Goal: Task Accomplishment & Management: Manage account settings

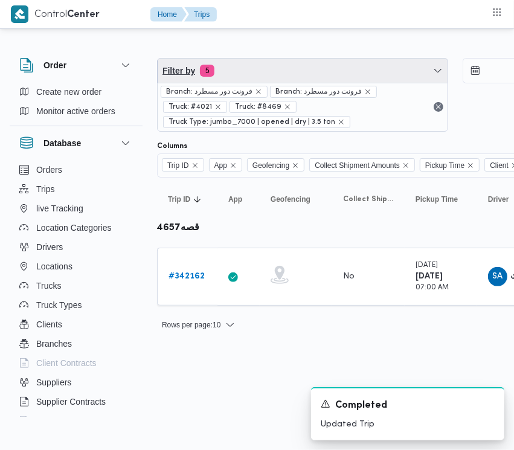
drag, startPoint x: 269, startPoint y: 76, endPoint x: 264, endPoint y: 142, distance: 66.0
click at [269, 76] on span "Filter by 5" at bounding box center [303, 71] width 290 height 24
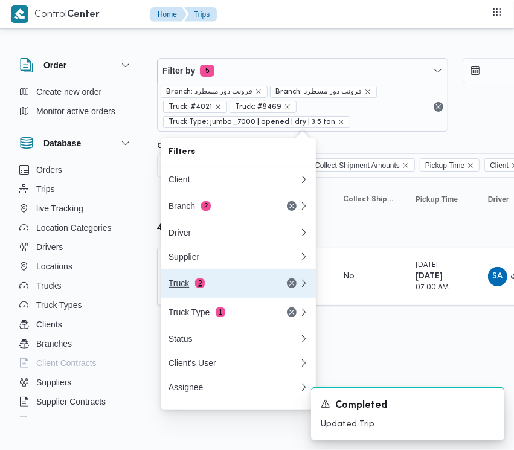
click at [176, 286] on div "Truck 2" at bounding box center [218, 283] width 101 height 10
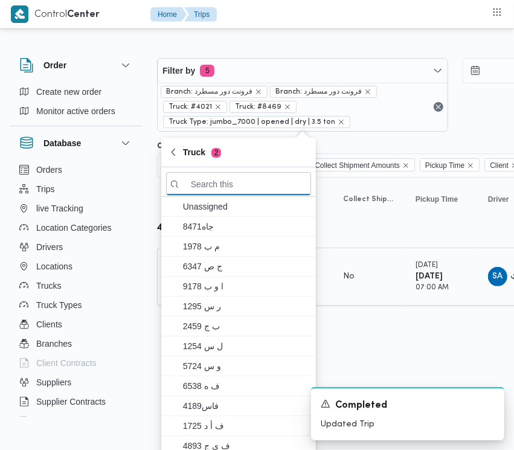
paste input "8159"
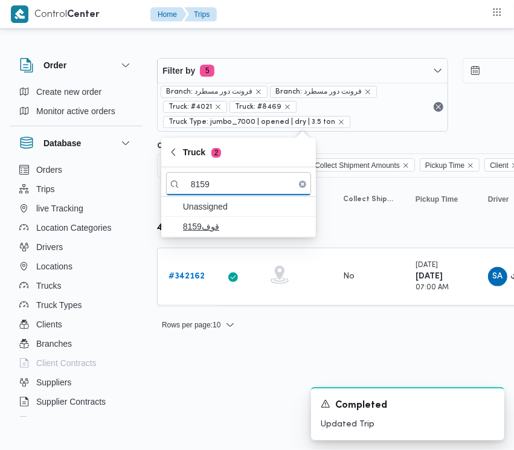
type input "8159"
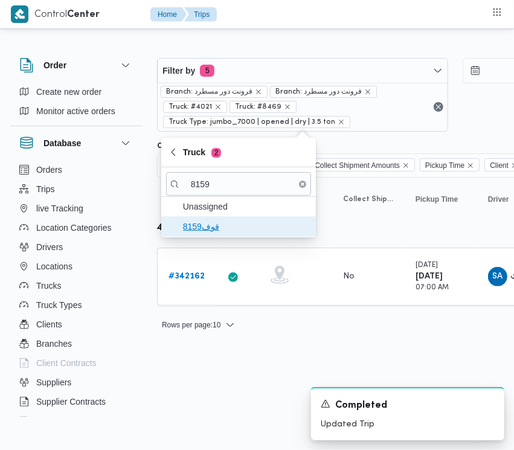
click at [197, 228] on span "قوف8159" at bounding box center [246, 226] width 126 height 14
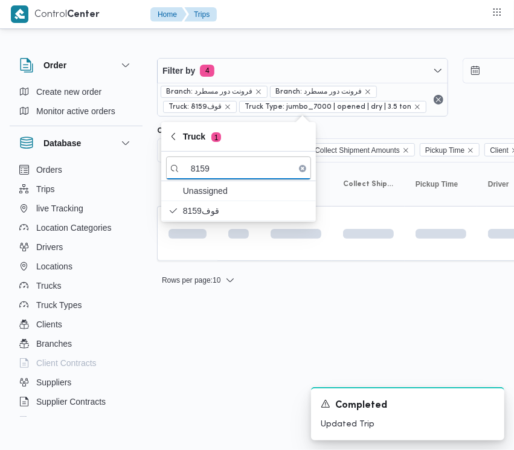
click at [179, 376] on html "Control Center Home Trips Order Create new order Monitor active orders Database…" at bounding box center [257, 225] width 514 height 450
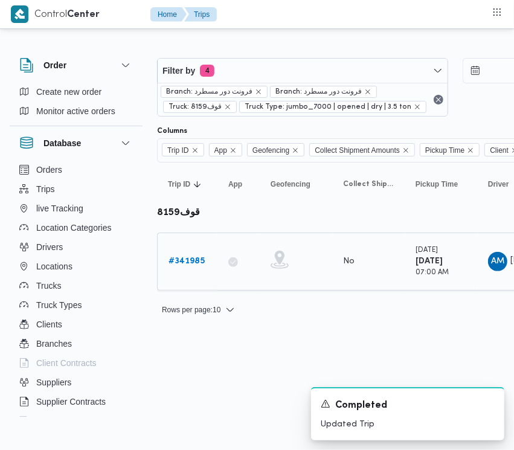
click at [180, 265] on b "# 341985" at bounding box center [186, 261] width 36 height 8
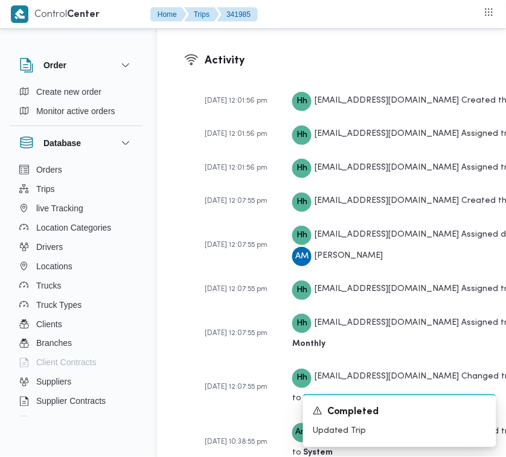
scroll to position [2681, 0]
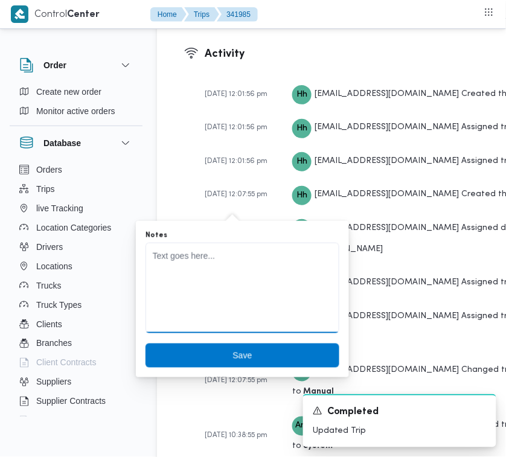
click at [185, 282] on textarea "Notes" at bounding box center [242, 288] width 194 height 91
paste textarea "هتاخد حموله من زايد توديها التجمع"
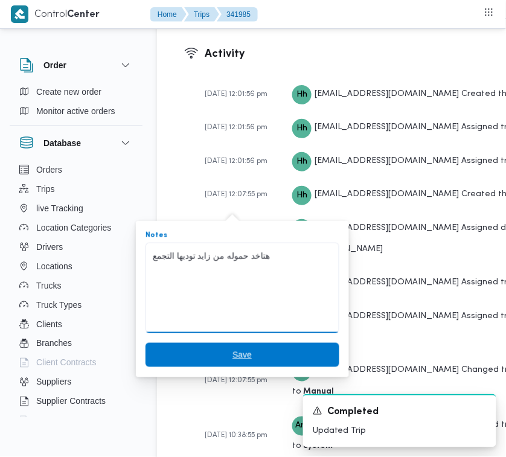
type textarea "هتاخد حموله من زايد توديها التجمع"
click at [237, 356] on span "Save" at bounding box center [241, 355] width 19 height 14
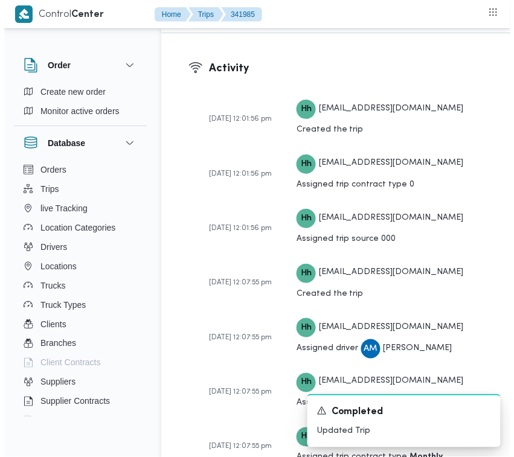
scroll to position [2684, 0]
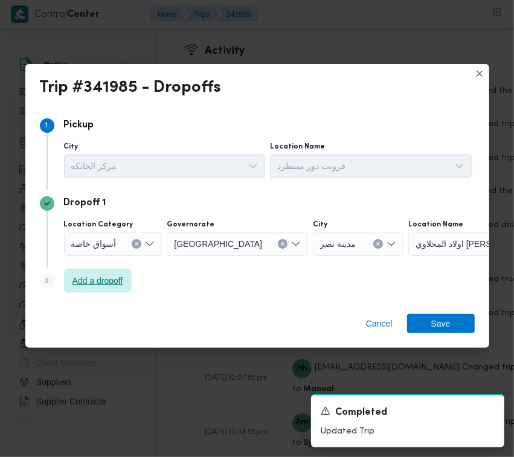
click at [98, 292] on span "Add a dropoff" at bounding box center [98, 281] width 68 height 24
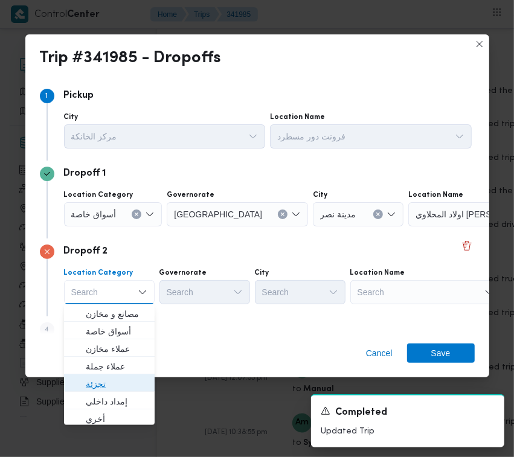
click at [109, 379] on span "تجزئة" at bounding box center [117, 384] width 62 height 14
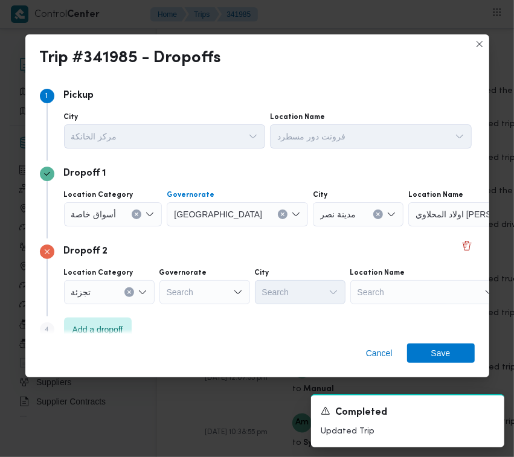
click at [185, 218] on span "[GEOGRAPHIC_DATA]" at bounding box center [218, 213] width 88 height 13
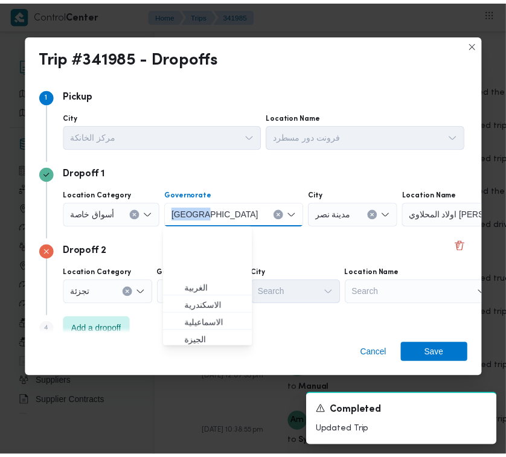
scroll to position [71, 0]
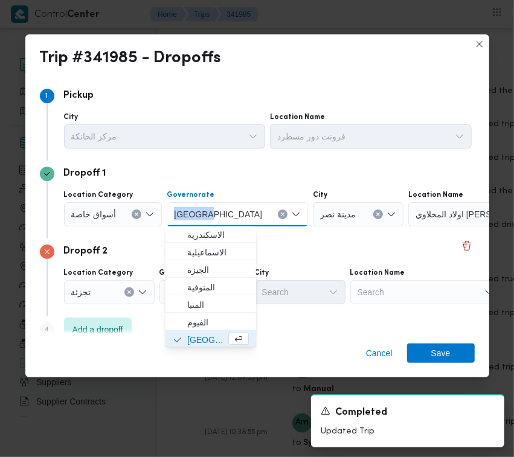
copy span "[GEOGRAPHIC_DATA]"
click at [185, 218] on span "[GEOGRAPHIC_DATA]" at bounding box center [218, 213] width 88 height 13
click at [126, 251] on div "Dropoff 2" at bounding box center [257, 252] width 435 height 14
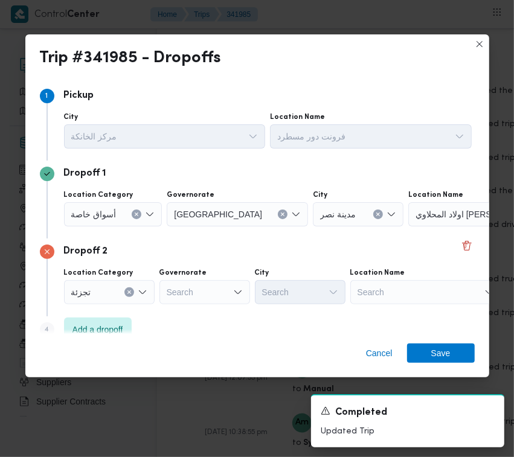
click at [200, 301] on div "Search" at bounding box center [204, 292] width 91 height 24
paste input "[GEOGRAPHIC_DATA]"
type input "[GEOGRAPHIC_DATA]"
click at [201, 296] on div "القاهرة [GEOGRAPHIC_DATA]" at bounding box center [204, 292] width 91 height 24
click at [207, 291] on div "القاهرة [GEOGRAPHIC_DATA]" at bounding box center [204, 292] width 91 height 24
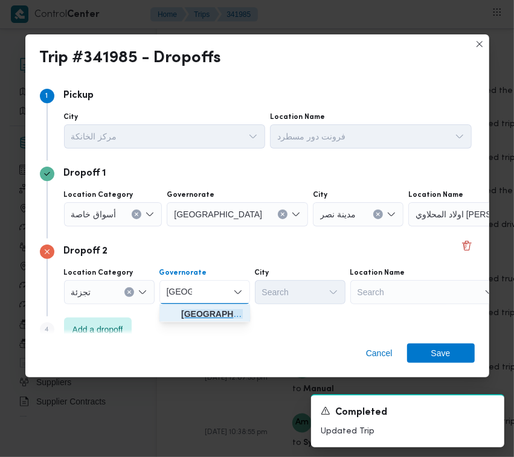
drag, startPoint x: 208, startPoint y: 302, endPoint x: 231, endPoint y: 316, distance: 26.0
click at [210, 315] on span "[GEOGRAPHIC_DATA]" at bounding box center [212, 314] width 62 height 14
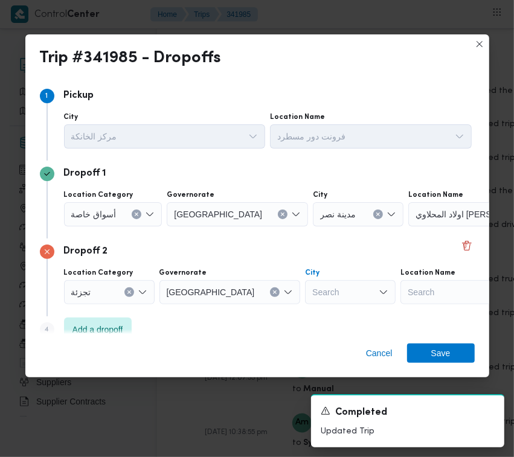
click at [305, 299] on div "Search" at bounding box center [350, 292] width 91 height 24
paste input "[GEOGRAPHIC_DATA]"
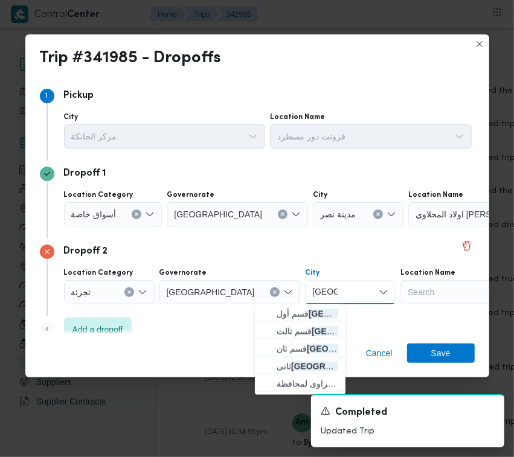
type input "[GEOGRAPHIC_DATA]"
click at [277, 315] on span "قسم أول [GEOGRAPHIC_DATA]" at bounding box center [308, 314] width 62 height 14
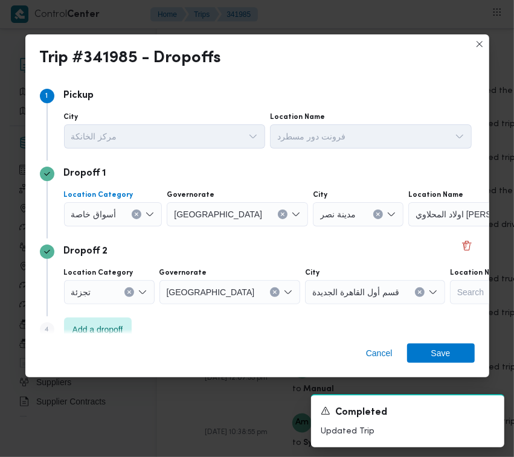
click at [71, 222] on div "أسواق خاصة" at bounding box center [113, 214] width 98 height 24
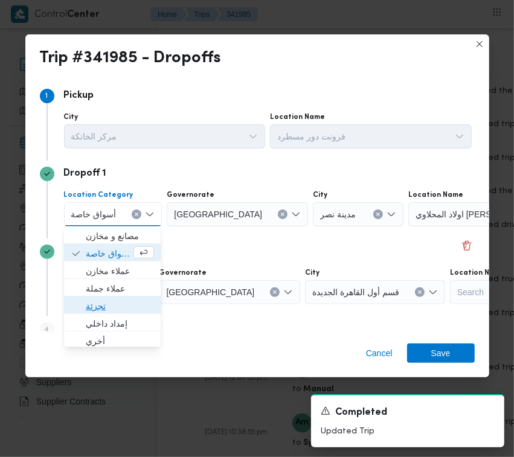
click at [109, 302] on span "تجزئة" at bounding box center [120, 306] width 68 height 14
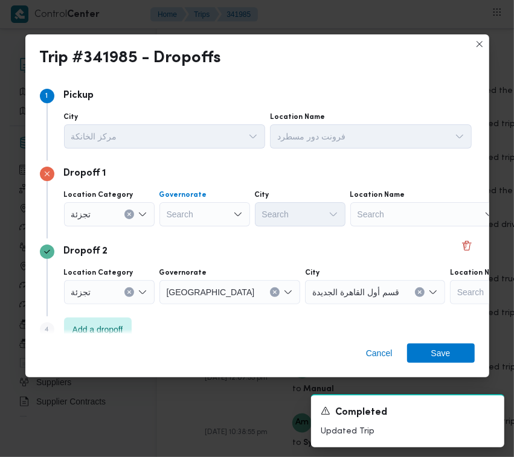
click at [176, 219] on div "Search" at bounding box center [204, 214] width 91 height 24
paste input "ج"
type input "جي"
click at [191, 234] on mark "جي" at bounding box center [187, 236] width 13 height 10
click at [307, 207] on div "Search" at bounding box center [300, 214] width 91 height 24
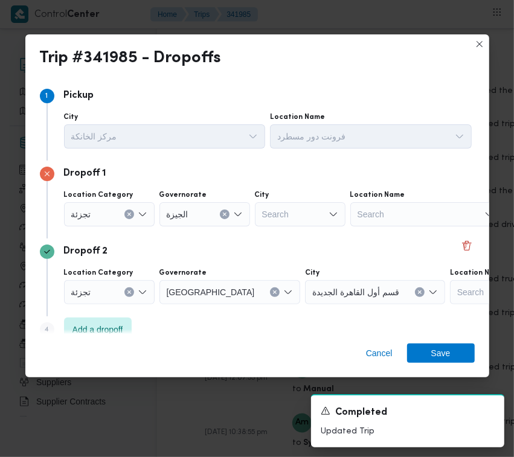
click at [289, 217] on div "Search" at bounding box center [300, 214] width 91 height 24
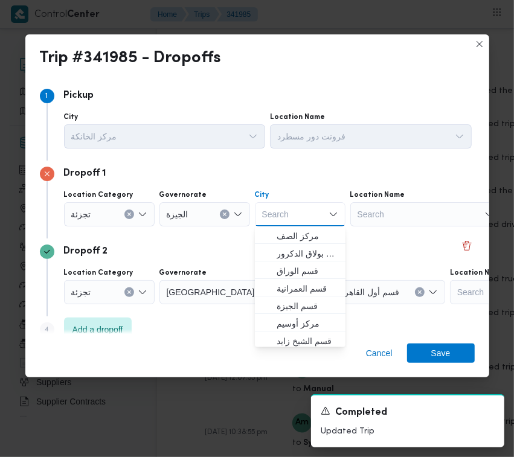
paste input "زايد"
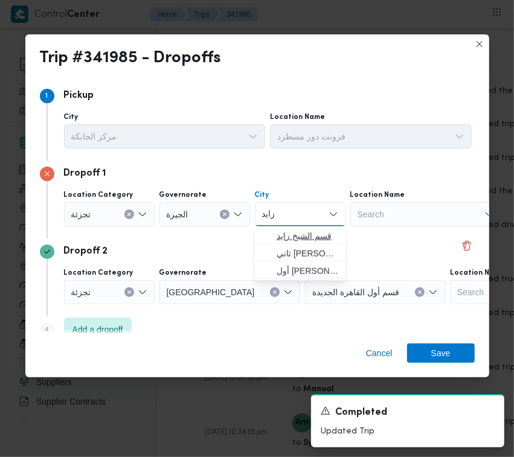
type input "زايد"
click at [291, 234] on span "قسم الشيخ زايد" at bounding box center [308, 236] width 62 height 14
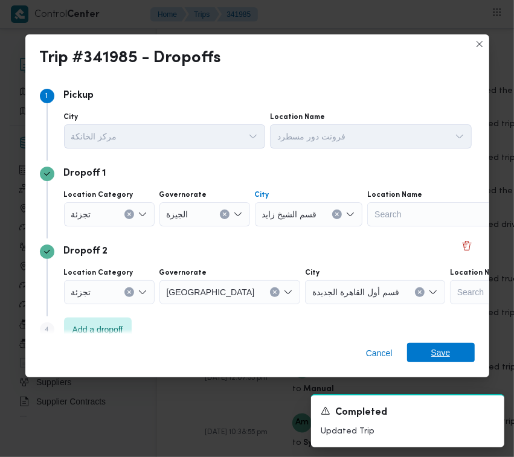
click at [427, 344] on span "Save" at bounding box center [441, 352] width 68 height 19
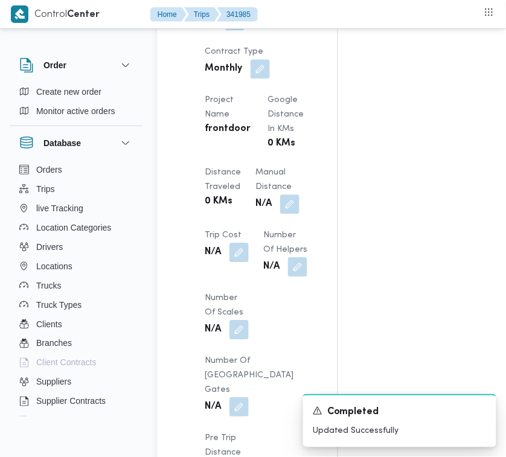
scroll to position [921, 0]
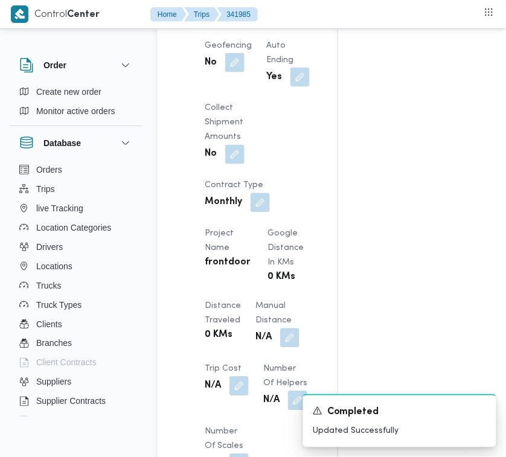
click at [228, 24] on button "button" at bounding box center [234, 13] width 19 height 19
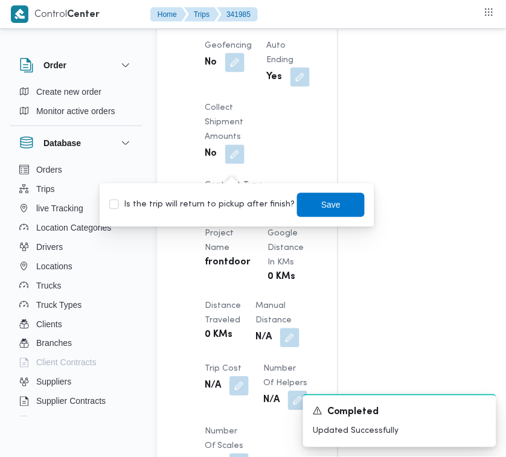
click at [243, 206] on label "Is the trip will return to pickup after finish?" at bounding box center [201, 205] width 185 height 14
checkbox input "true"
click at [325, 203] on span "Save" at bounding box center [330, 204] width 19 height 14
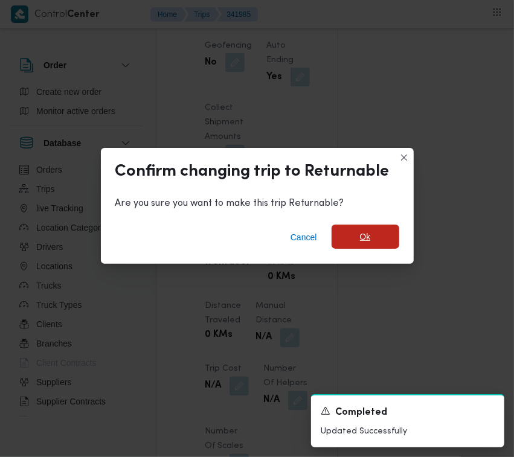
click at [348, 242] on span "Ok" at bounding box center [365, 237] width 68 height 24
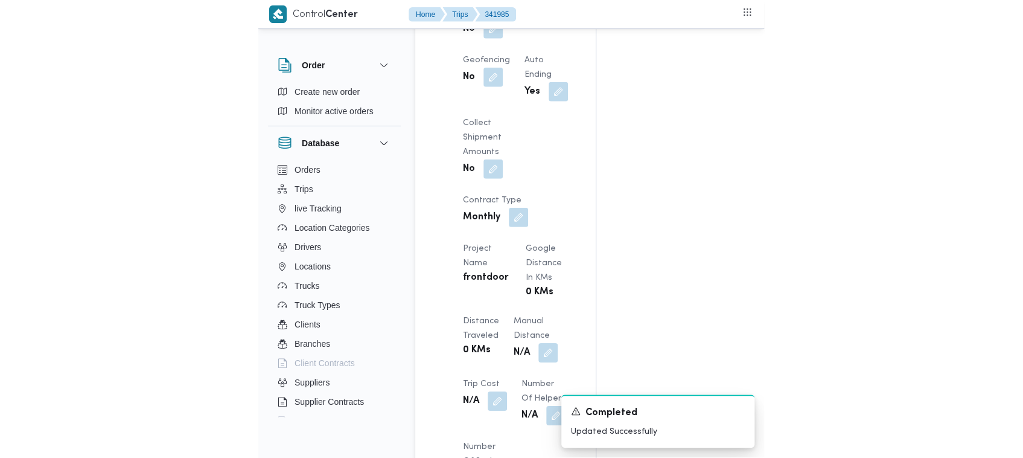
scroll to position [0, 0]
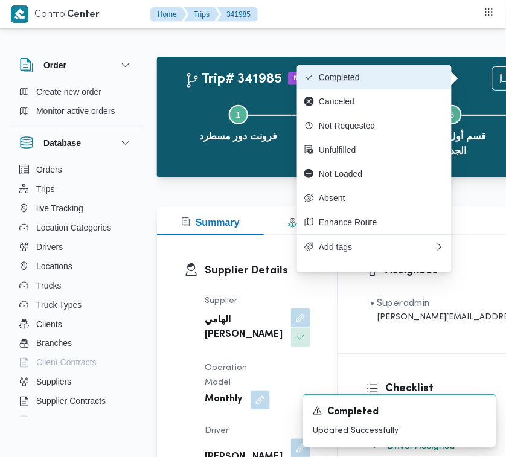
click at [397, 74] on span "Completed" at bounding box center [382, 77] width 126 height 10
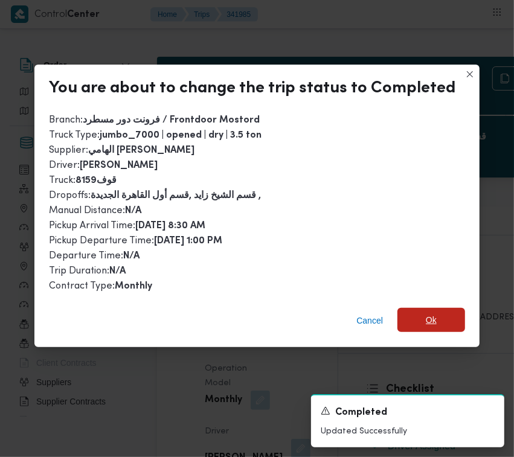
click at [414, 308] on span "Ok" at bounding box center [431, 320] width 68 height 24
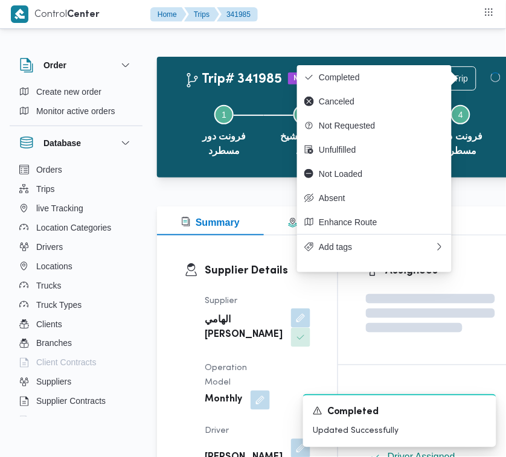
click at [194, 72] on h2 "Trip# 341985" at bounding box center [233, 80] width 97 height 16
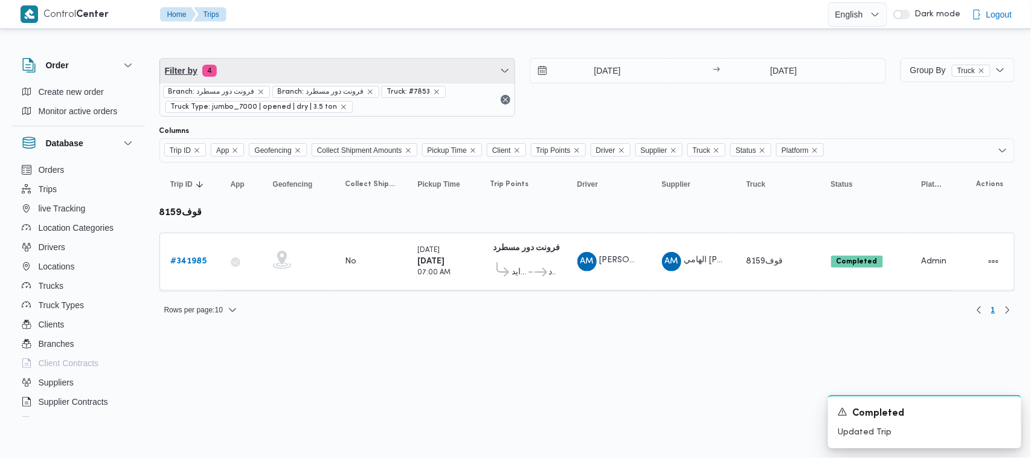
click at [342, 61] on span "Filter by 4" at bounding box center [337, 71] width 355 height 24
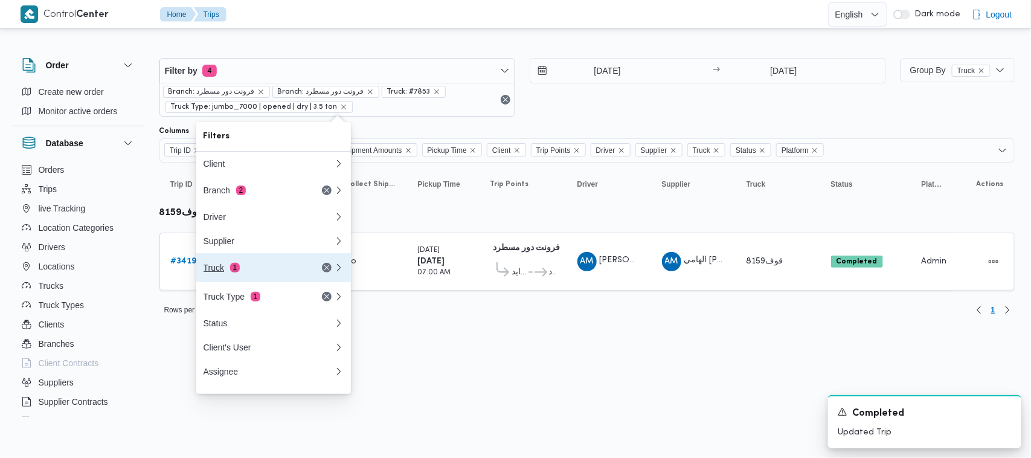
click at [237, 272] on div "Truck 1" at bounding box center [253, 268] width 101 height 10
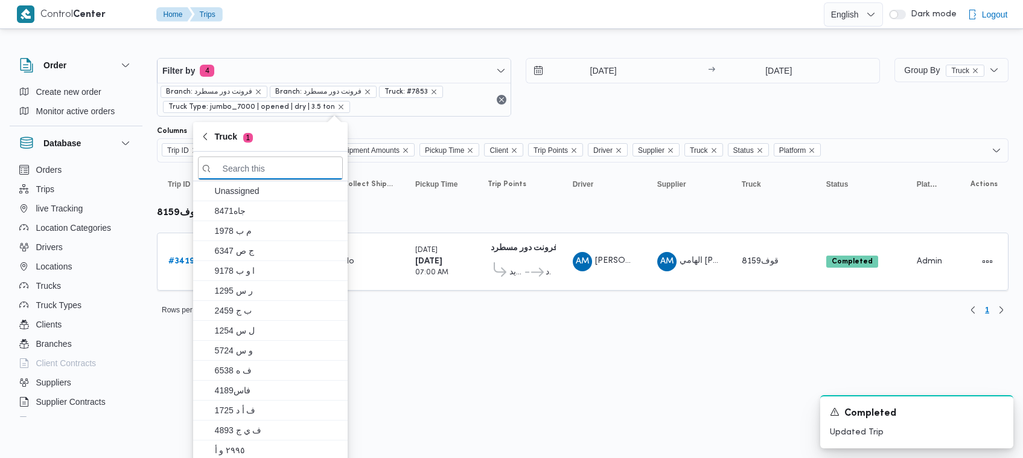
paste input "6574"
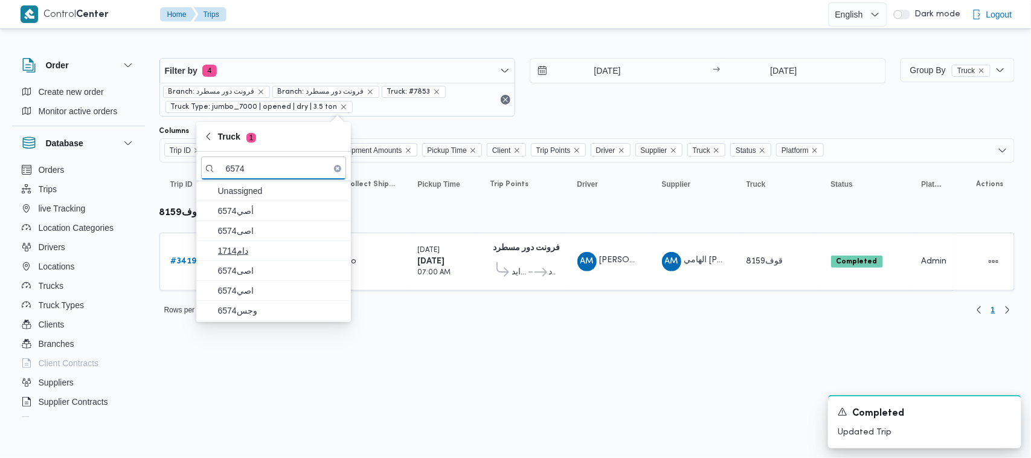
type input "6574"
click at [248, 243] on span "دام1714" at bounding box center [281, 250] width 126 height 14
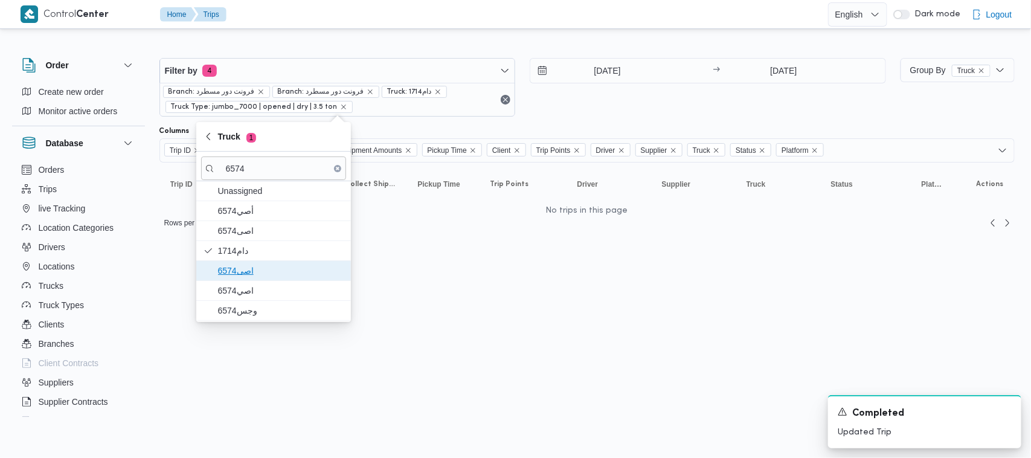
click at [248, 275] on span "اصى6574" at bounding box center [281, 270] width 126 height 14
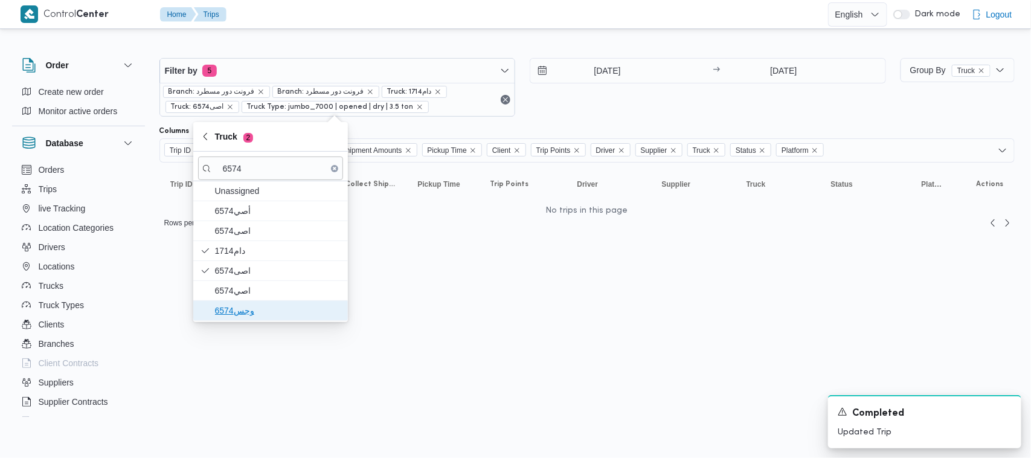
click at [240, 303] on span "وجس6574" at bounding box center [270, 310] width 145 height 19
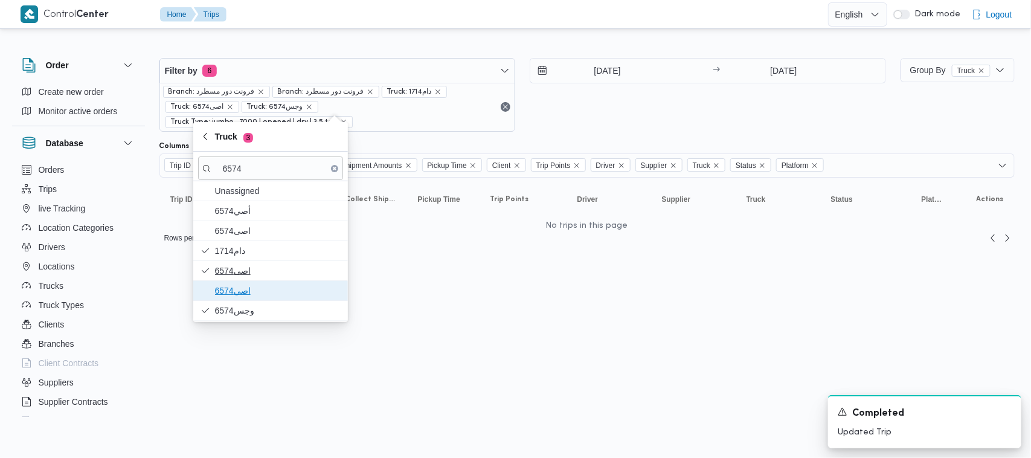
drag, startPoint x: 239, startPoint y: 291, endPoint x: 267, endPoint y: 277, distance: 31.3
click at [238, 291] on span "اصي6574" at bounding box center [278, 290] width 126 height 14
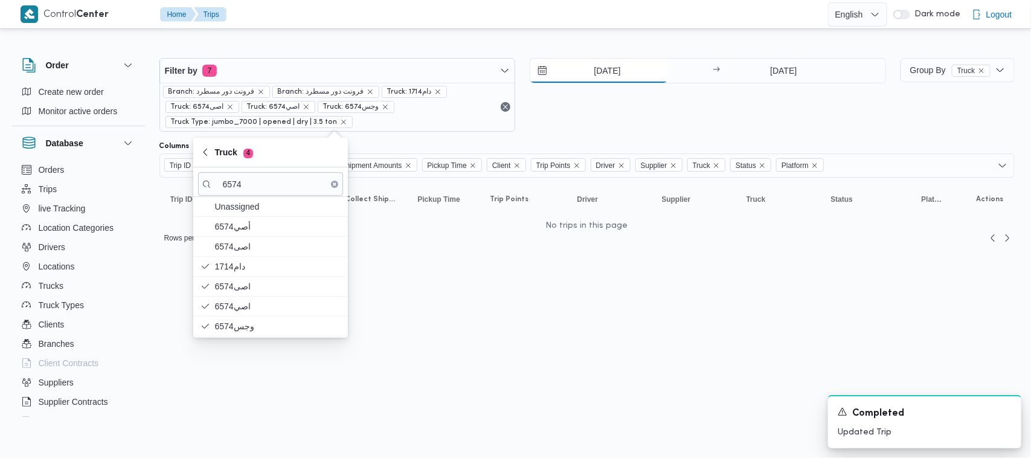
click at [513, 79] on input "[DATE]" at bounding box center [598, 71] width 137 height 24
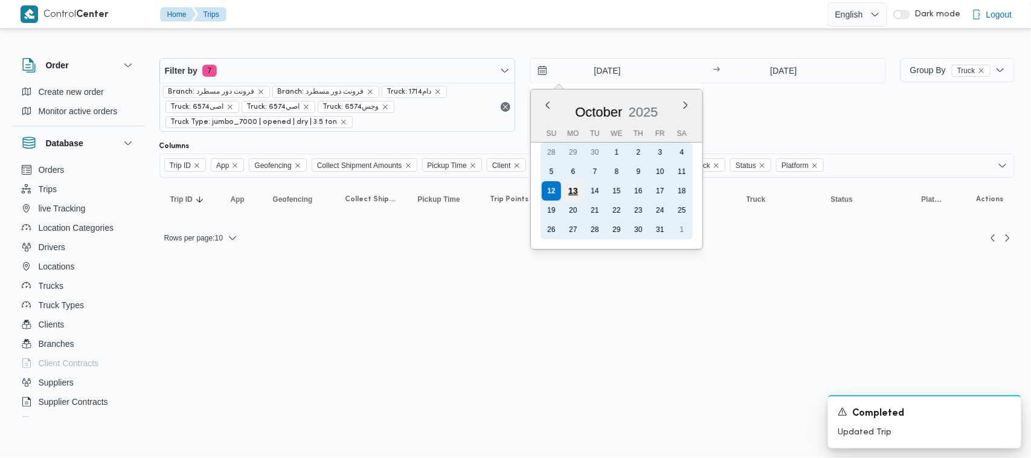
click at [513, 187] on div "13" at bounding box center [572, 190] width 23 height 23
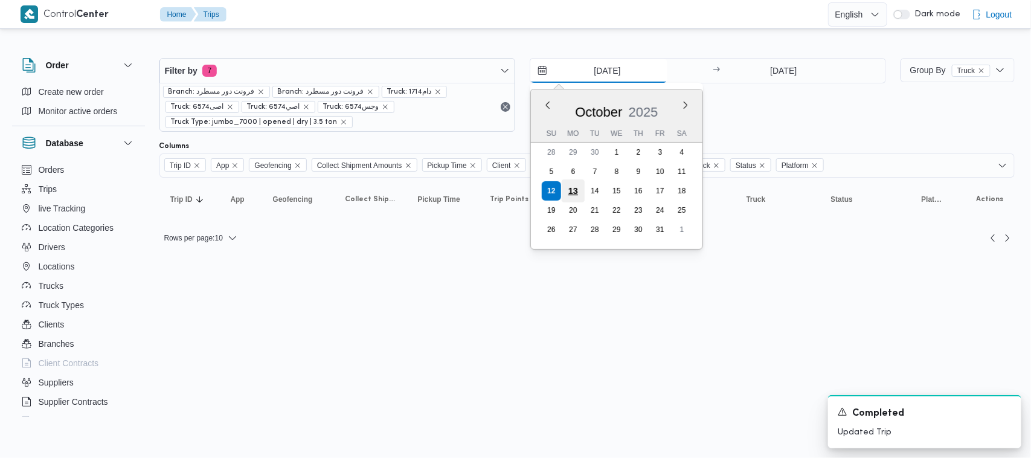
type input "[DATE]"
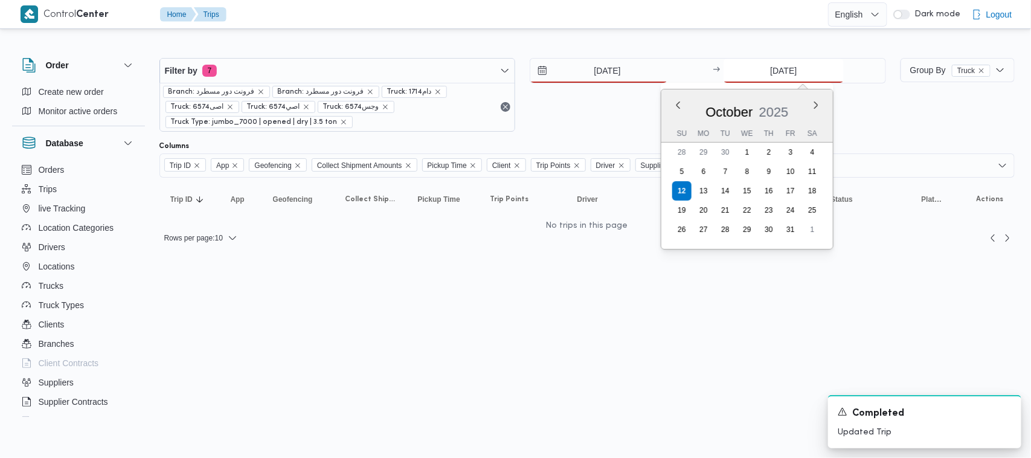
click at [513, 76] on input "[DATE]" at bounding box center [783, 71] width 120 height 24
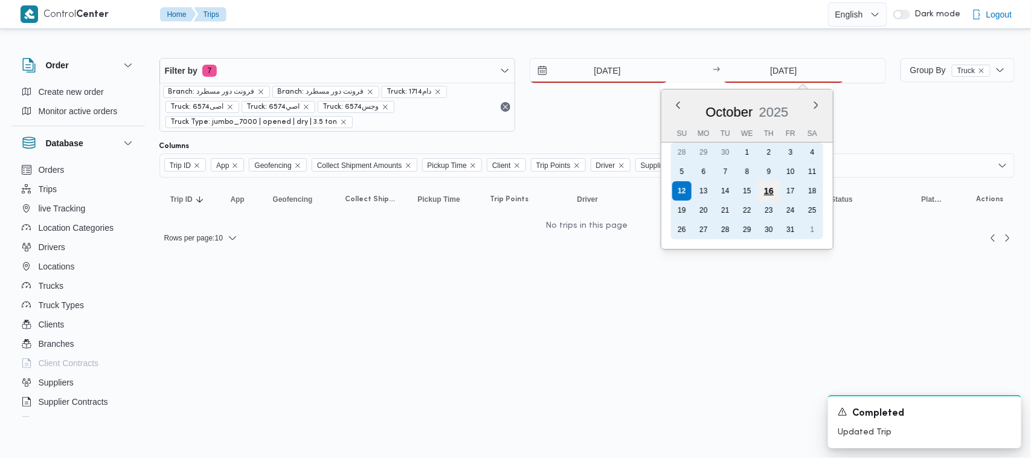
click at [513, 191] on div "16" at bounding box center [768, 190] width 23 height 23
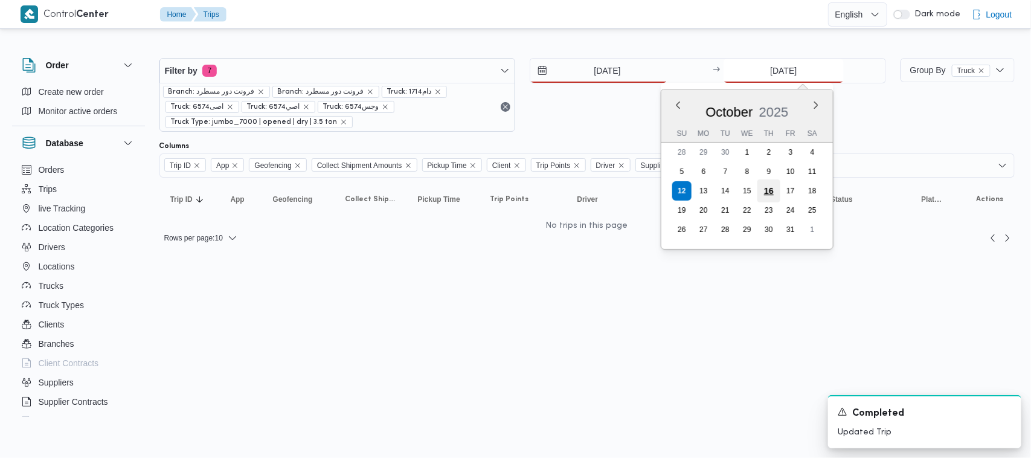
type input "[DATE]"
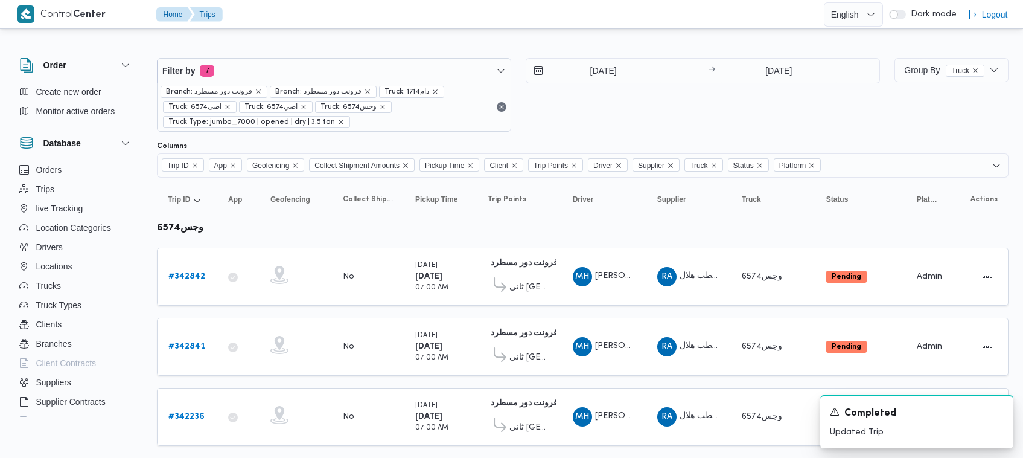
click at [513, 127] on div "[DATE] → [DATE]" at bounding box center [703, 95] width 354 height 74
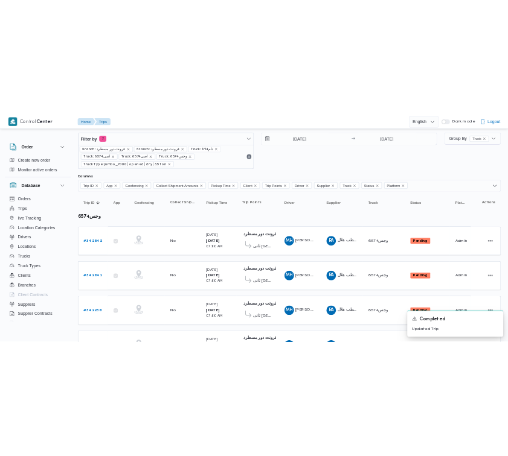
scroll to position [95, 0]
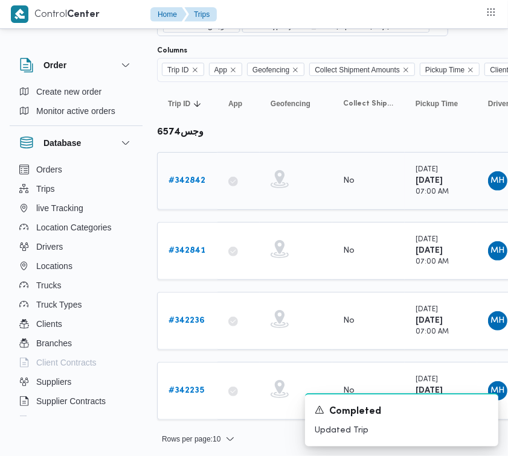
click at [192, 182] on b "# 342842" at bounding box center [186, 181] width 37 height 8
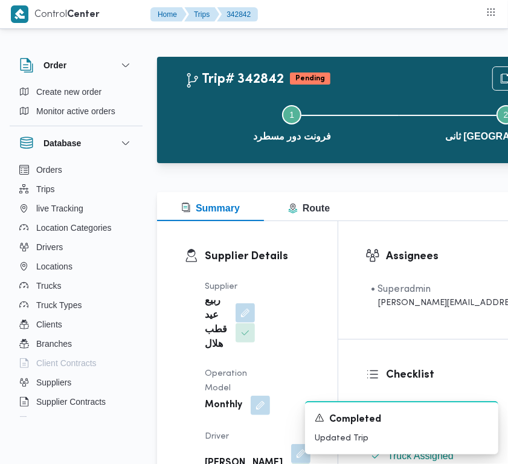
click at [240, 311] on button "button" at bounding box center [244, 312] width 19 height 19
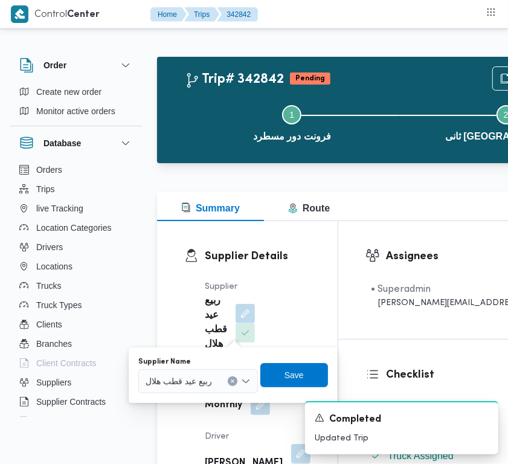
click at [218, 380] on input "Supplier Name" at bounding box center [217, 381] width 1 height 14
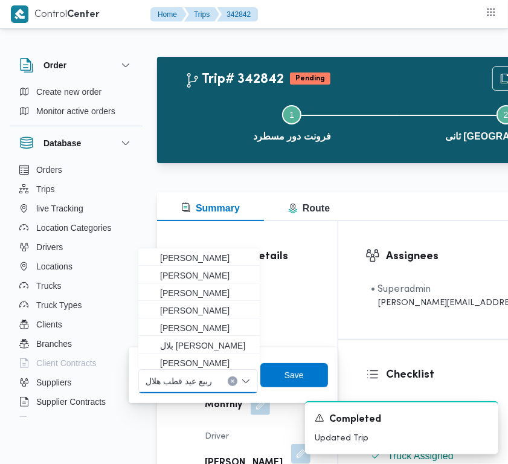
paste input "[PERSON_NAME]"
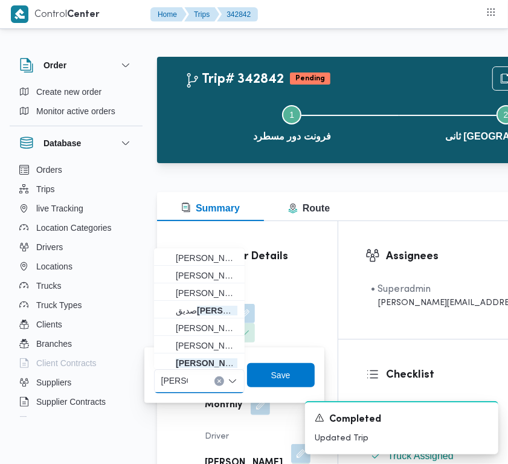
type input "[PERSON_NAME][DATE]"
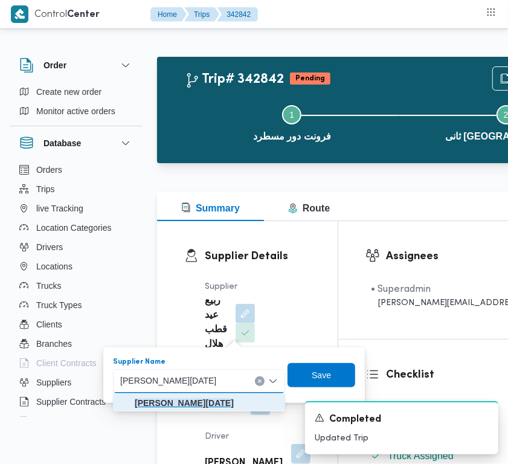
click at [234, 402] on mark "[PERSON_NAME][DATE]" at bounding box center [184, 403] width 99 height 10
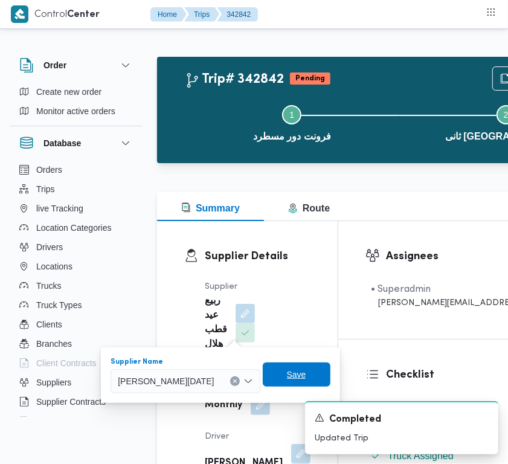
click at [306, 370] on span "Save" at bounding box center [296, 374] width 19 height 14
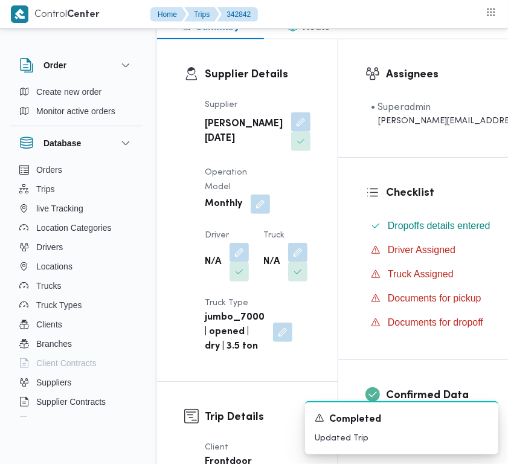
scroll to position [297, 0]
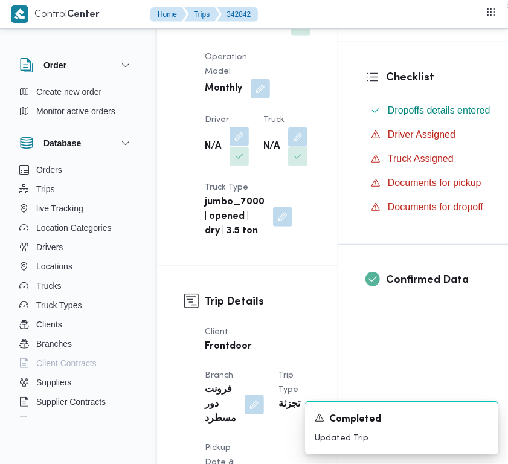
click at [238, 146] on button "button" at bounding box center [238, 136] width 19 height 19
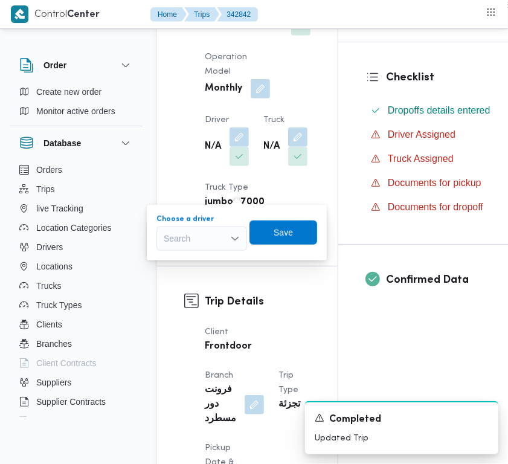
click at [204, 234] on div "Search" at bounding box center [201, 238] width 91 height 24
paste input "[PERSON_NAME]"
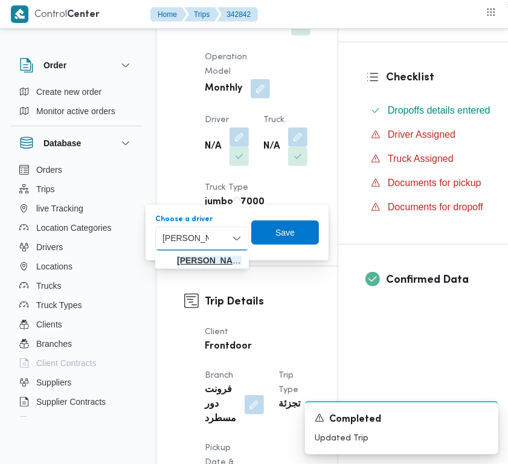
type input "[PERSON_NAME]"
click at [206, 260] on span "[PERSON_NAME]" at bounding box center [209, 260] width 65 height 14
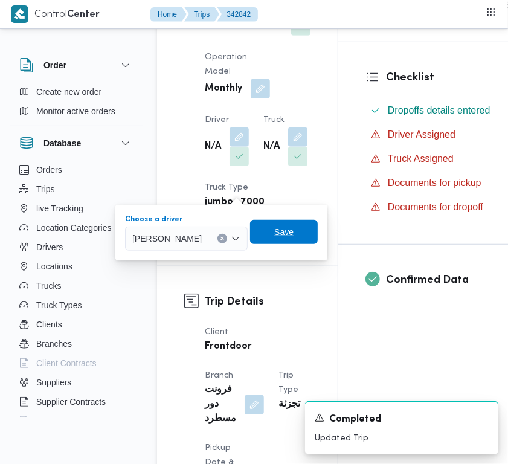
click at [305, 234] on span "Save" at bounding box center [284, 232] width 68 height 24
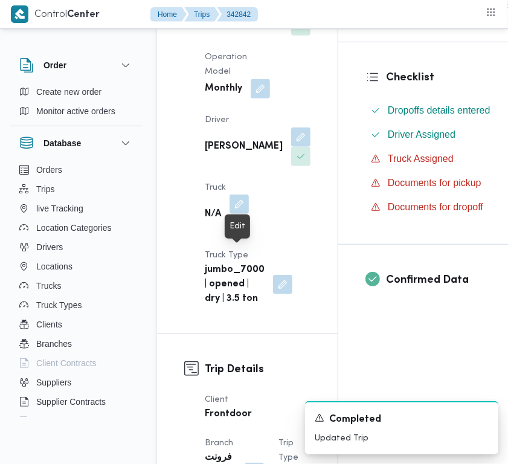
click at [234, 214] on button "button" at bounding box center [238, 203] width 19 height 19
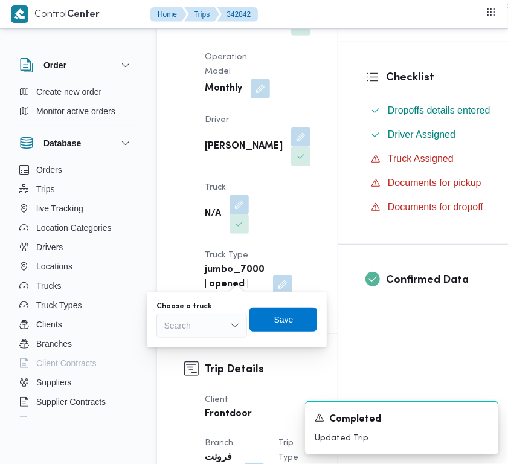
click at [213, 324] on div "Search" at bounding box center [201, 325] width 91 height 24
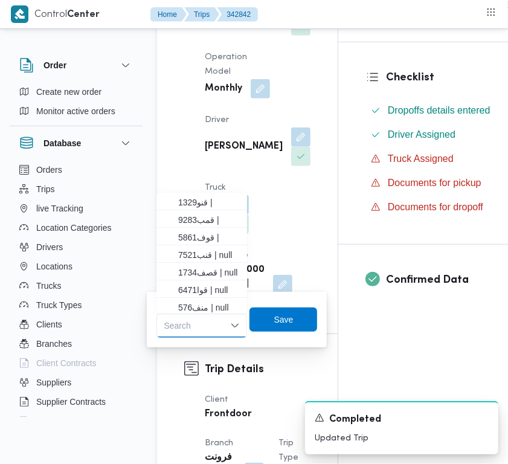
paste input "6827"
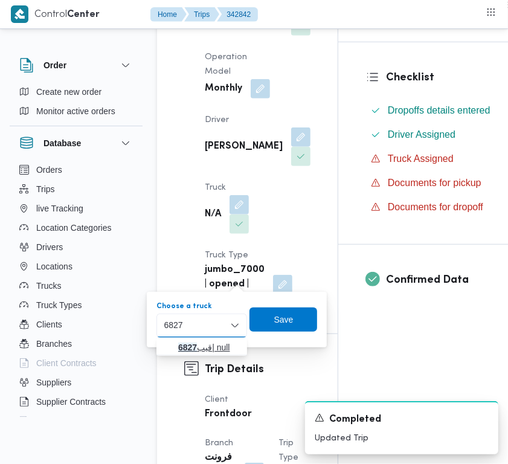
type input "6827"
click at [178, 342] on span "قيب 6827 | null" at bounding box center [209, 347] width 62 height 14
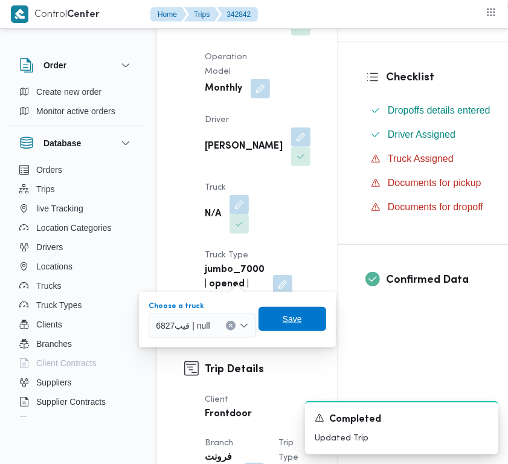
click at [277, 318] on span "Save" at bounding box center [292, 319] width 68 height 24
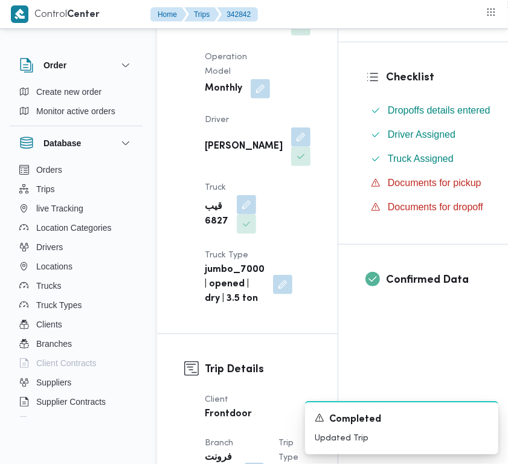
click at [206, 31] on b "[PERSON_NAME][DATE]" at bounding box center [244, 16] width 78 height 29
copy div "[PERSON_NAME][DATE]"
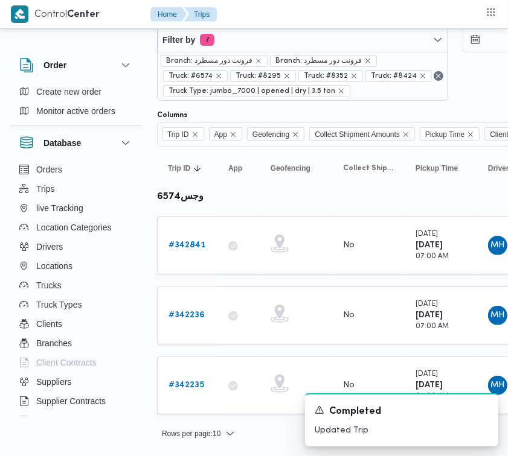
scroll to position [28, 0]
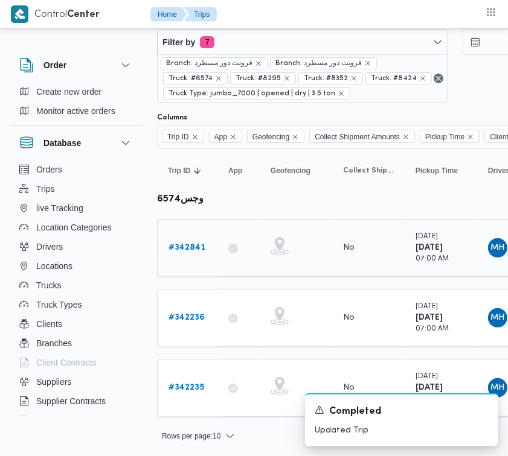
click at [199, 245] on b "# 342841" at bounding box center [186, 248] width 37 height 8
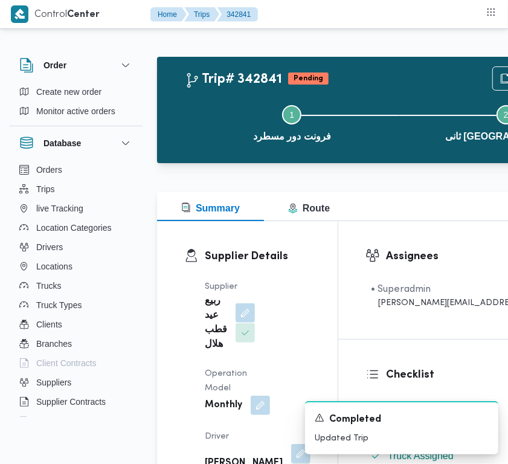
click at [240, 305] on button "button" at bounding box center [244, 312] width 19 height 19
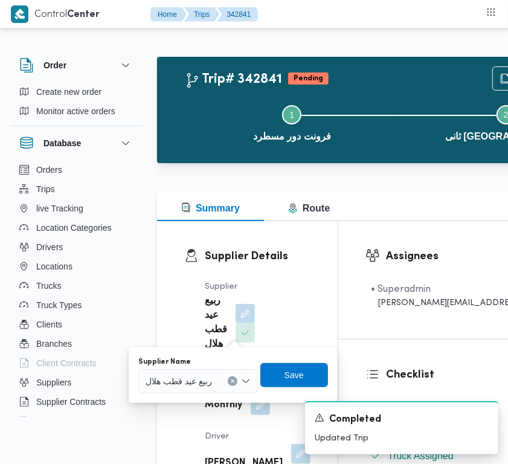
click at [211, 377] on span "ربيع عيد قطب هلال" at bounding box center [178, 380] width 66 height 13
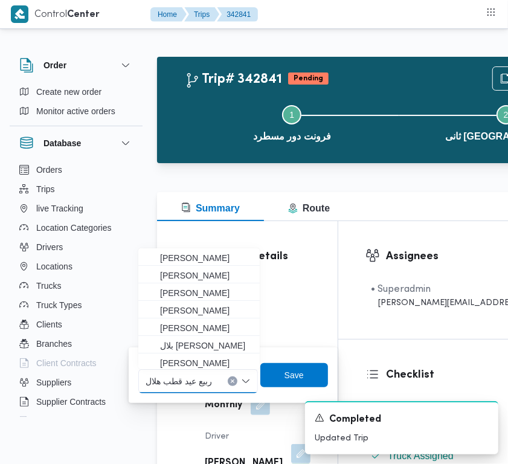
paste input "[PERSON_NAME][DATE]"
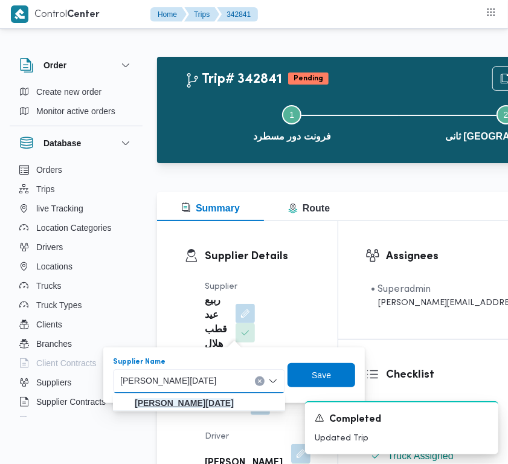
type input "[PERSON_NAME][DATE]"
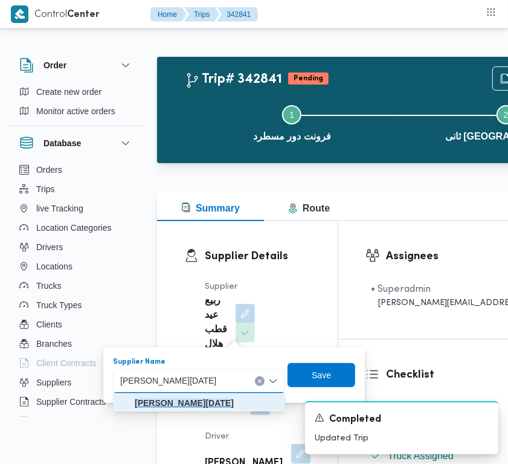
click at [191, 404] on mark "[PERSON_NAME][DATE]" at bounding box center [184, 403] width 99 height 10
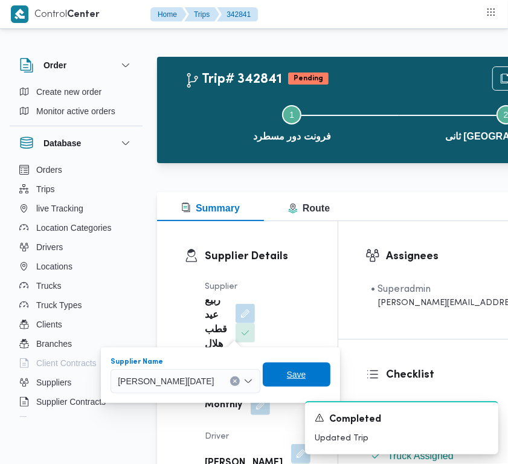
click at [313, 365] on span "Save" at bounding box center [297, 374] width 68 height 24
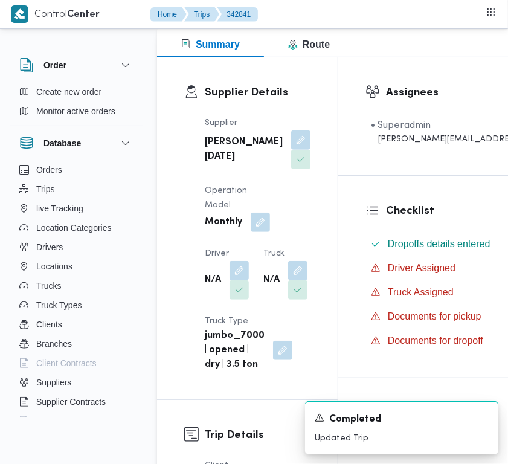
scroll to position [176, 0]
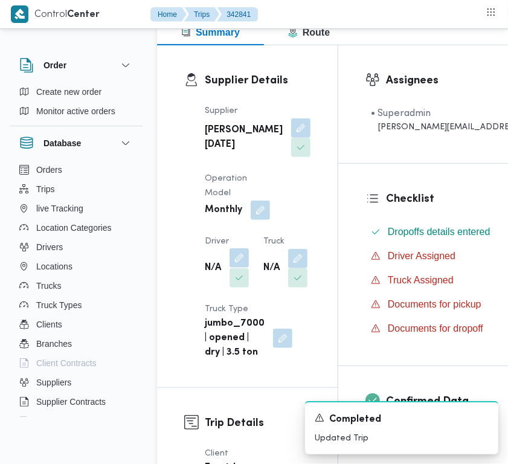
click at [236, 267] on button "button" at bounding box center [238, 257] width 19 height 19
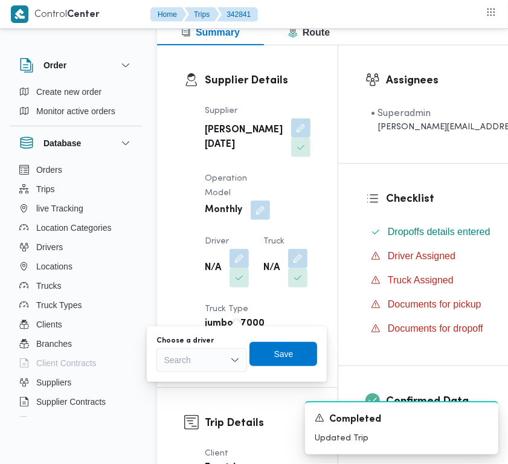
click at [210, 366] on div "Search" at bounding box center [201, 360] width 91 height 24
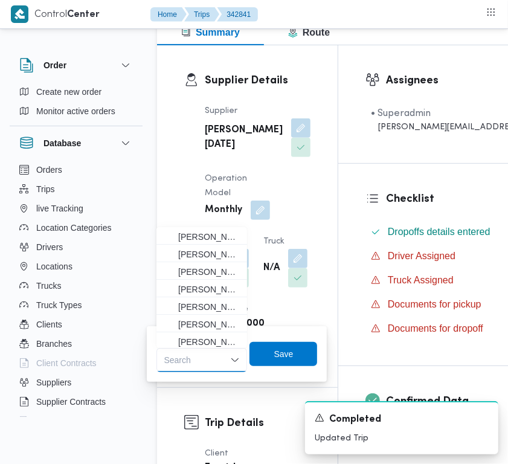
paste input "[PERSON_NAME]"
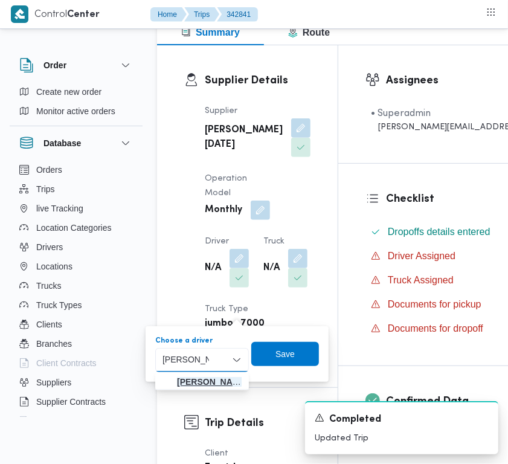
type input "[PERSON_NAME]"
click at [182, 379] on span "[PERSON_NAME]" at bounding box center [209, 381] width 65 height 14
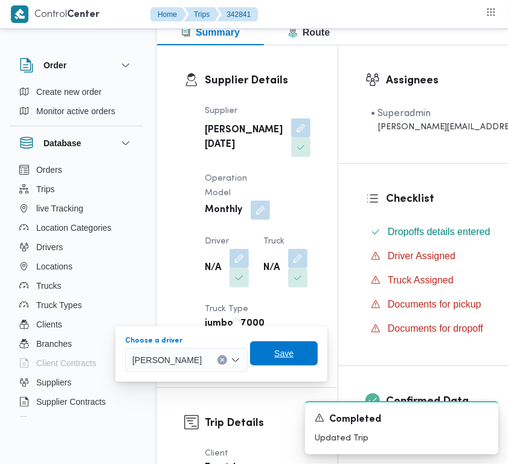
click at [293, 347] on span "Save" at bounding box center [283, 353] width 19 height 14
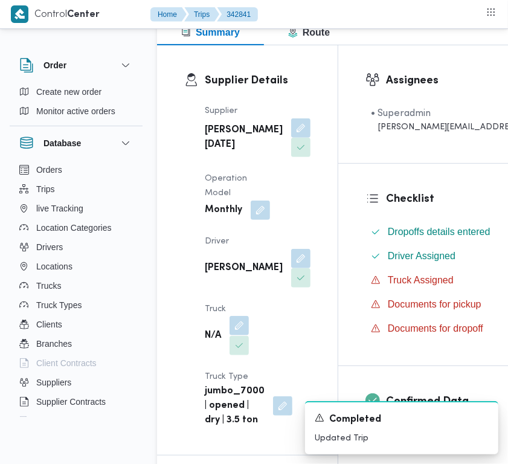
click at [231, 335] on button "button" at bounding box center [238, 325] width 19 height 19
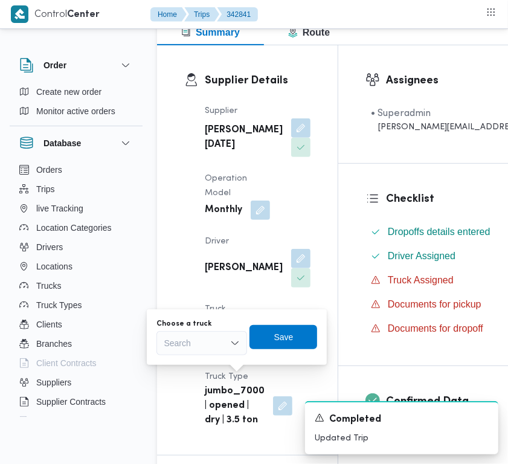
click at [209, 353] on div "Search" at bounding box center [201, 343] width 91 height 24
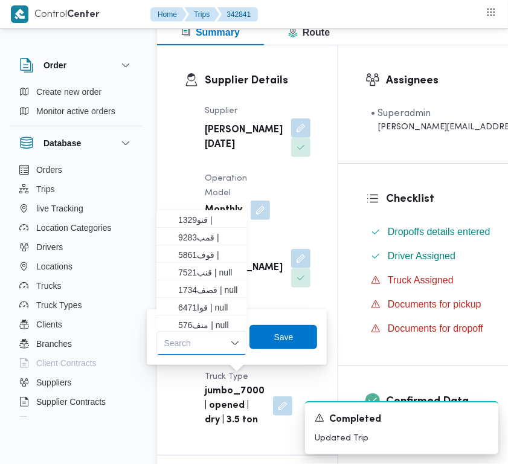
paste input "6827"
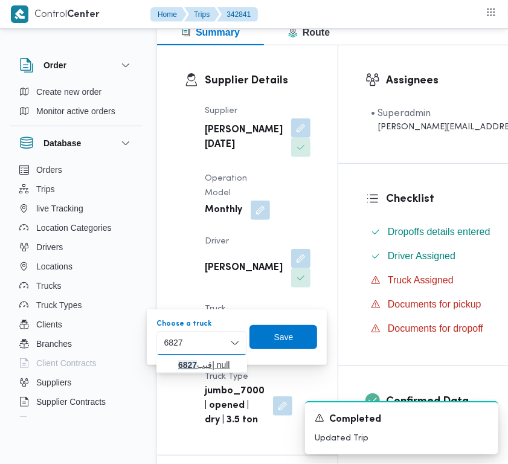
type input "6827"
click at [185, 360] on mark "6827" at bounding box center [187, 365] width 19 height 10
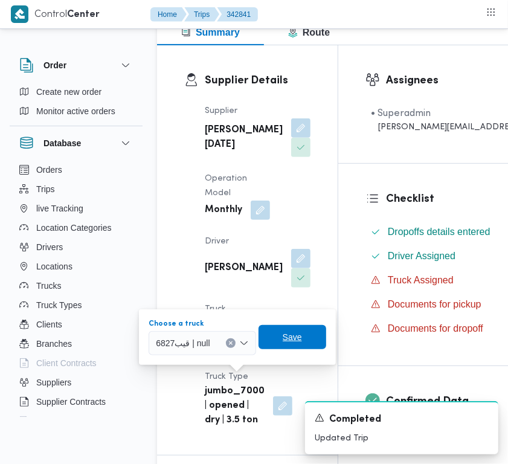
click at [315, 332] on span "Save" at bounding box center [292, 337] width 68 height 24
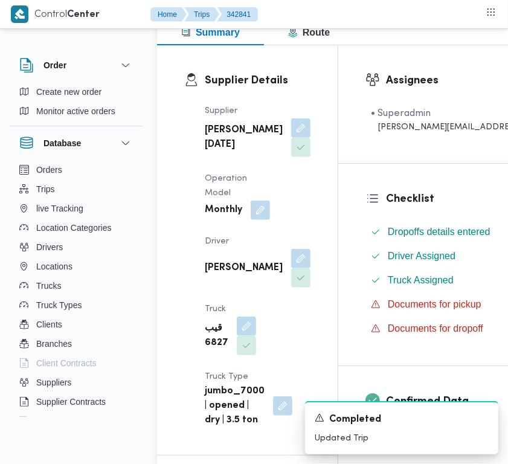
click at [201, 156] on div "Supplier [PERSON_NAME][DATE] Operation Model Monthly Driver [PERSON_NAME] امام …" at bounding box center [257, 266] width 120 height 338
copy div "[PERSON_NAME][DATE]"
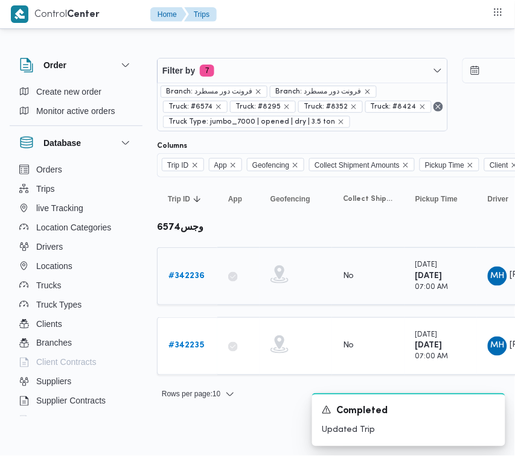
click at [182, 269] on div "# 342236" at bounding box center [188, 276] width 48 height 24
click at [183, 278] on b "# 342236" at bounding box center [186, 276] width 36 height 8
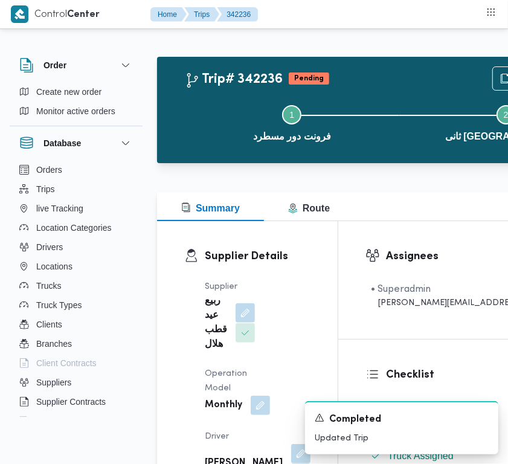
click at [235, 316] on button "button" at bounding box center [244, 312] width 19 height 19
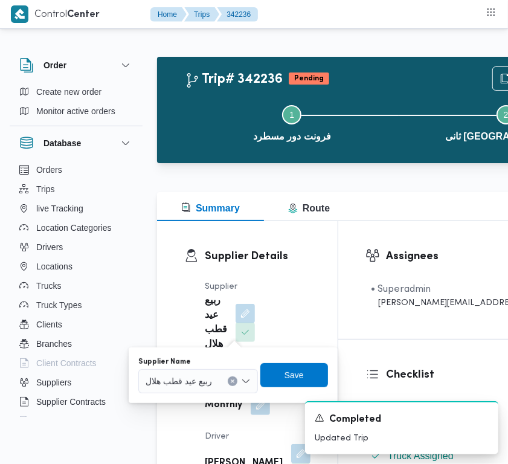
click at [228, 365] on div "Supplier Name" at bounding box center [198, 362] width 120 height 10
click at [210, 371] on div "ربيع عيد قطب هلال" at bounding box center [198, 381] width 120 height 24
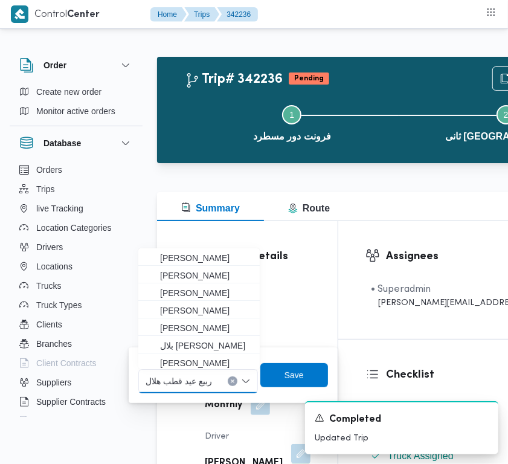
paste input "[PERSON_NAME][DATE]"
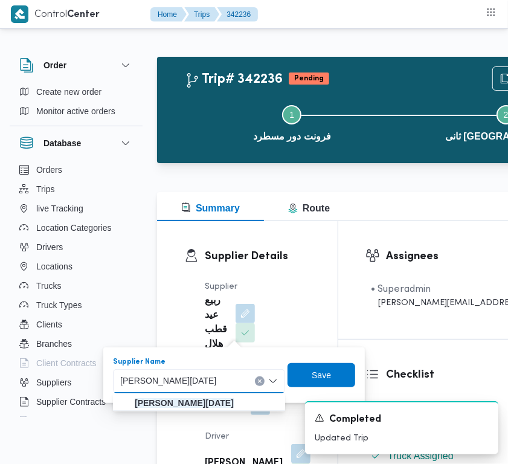
type input "[PERSON_NAME][DATE]"
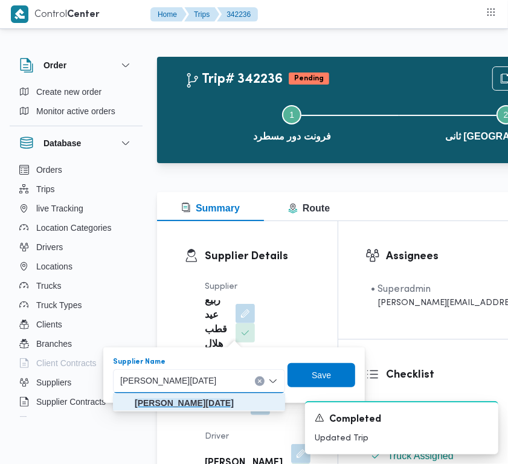
click at [170, 401] on mark "[PERSON_NAME][DATE]" at bounding box center [184, 403] width 99 height 10
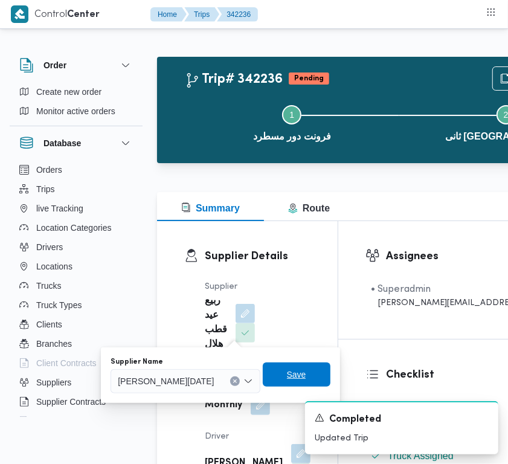
click at [306, 372] on span "Save" at bounding box center [296, 374] width 19 height 14
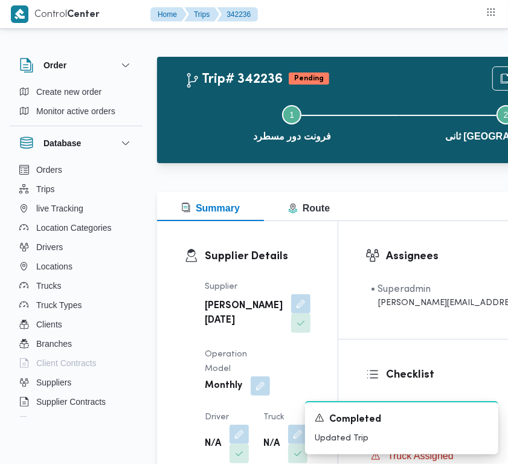
scroll to position [406, 0]
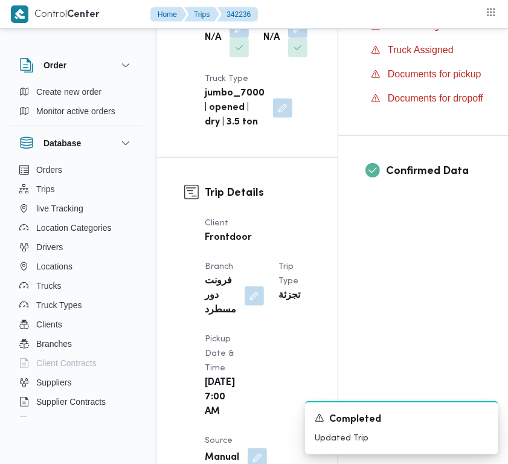
click at [251, 62] on div "Supplier [PERSON_NAME][DATE] Operation Model Monthly Driver N/A Truck N/A Truck…" at bounding box center [257, 2] width 120 height 270
click at [248, 37] on button "button" at bounding box center [238, 27] width 19 height 19
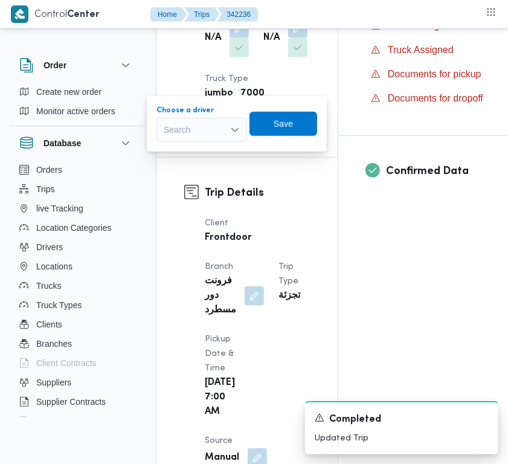
click at [196, 132] on div "Search" at bounding box center [201, 130] width 91 height 24
paste input "[PERSON_NAME]"
type input "[PERSON_NAME]"
click at [216, 130] on div "[PERSON_NAME] [PERSON_NAME]" at bounding box center [202, 130] width 94 height 24
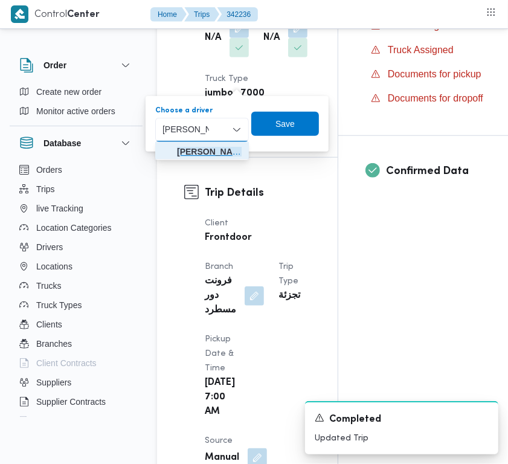
click at [209, 149] on span "[PERSON_NAME]" at bounding box center [209, 151] width 65 height 14
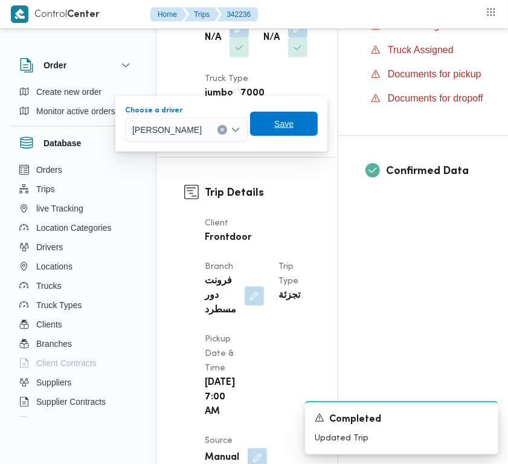
drag, startPoint x: 308, startPoint y: 120, endPoint x: 301, endPoint y: 124, distance: 9.2
click at [293, 121] on span "Save" at bounding box center [283, 124] width 19 height 14
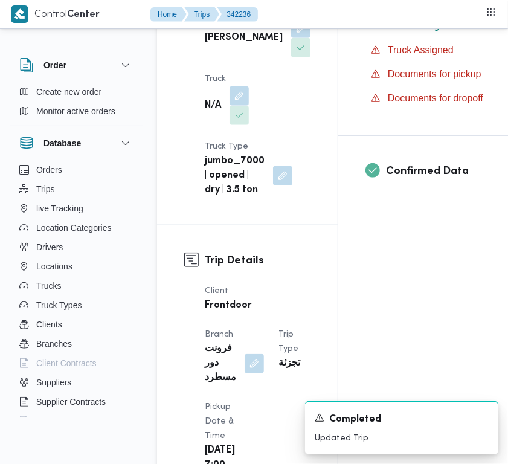
click at [240, 86] on dt "Truck" at bounding box center [227, 79] width 44 height 14
click at [234, 105] on button "button" at bounding box center [238, 95] width 19 height 19
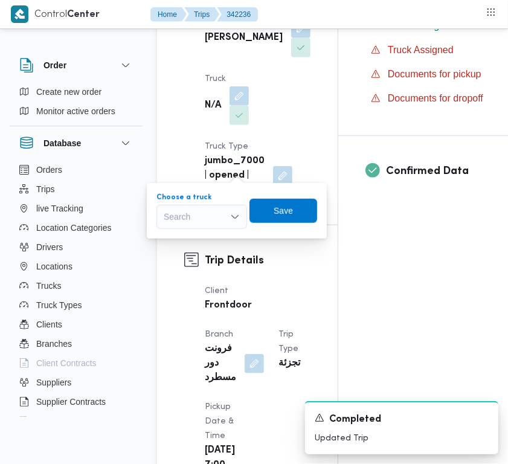
click at [206, 205] on div "Search" at bounding box center [201, 217] width 91 height 24
paste input "6827"
type input "6827"
click at [191, 240] on mark "6827" at bounding box center [187, 239] width 19 height 10
click at [272, 209] on span "Save" at bounding box center [292, 210] width 68 height 24
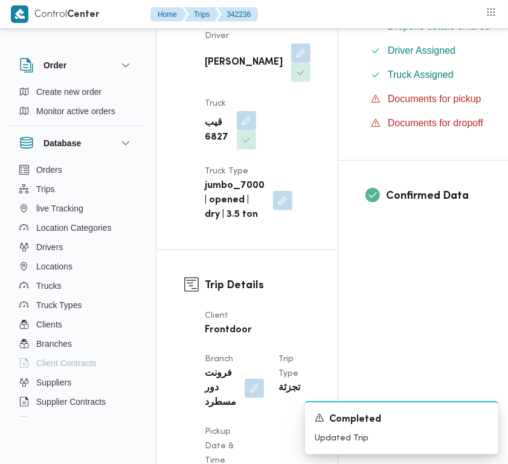
scroll to position [330, 0]
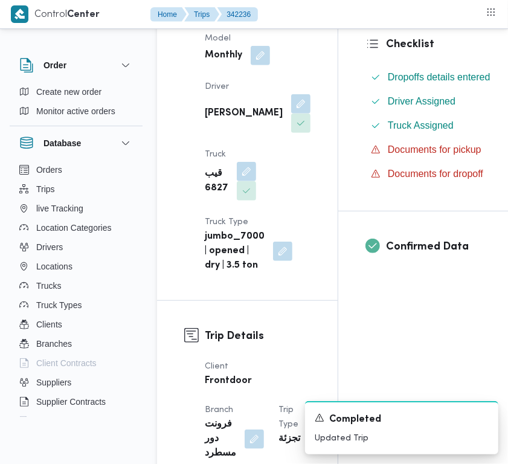
copy div "[PERSON_NAME][DATE]"
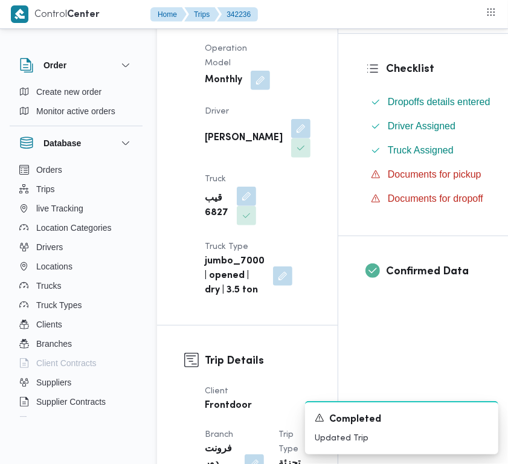
scroll to position [280, 0]
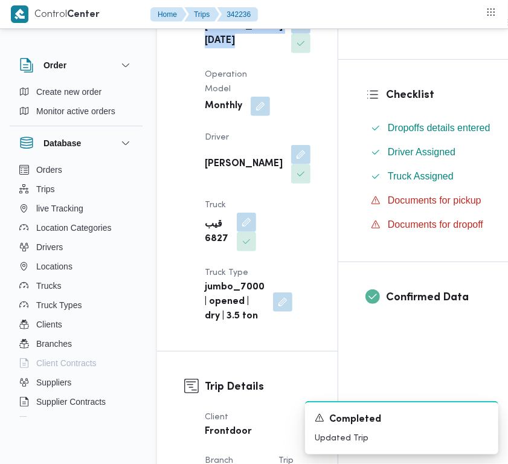
copy div "[PERSON_NAME][DATE]"
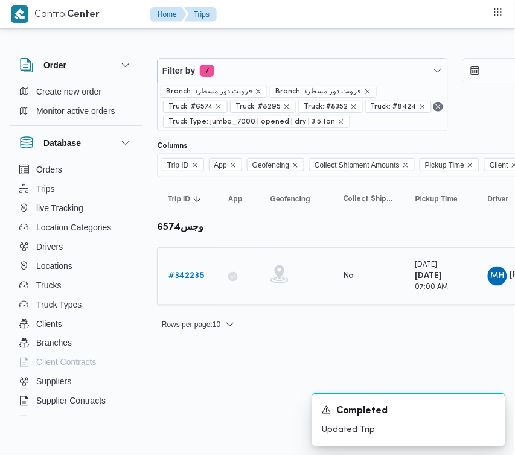
click at [181, 272] on b "# 342235" at bounding box center [186, 276] width 36 height 8
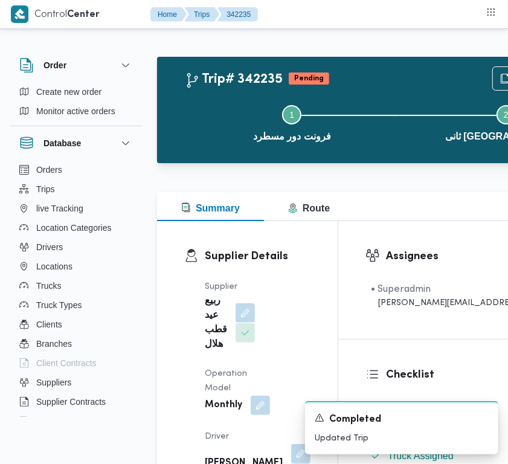
click at [235, 316] on button "button" at bounding box center [244, 312] width 19 height 19
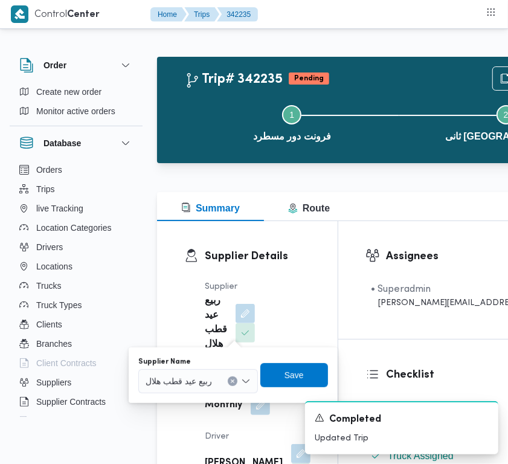
drag, startPoint x: 229, startPoint y: 382, endPoint x: 231, endPoint y: 372, distance: 10.3
click at [229, 381] on button "Clear input" at bounding box center [233, 381] width 10 height 10
paste input "[PERSON_NAME][DATE]"
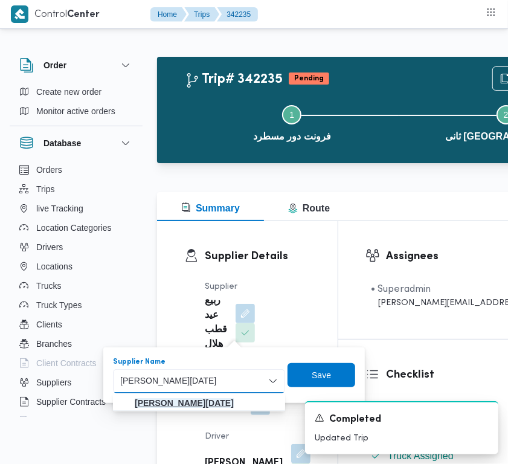
type input "[PERSON_NAME][DATE]"
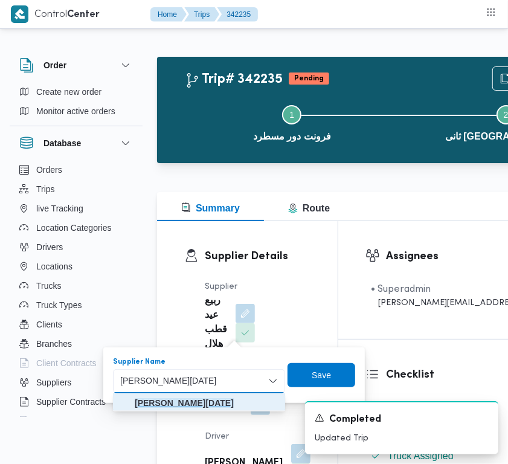
click at [185, 403] on mark "[PERSON_NAME][DATE]" at bounding box center [184, 403] width 99 height 10
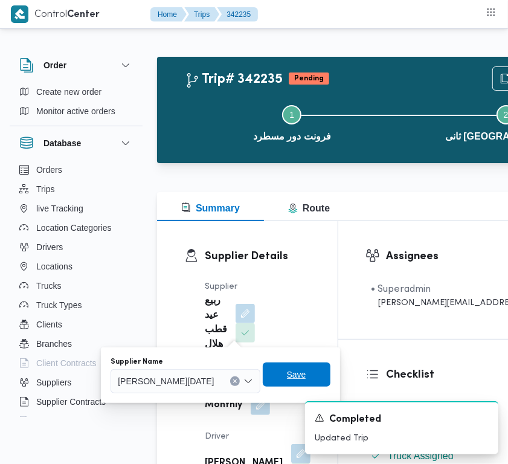
drag, startPoint x: 342, startPoint y: 380, endPoint x: 293, endPoint y: 352, distance: 56.0
click at [330, 380] on span "Save" at bounding box center [297, 374] width 68 height 24
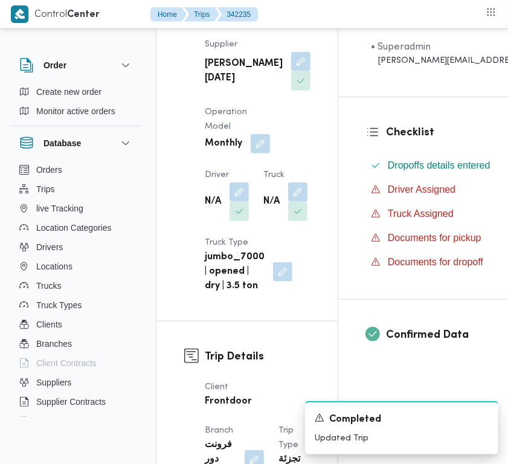
scroll to position [248, 0]
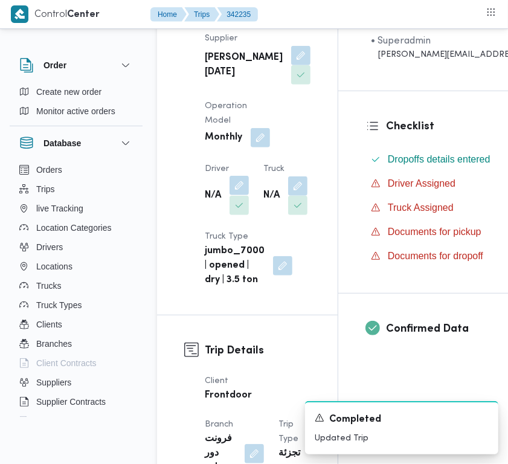
click at [240, 195] on button "button" at bounding box center [238, 185] width 19 height 19
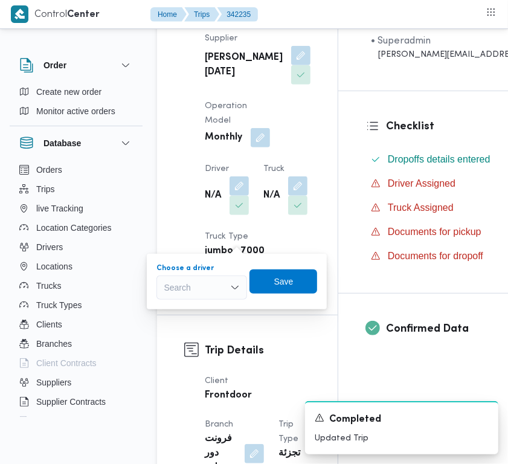
click at [195, 291] on div "Search" at bounding box center [201, 287] width 91 height 24
paste input "[PERSON_NAME]"
click at [208, 282] on input "[PERSON_NAME]" at bounding box center [185, 287] width 49 height 14
type input "[PERSON_NAME]"
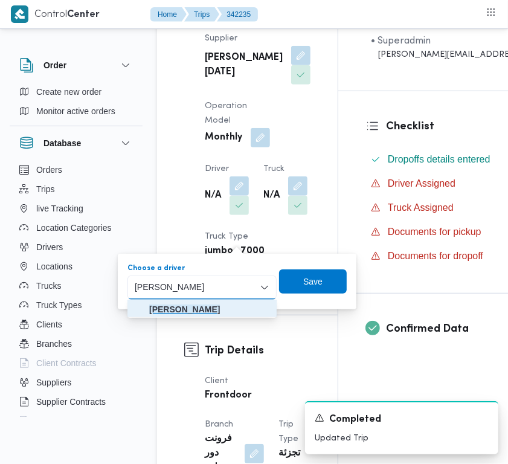
click at [195, 305] on mark "[PERSON_NAME]" at bounding box center [184, 309] width 71 height 10
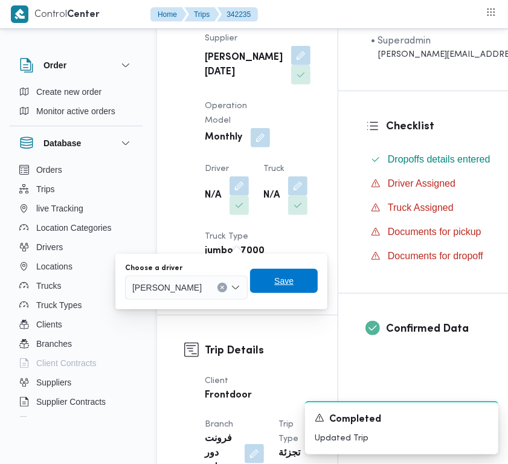
click at [318, 277] on span "Save" at bounding box center [284, 281] width 68 height 24
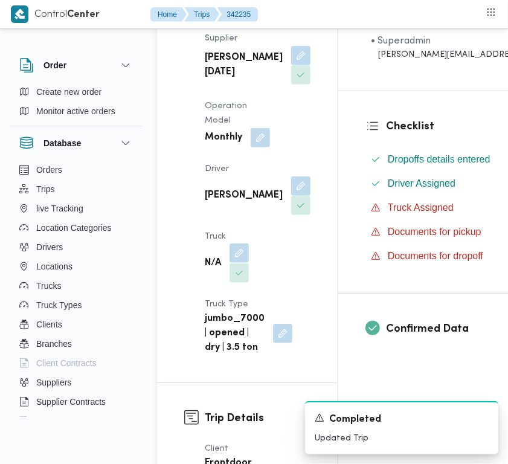
click at [238, 263] on button "button" at bounding box center [238, 252] width 19 height 19
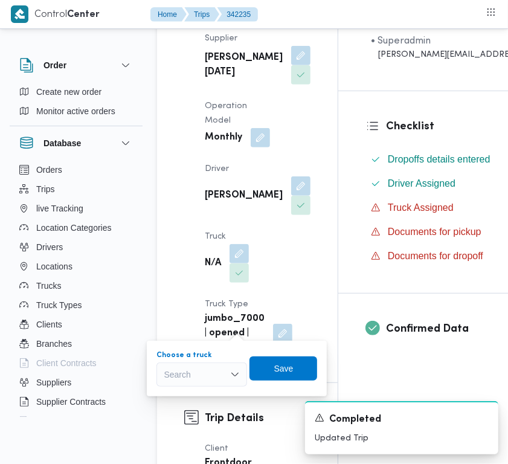
click at [201, 376] on div "Search" at bounding box center [201, 374] width 91 height 24
paste input "6827"
type input "6827"
click at [190, 397] on mark "6827" at bounding box center [187, 396] width 19 height 10
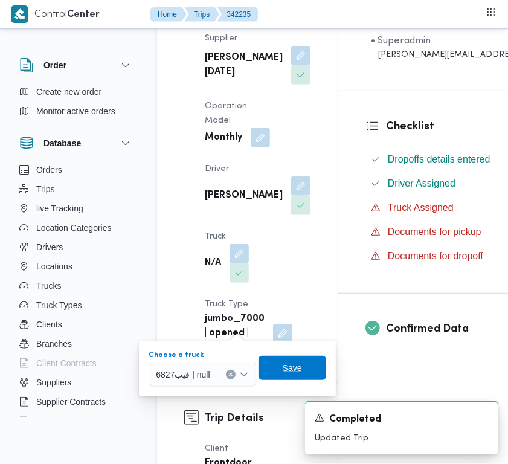
click at [293, 360] on span "Save" at bounding box center [292, 367] width 19 height 14
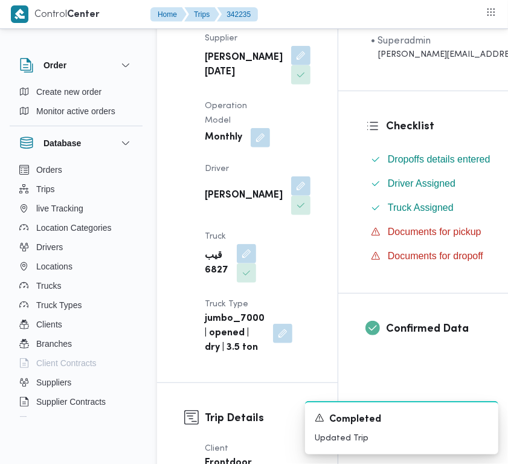
click at [278, 213] on div "Supplier [PERSON_NAME][DATE] Operation Model Monthly Driver [PERSON_NAME] امام …" at bounding box center [257, 193] width 120 height 338
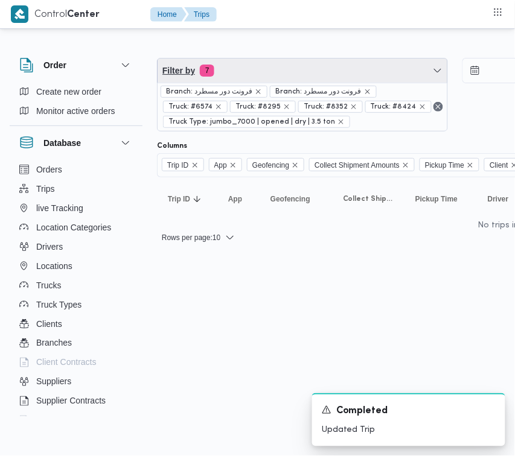
click at [229, 69] on span "Filter by 7" at bounding box center [303, 71] width 290 height 24
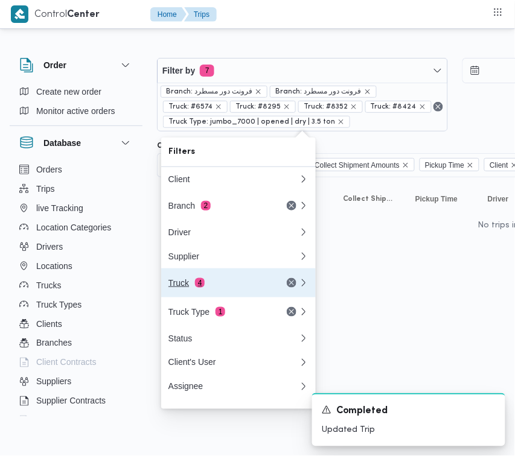
click at [227, 288] on div "Truck 4" at bounding box center [218, 283] width 101 height 10
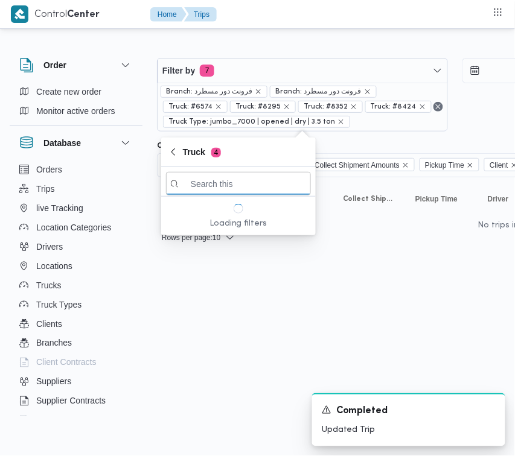
paste input "2721"
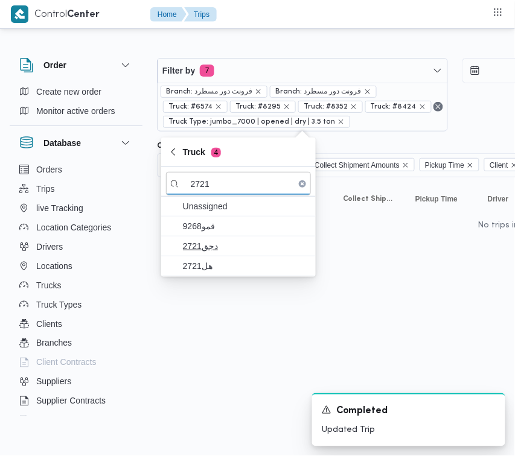
type input "2721"
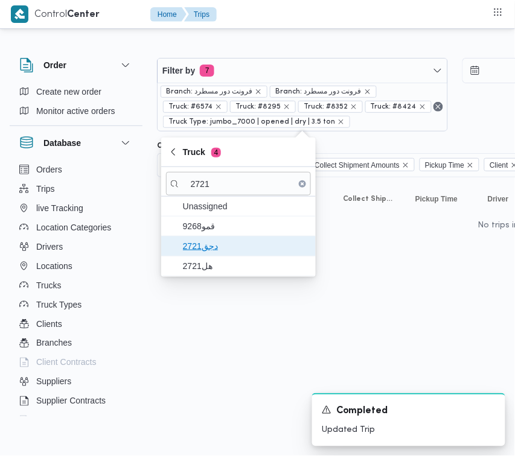
click at [197, 252] on span "دجق2721" at bounding box center [246, 246] width 126 height 14
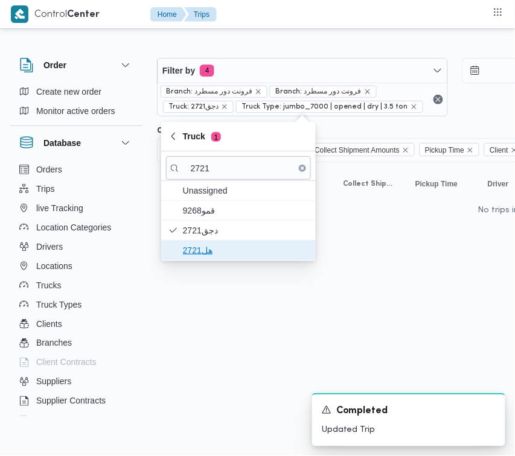
click at [197, 260] on span "هل2721" at bounding box center [238, 250] width 145 height 19
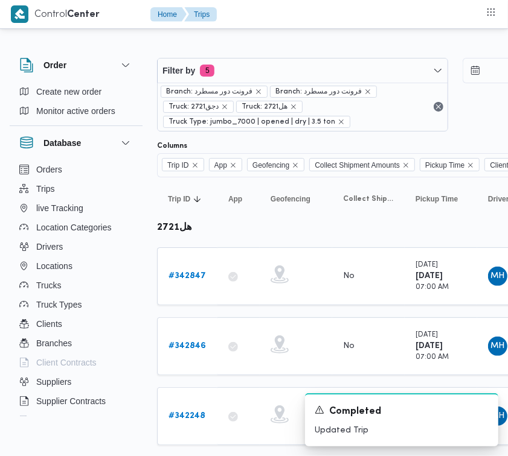
click at [184, 273] on b "# 342847" at bounding box center [186, 276] width 37 height 8
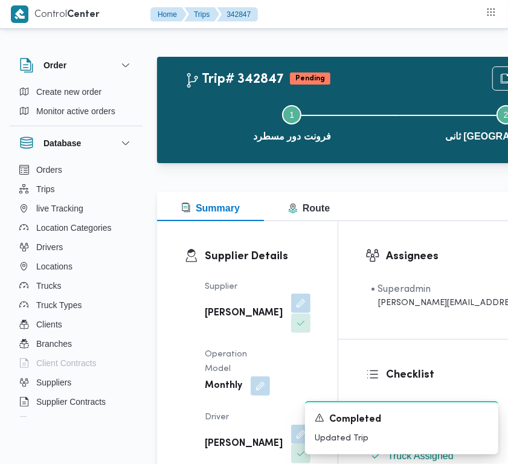
click at [291, 313] on button "button" at bounding box center [300, 302] width 19 height 19
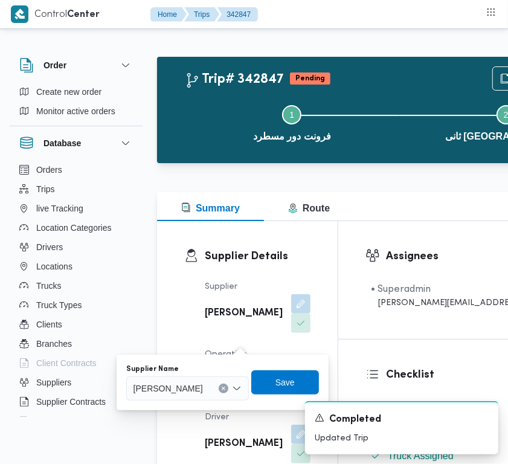
click at [203, 388] on span "[PERSON_NAME]" at bounding box center [167, 387] width 69 height 13
paste input "[PERSON_NAME][DATE]"
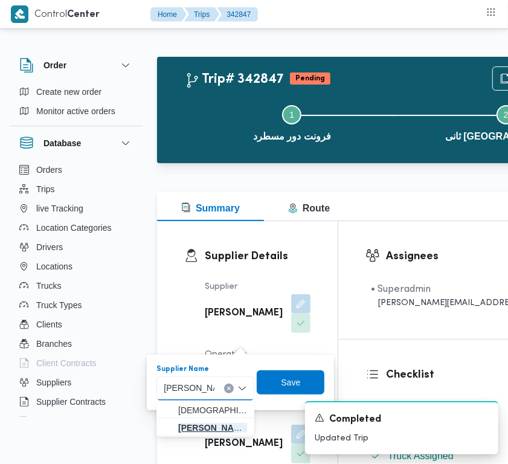
type input "[PERSON_NAME][DATE]"
click at [209, 424] on span "[PERSON_NAME][DATE]" at bounding box center [212, 427] width 69 height 14
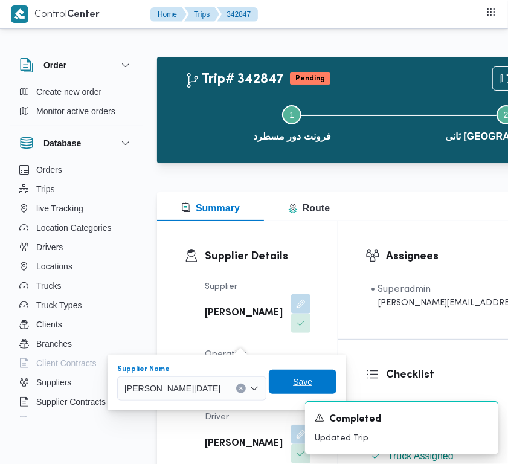
click at [312, 378] on span "Save" at bounding box center [302, 381] width 19 height 14
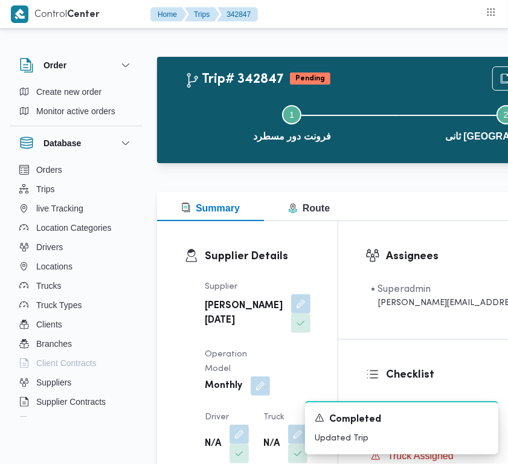
scroll to position [121, 0]
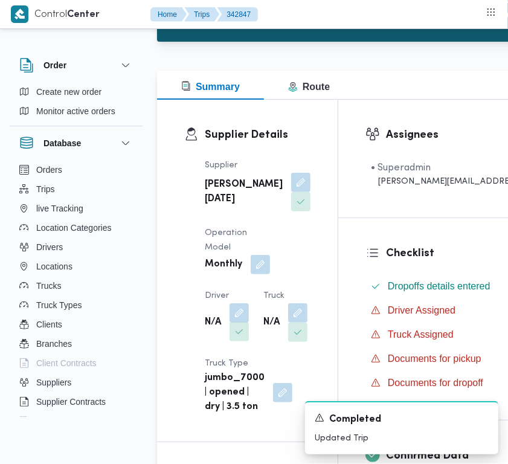
drag, startPoint x: 243, startPoint y: 345, endPoint x: 239, endPoint y: 371, distance: 26.9
click at [243, 322] on button "button" at bounding box center [238, 312] width 19 height 19
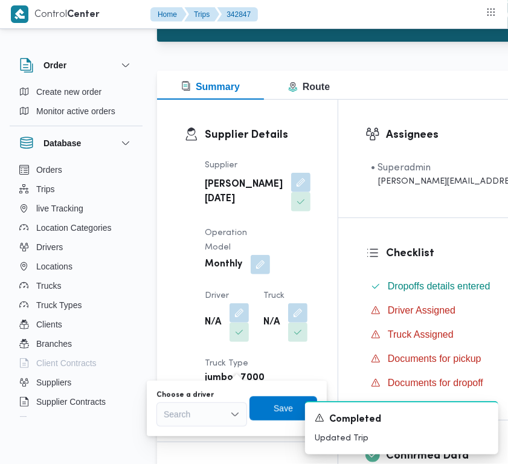
click at [208, 414] on div "Search" at bounding box center [201, 414] width 91 height 24
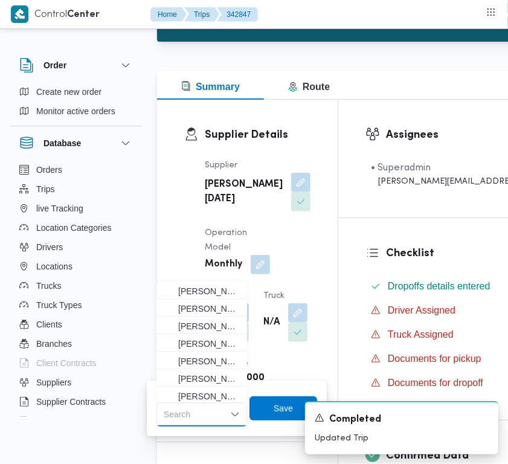
paste input "[PERSON_NAME]"
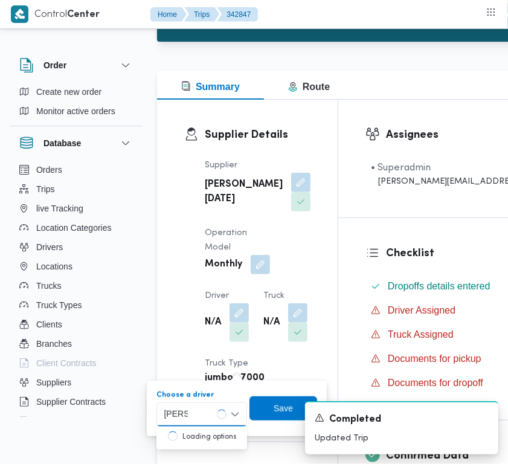
type input "[PERSON_NAME]"
click at [212, 418] on div "[PERSON_NAME]" at bounding box center [201, 414] width 91 height 24
click at [203, 424] on div "[PERSON_NAME] Combo box. Selected. [PERSON_NAME] . Selected. Combo box input. S…" at bounding box center [201, 414] width 91 height 24
click at [200, 427] on span "[PERSON_NAME]" at bounding box center [201, 435] width 81 height 19
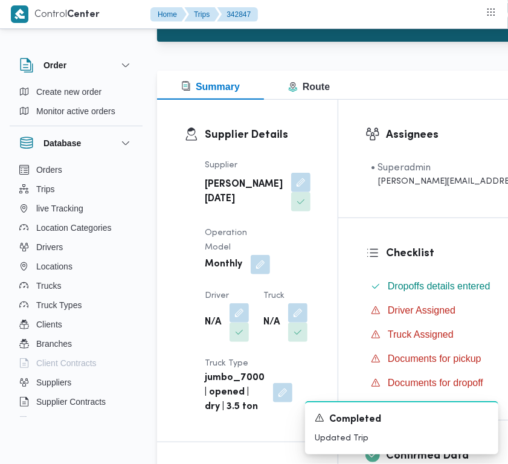
click at [292, 405] on div "A new notification appears Completed Updated Trip" at bounding box center [386, 427] width 241 height 72
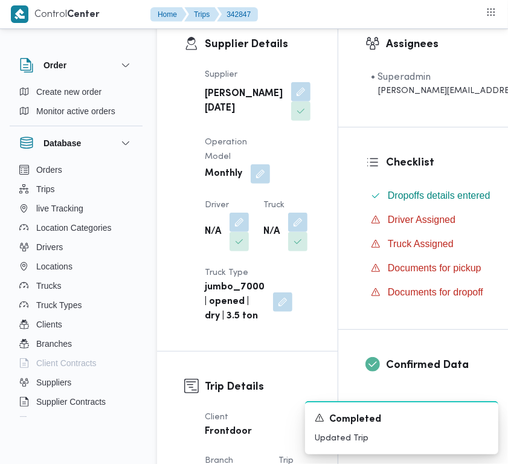
scroll to position [357, 0]
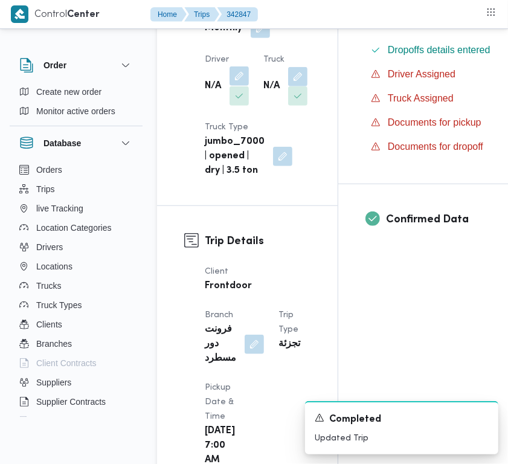
click at [236, 86] on button "button" at bounding box center [238, 75] width 19 height 19
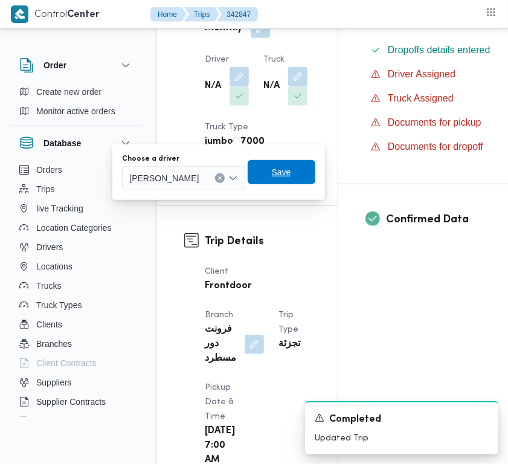
click at [291, 173] on span "Save" at bounding box center [281, 172] width 19 height 14
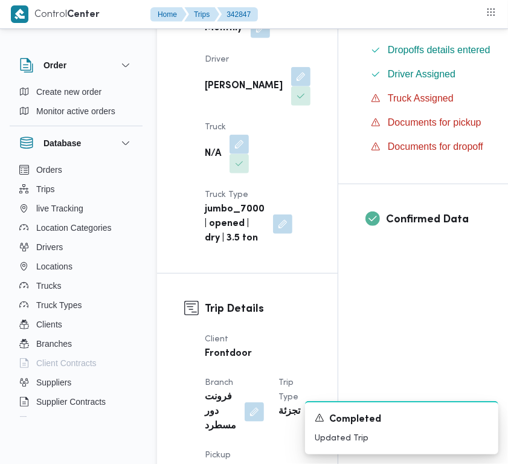
click at [239, 135] on dt "Truck" at bounding box center [227, 127] width 44 height 14
click at [238, 153] on button "button" at bounding box center [238, 143] width 19 height 19
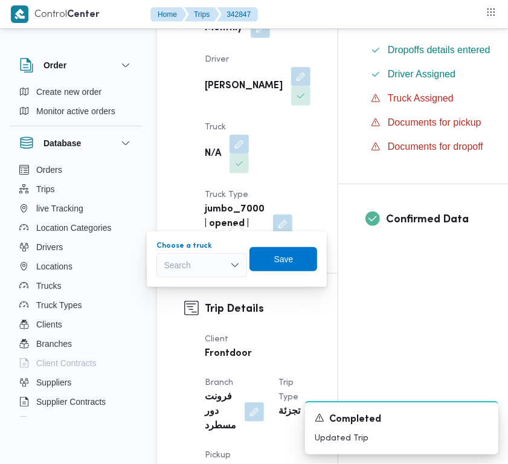
click at [206, 267] on div "Search" at bounding box center [201, 265] width 91 height 24
paste input "2463"
type input "2463"
click at [182, 283] on mark "2463" at bounding box center [187, 287] width 19 height 10
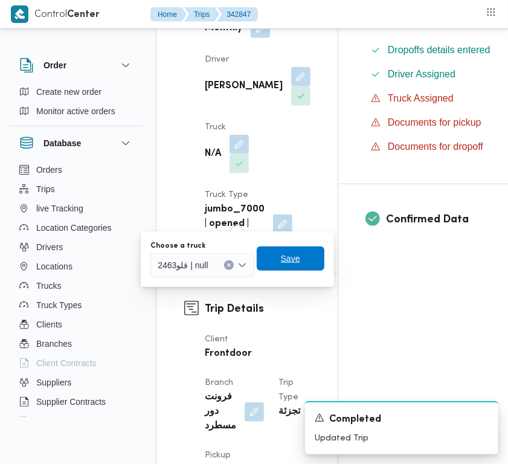
click at [294, 249] on span "Save" at bounding box center [291, 258] width 68 height 24
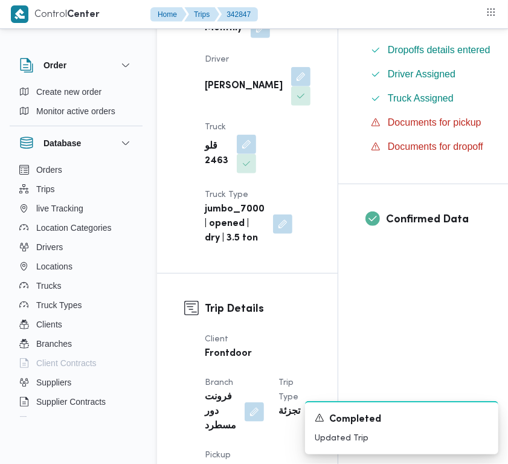
drag, startPoint x: 507, startPoint y: 95, endPoint x: 505, endPoint y: 79, distance: 15.8
drag, startPoint x: 505, startPoint y: 73, endPoint x: 503, endPoint y: 56, distance: 17.6
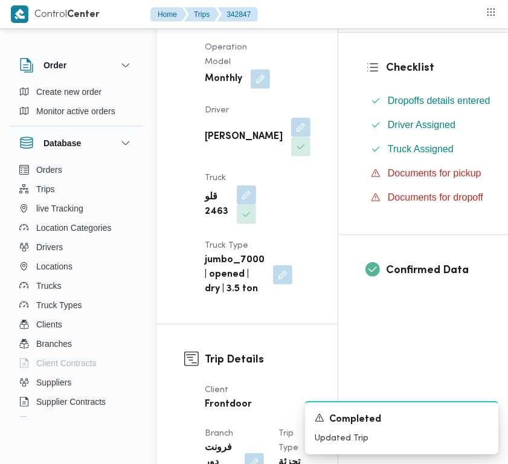
scroll to position [175, 0]
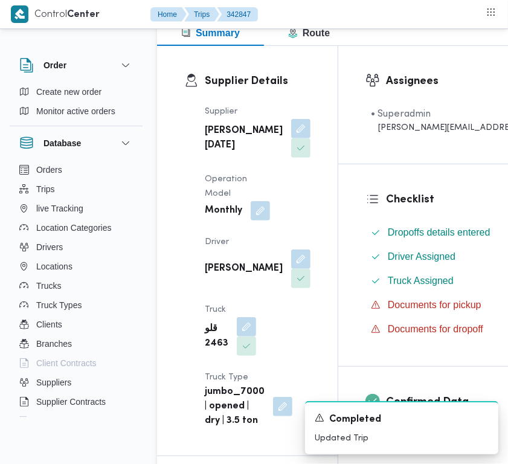
click at [205, 147] on b "[PERSON_NAME][DATE]" at bounding box center [244, 138] width 78 height 29
click at [200, 151] on div "Supplier [PERSON_NAME][DATE] Operation Model Monthly Driver [PERSON_NAME] قلو 2…" at bounding box center [257, 266] width 120 height 338
click at [224, 136] on b "[PERSON_NAME][DATE]" at bounding box center [244, 138] width 78 height 29
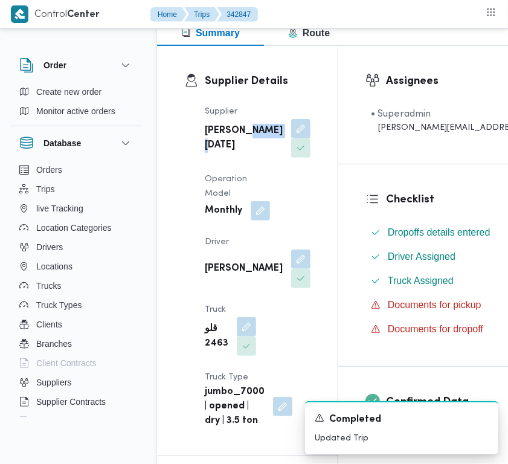
click at [224, 136] on b "[PERSON_NAME][DATE]" at bounding box center [244, 138] width 78 height 29
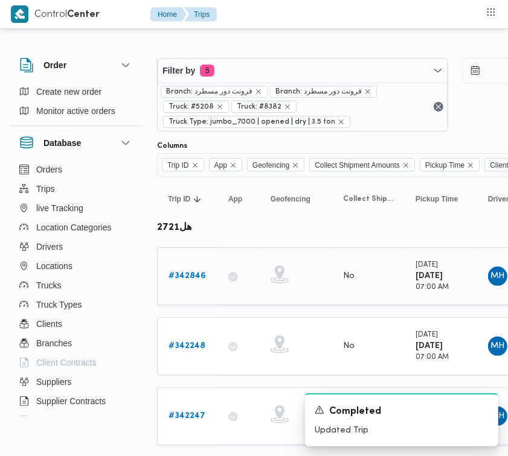
scroll to position [28, 0]
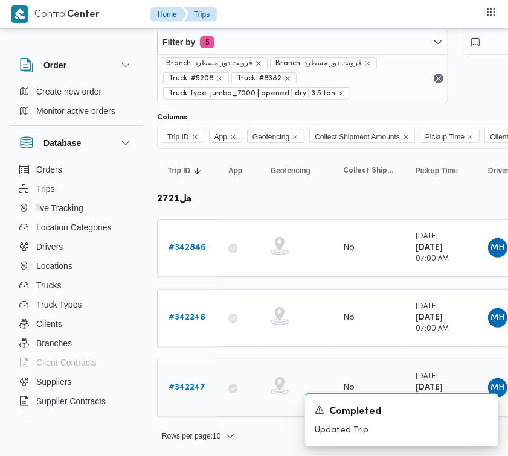
click at [180, 389] on b "# 342247" at bounding box center [186, 388] width 37 height 8
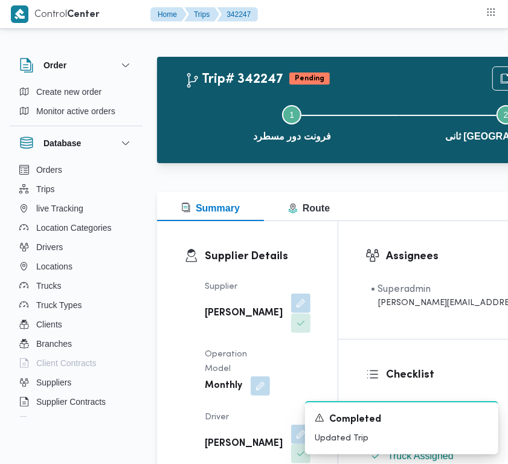
click at [291, 313] on button "button" at bounding box center [300, 302] width 19 height 19
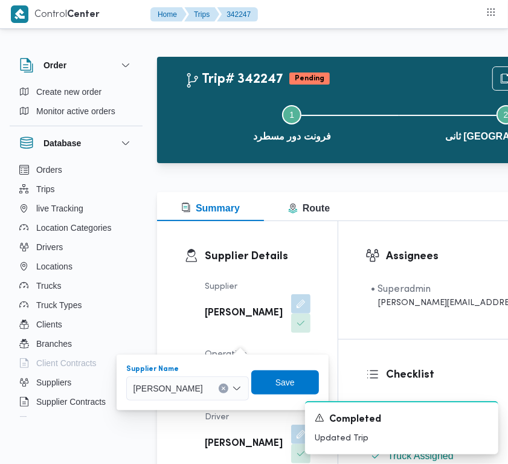
click at [189, 398] on div "[PERSON_NAME]" at bounding box center [187, 388] width 123 height 24
paste input "[PERSON_NAME][DATE]"
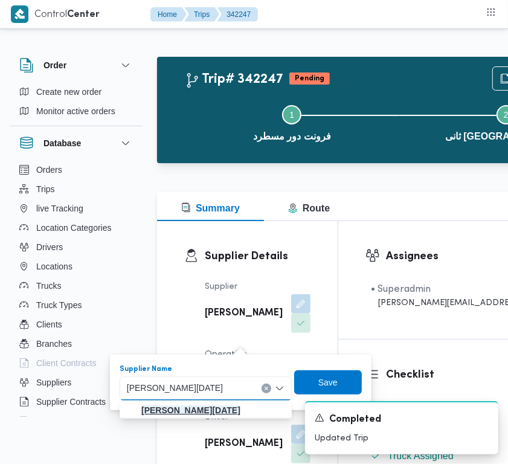
type input "[PERSON_NAME][DATE]"
click at [190, 411] on mark "[PERSON_NAME][DATE]" at bounding box center [190, 410] width 99 height 10
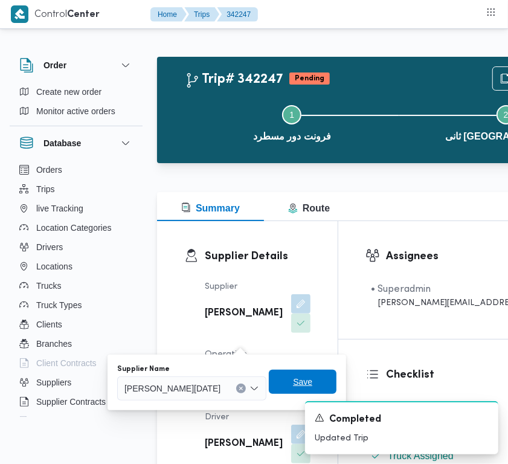
click at [336, 372] on span "Save" at bounding box center [303, 381] width 68 height 24
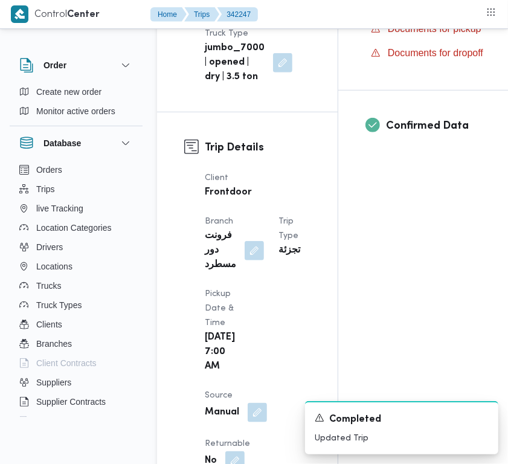
scroll to position [426, 0]
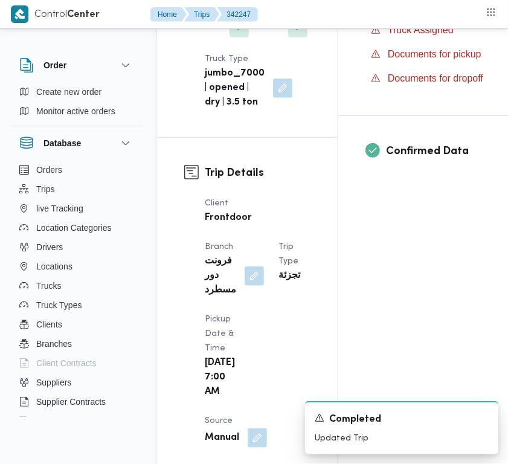
click at [248, 18] on button "button" at bounding box center [238, 7] width 19 height 19
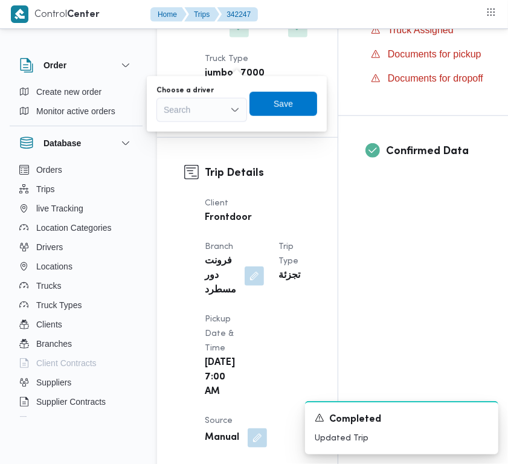
click at [200, 116] on div "Search" at bounding box center [201, 110] width 91 height 24
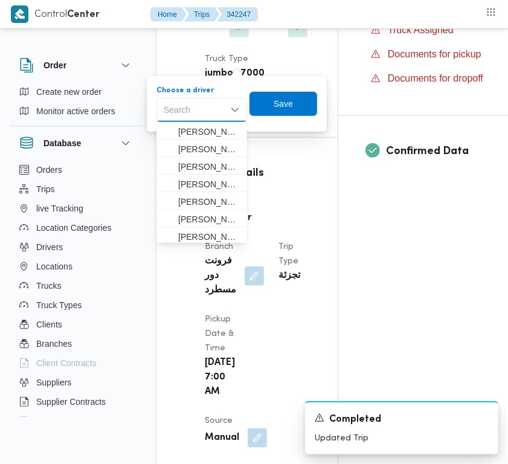
paste input "[PERSON_NAME]"
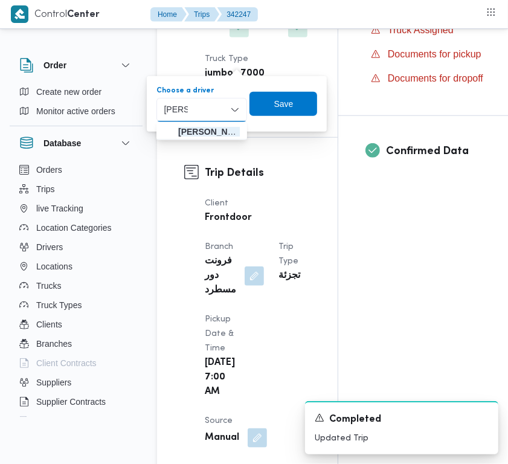
type input "[PERSON_NAME]"
click at [213, 113] on div "[PERSON_NAME]" at bounding box center [201, 110] width 91 height 24
click at [212, 131] on span "[PERSON_NAME]" at bounding box center [209, 131] width 62 height 14
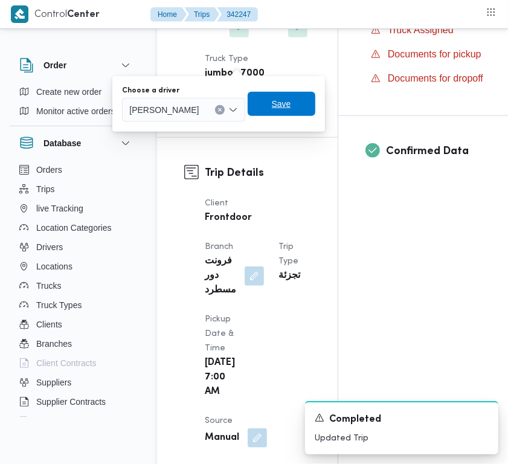
click at [285, 113] on span "Save" at bounding box center [282, 104] width 68 height 24
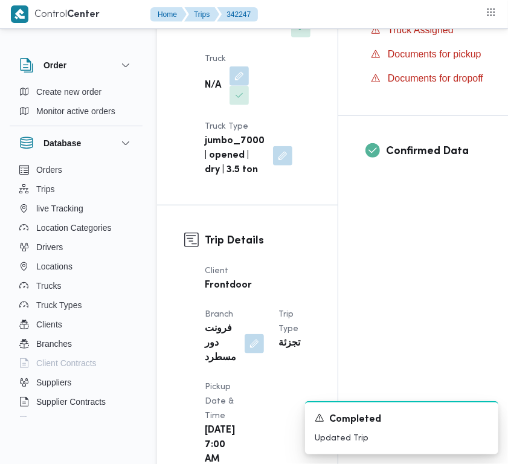
click at [237, 66] on dt "Truck" at bounding box center [227, 59] width 44 height 14
click at [239, 85] on button "button" at bounding box center [238, 75] width 19 height 19
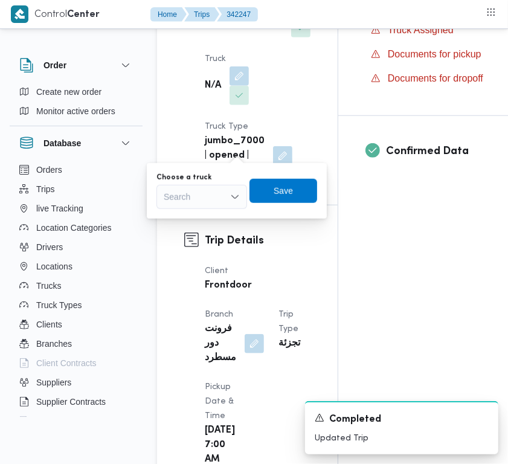
click at [209, 191] on div "Search" at bounding box center [201, 197] width 91 height 24
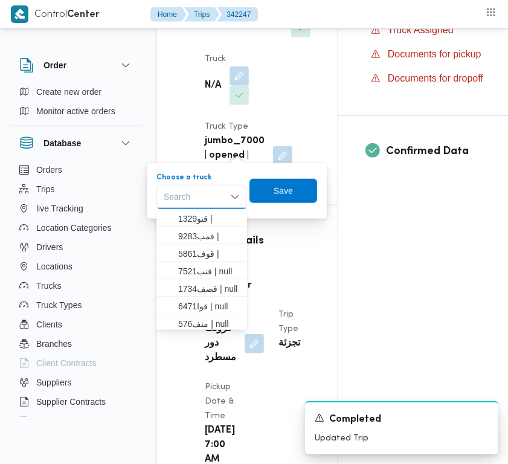
paste input "2463"
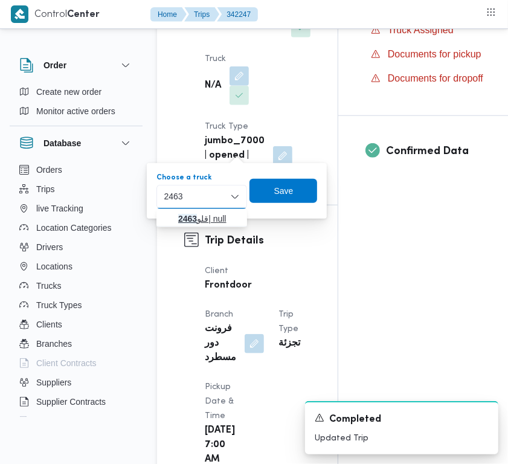
type input "2463"
click at [181, 221] on mark "2463" at bounding box center [187, 219] width 19 height 10
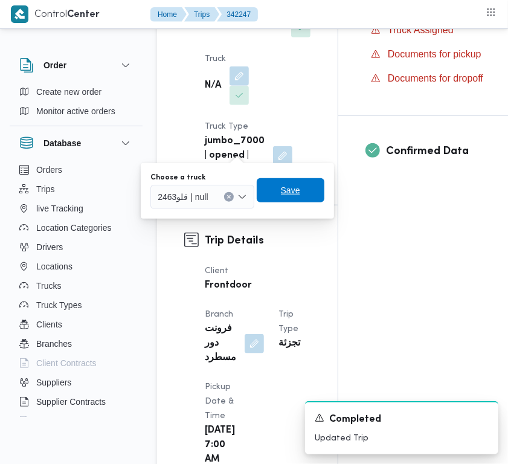
click at [293, 189] on span "Save" at bounding box center [290, 190] width 19 height 14
click at [293, 185] on div "Supplier [PERSON_NAME][DATE] Operation Model Monthly Driver [PERSON_NAME] [PERS…" at bounding box center [257, 16] width 120 height 338
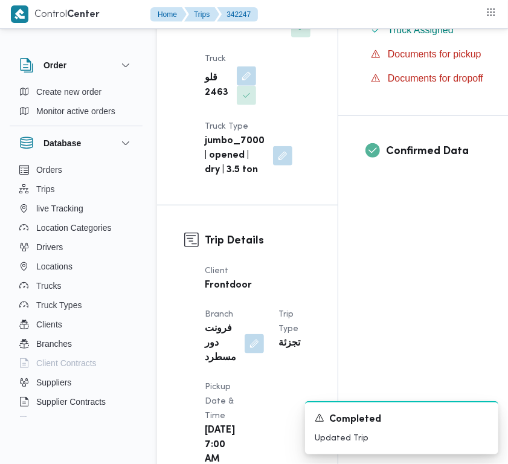
scroll to position [0, 0]
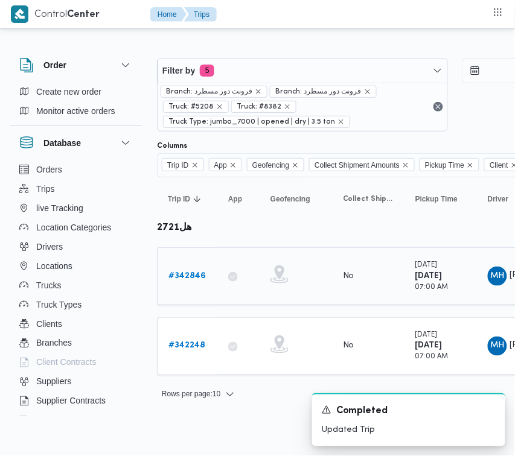
click at [188, 278] on b "# 342846" at bounding box center [186, 276] width 37 height 8
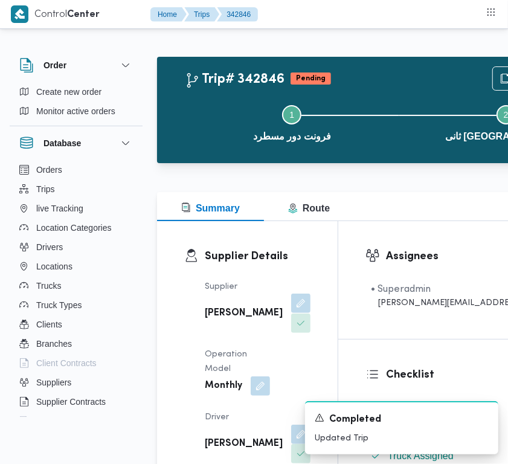
click at [291, 313] on button "button" at bounding box center [300, 302] width 19 height 19
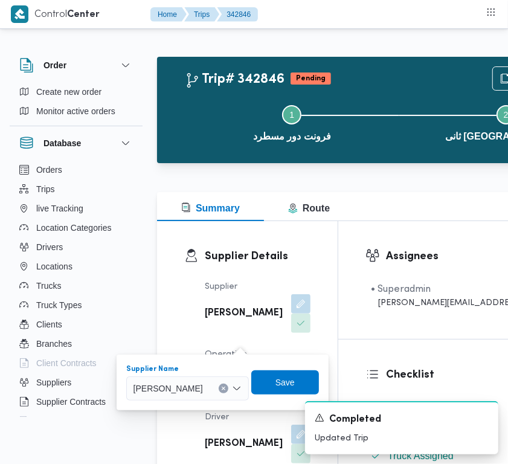
drag, startPoint x: 222, startPoint y: 382, endPoint x: 234, endPoint y: 382, distance: 11.5
click at [203, 383] on span "[PERSON_NAME]" at bounding box center [167, 387] width 69 height 13
paste input "[PERSON_NAME][DATE]"
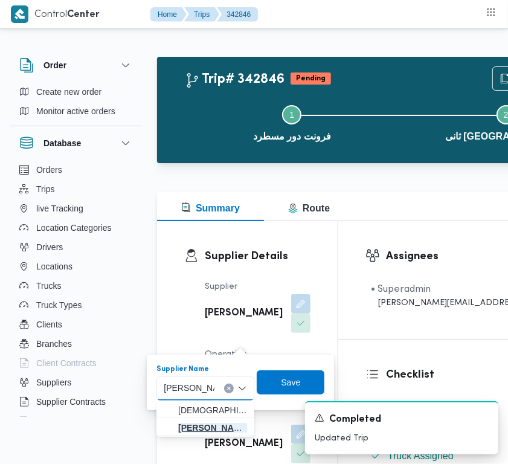
type input "[PERSON_NAME][DATE]"
click at [209, 424] on span "[PERSON_NAME][DATE]" at bounding box center [212, 427] width 69 height 14
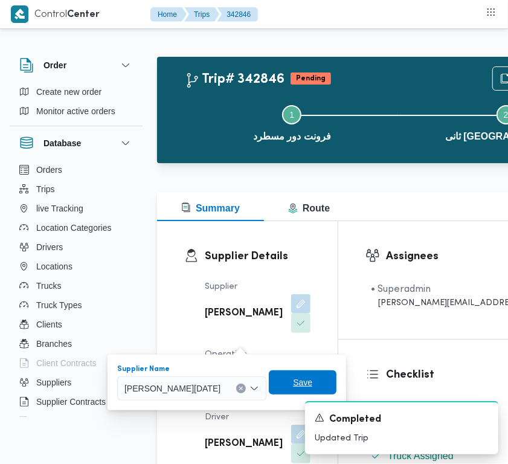
click at [333, 391] on span "Save" at bounding box center [303, 382] width 68 height 24
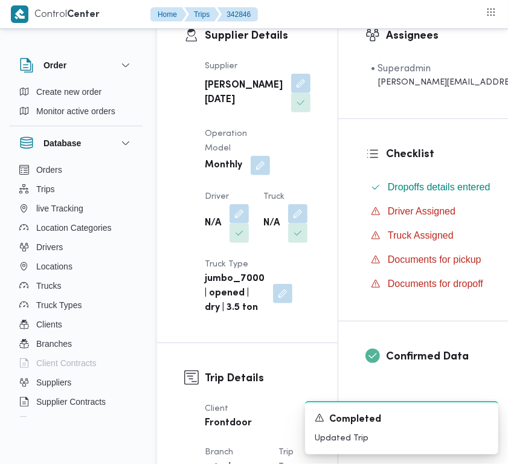
scroll to position [313, 0]
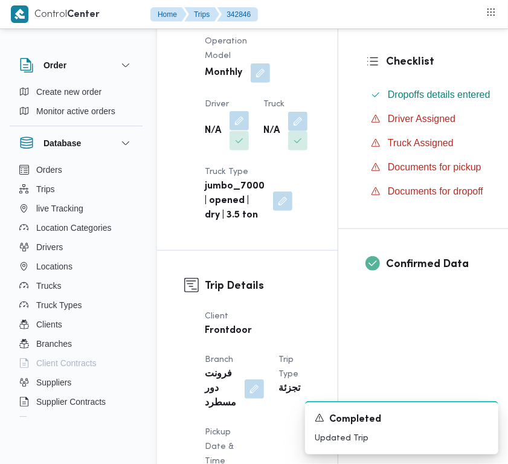
click at [240, 130] on button "button" at bounding box center [238, 120] width 19 height 19
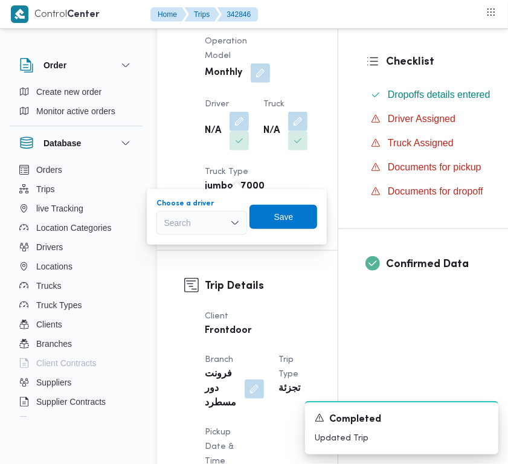
click at [197, 227] on div "Search" at bounding box center [201, 223] width 91 height 24
paste input "[PERSON_NAME]"
type input "[PERSON_NAME]"
click at [183, 243] on span "[PERSON_NAME]" at bounding box center [209, 244] width 62 height 14
click at [315, 225] on span "Save" at bounding box center [282, 217] width 68 height 24
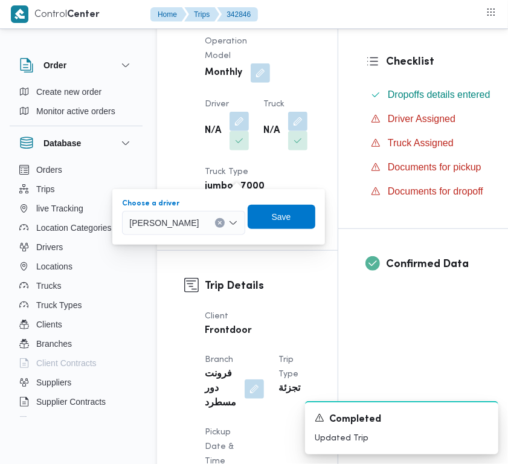
click at [315, 226] on div "Supplier Details Supplier [PERSON_NAME][DATE] Operation Model Monthly Driver N/…" at bounding box center [247, 79] width 181 height 342
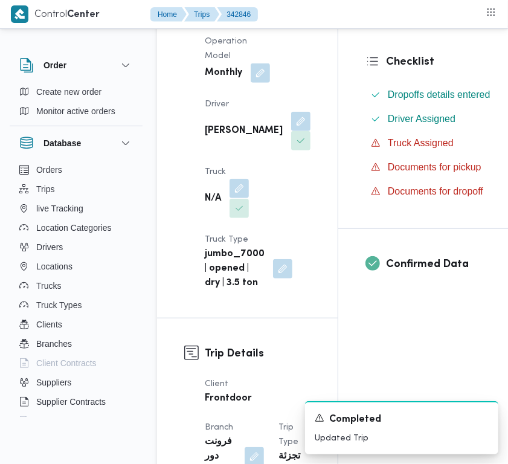
click at [240, 198] on button "button" at bounding box center [238, 188] width 19 height 19
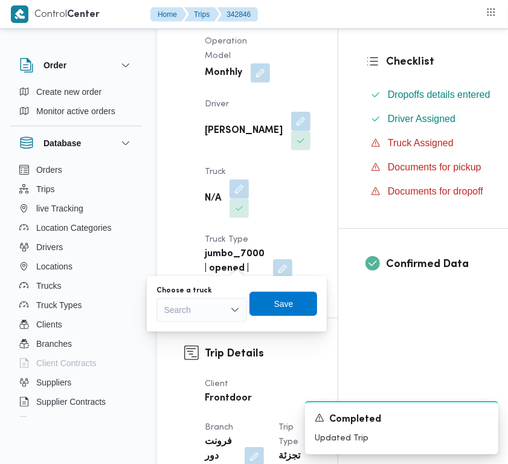
click at [210, 316] on div "Search" at bounding box center [201, 310] width 91 height 24
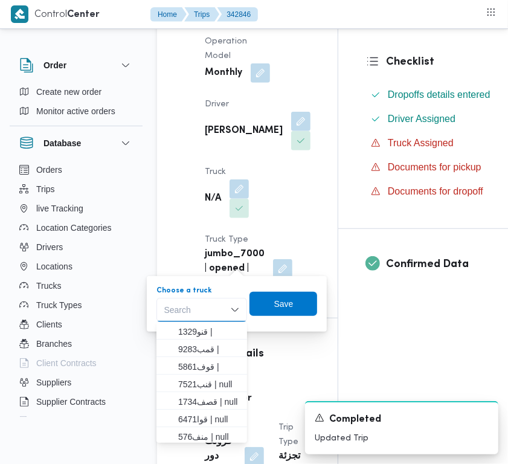
paste input "2463"
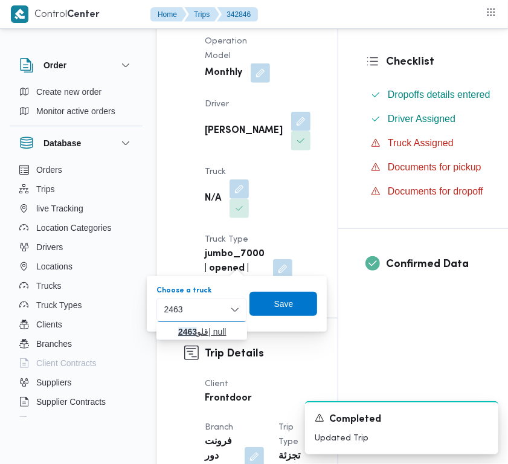
type input "2463"
click at [174, 324] on span "قلو 2463 | null" at bounding box center [201, 331] width 81 height 19
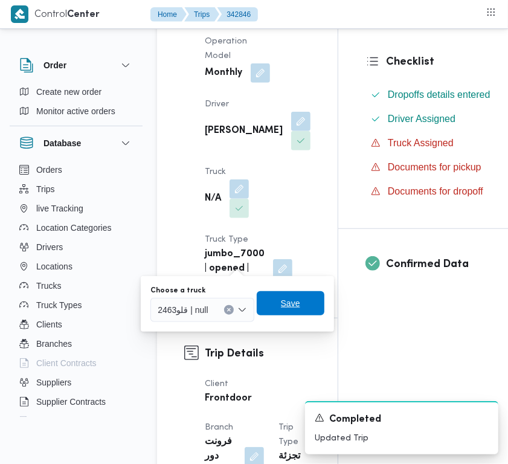
click at [294, 305] on span "Save" at bounding box center [290, 303] width 19 height 14
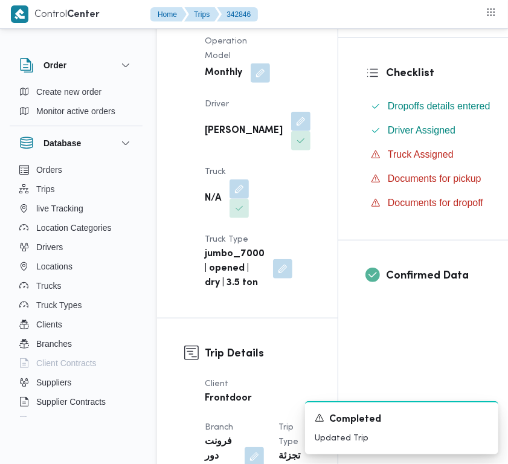
click at [216, 15] on b "[PERSON_NAME][DATE]" at bounding box center [244, 0] width 78 height 29
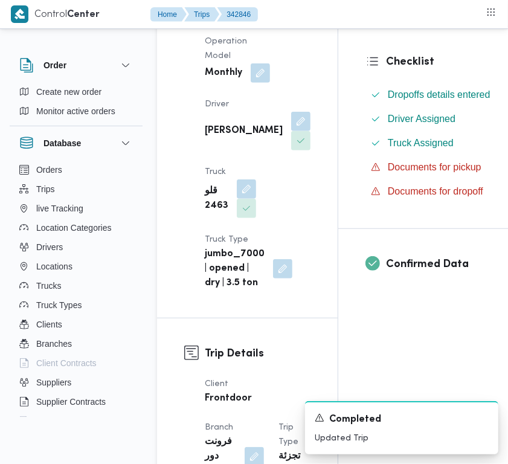
click at [216, 15] on b "[PERSON_NAME][DATE]" at bounding box center [244, 0] width 78 height 29
copy div "[PERSON_NAME][DATE]"
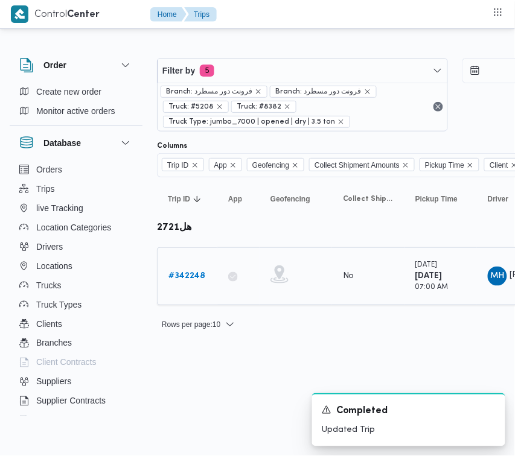
click at [188, 284] on link "# 342248" at bounding box center [186, 276] width 37 height 14
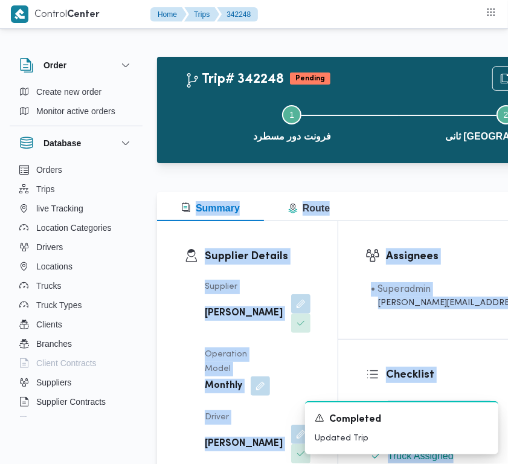
click at [254, 329] on div "[PERSON_NAME]" at bounding box center [257, 313] width 108 height 41
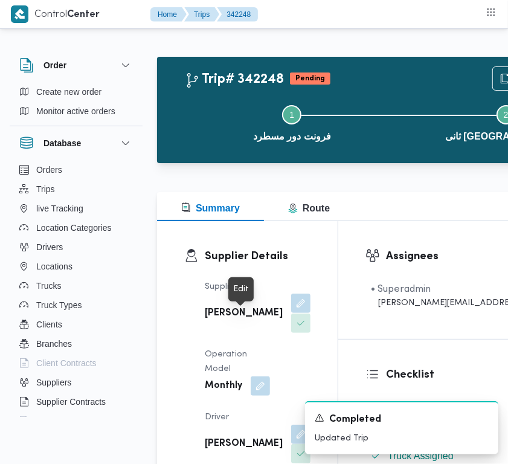
click at [291, 313] on button "button" at bounding box center [300, 302] width 19 height 19
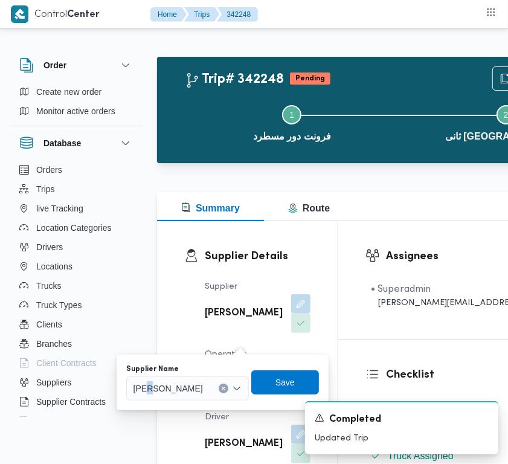
click at [203, 390] on span "[PERSON_NAME]" at bounding box center [167, 387] width 69 height 13
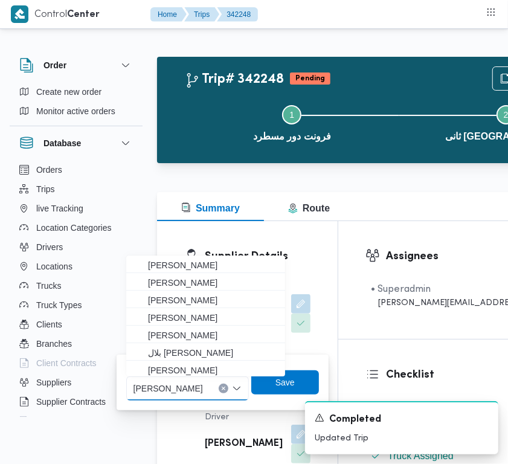
paste input "[PERSON_NAME][DATE]"
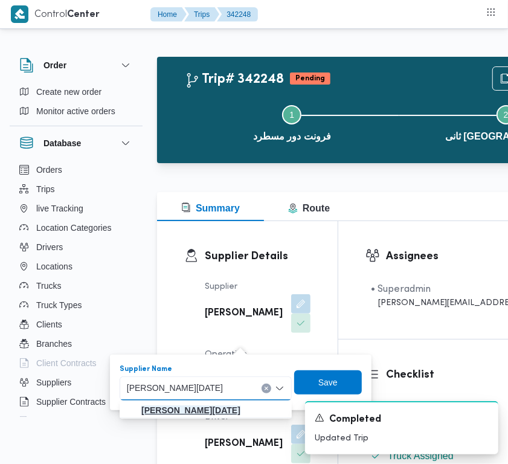
type input "[PERSON_NAME][DATE]"
click at [194, 412] on mark "[PERSON_NAME][DATE]" at bounding box center [190, 410] width 99 height 10
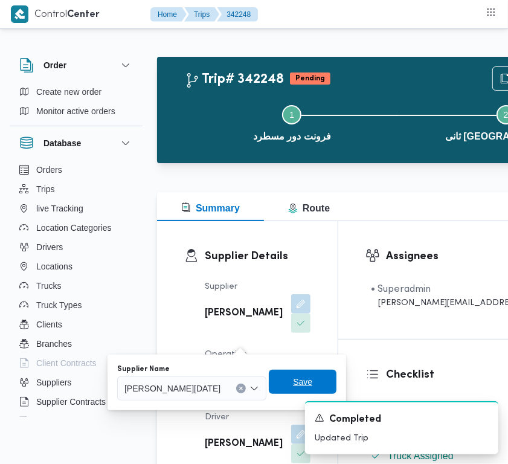
click at [312, 383] on span "Save" at bounding box center [302, 381] width 19 height 14
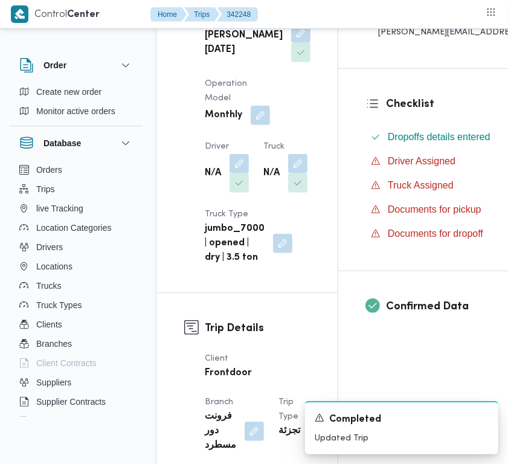
scroll to position [303, 0]
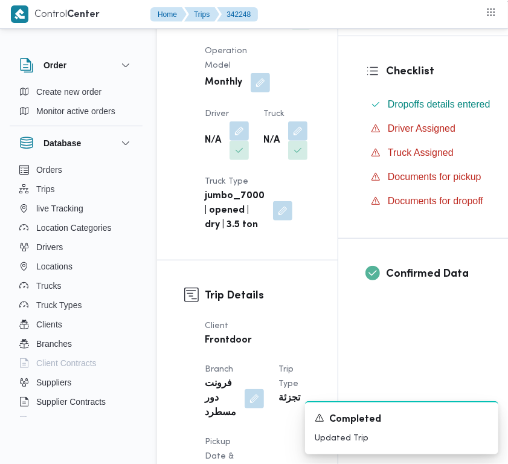
click at [497, 82] on div "Checklist Dropoffs details entered Driver Assigned Truck Assigned Documents for…" at bounding box center [486, 137] width 296 height 202
click at [242, 140] on button "button" at bounding box center [238, 130] width 19 height 19
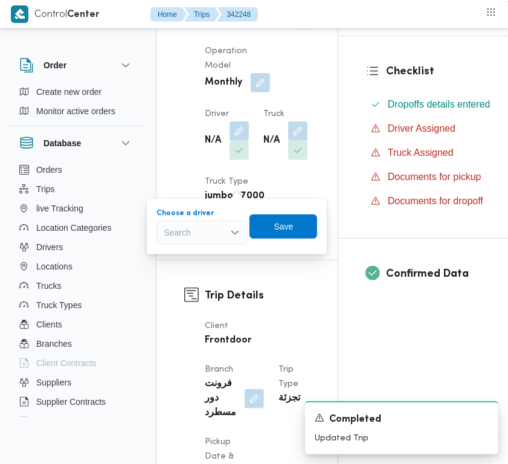
click at [225, 234] on div "Search" at bounding box center [201, 232] width 91 height 24
paste input "[PERSON_NAME]"
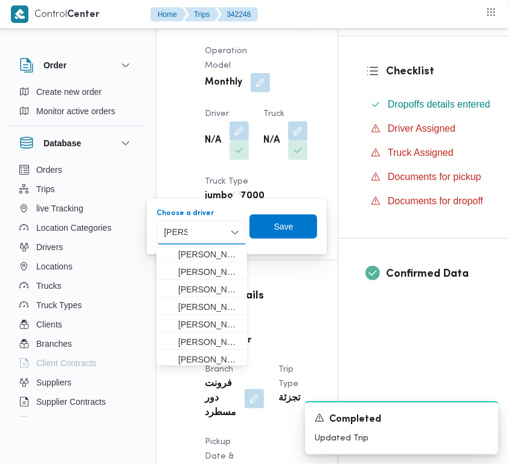
type input "[PERSON_NAME]"
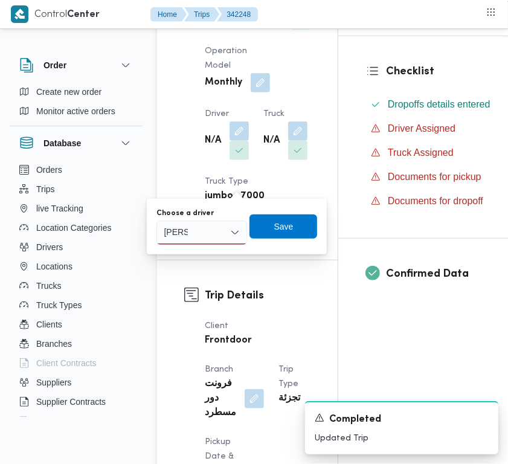
click at [196, 233] on div "[PERSON_NAME]" at bounding box center [201, 232] width 91 height 24
click at [199, 257] on span "[PERSON_NAME]" at bounding box center [209, 254] width 62 height 14
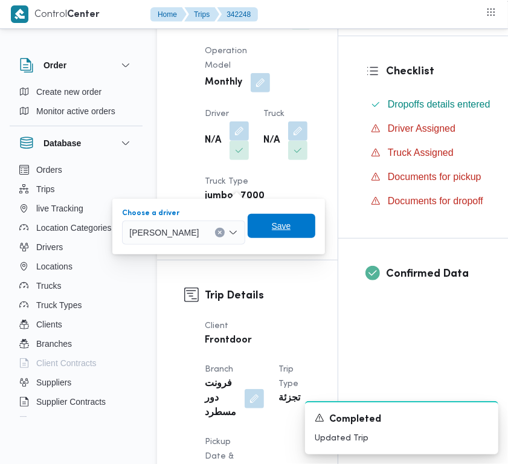
click at [291, 220] on span "Save" at bounding box center [281, 226] width 19 height 14
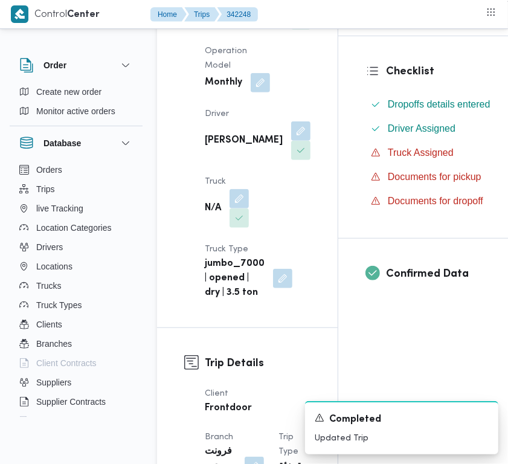
click at [234, 189] on dt "Truck" at bounding box center [227, 181] width 44 height 14
click at [238, 208] on button "button" at bounding box center [238, 197] width 19 height 19
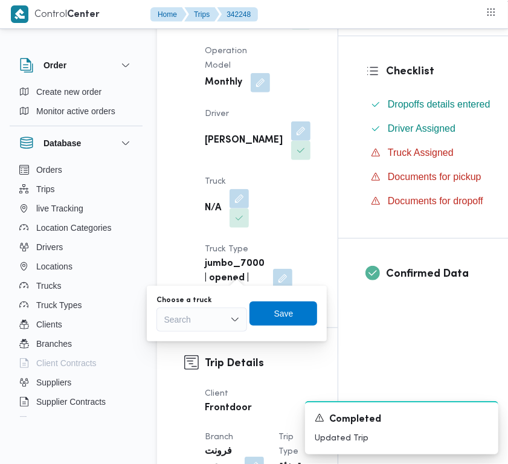
click at [204, 319] on div "Search" at bounding box center [201, 319] width 91 height 24
paste input "2463"
type input "2463"
drag, startPoint x: 173, startPoint y: 339, endPoint x: 181, endPoint y: 337, distance: 8.2
click at [173, 339] on icon "button" at bounding box center [169, 341] width 10 height 10
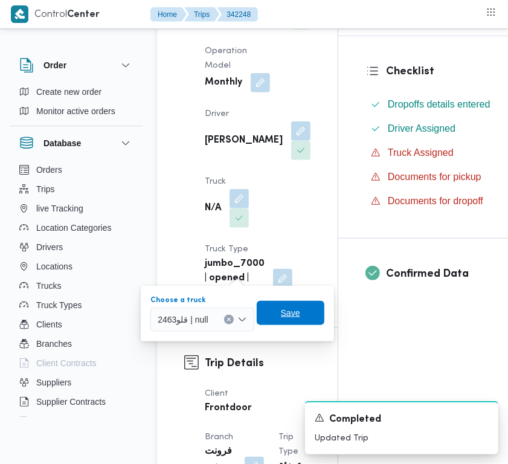
click at [273, 321] on span "Save" at bounding box center [291, 313] width 68 height 24
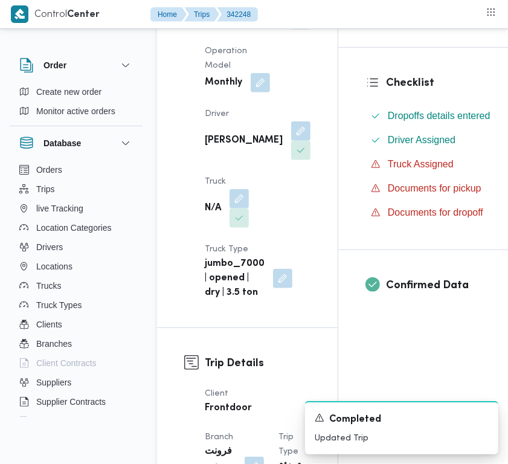
click at [214, 25] on b "[PERSON_NAME][DATE]" at bounding box center [244, 10] width 78 height 29
click at [213, 25] on b "[PERSON_NAME][DATE]" at bounding box center [244, 10] width 78 height 29
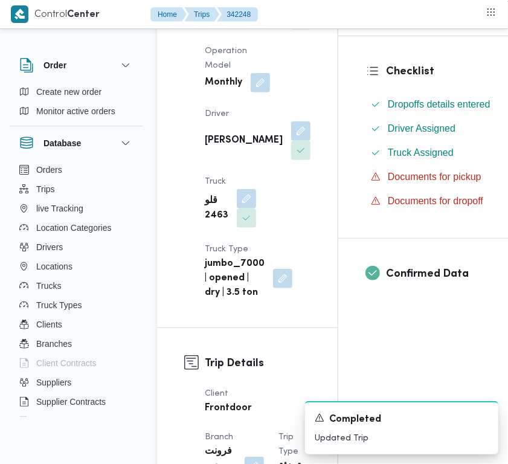
click at [213, 25] on b "[PERSON_NAME][DATE]" at bounding box center [244, 10] width 78 height 29
copy div "[PERSON_NAME][DATE]"
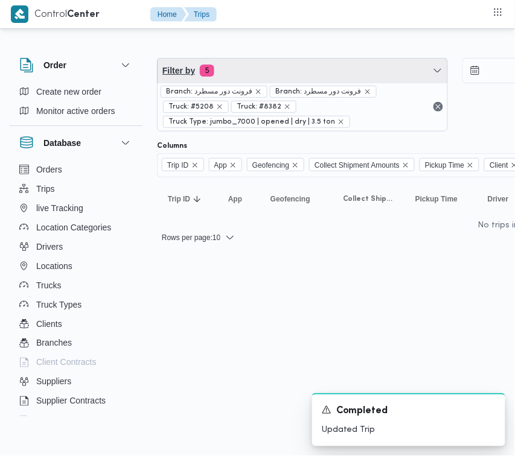
click at [261, 68] on span "Filter by 5" at bounding box center [303, 71] width 290 height 24
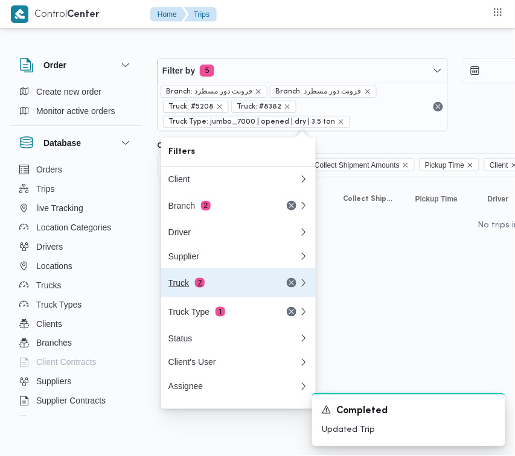
click at [224, 275] on button "Truck 2" at bounding box center [238, 283] width 155 height 29
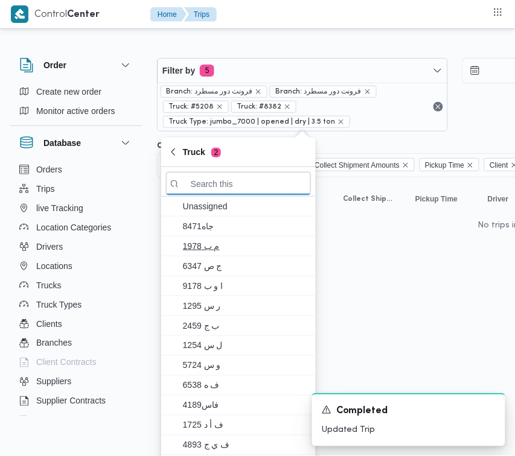
paste input "9252"
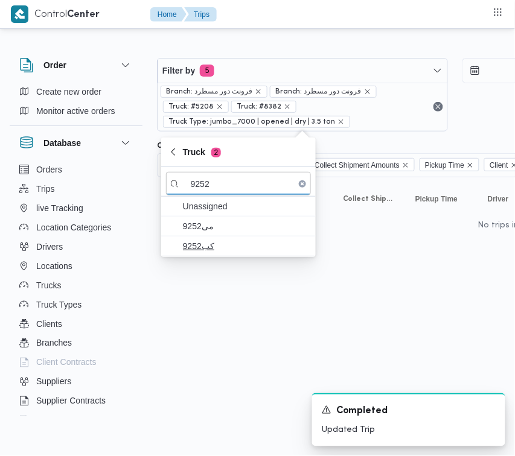
type input "9252"
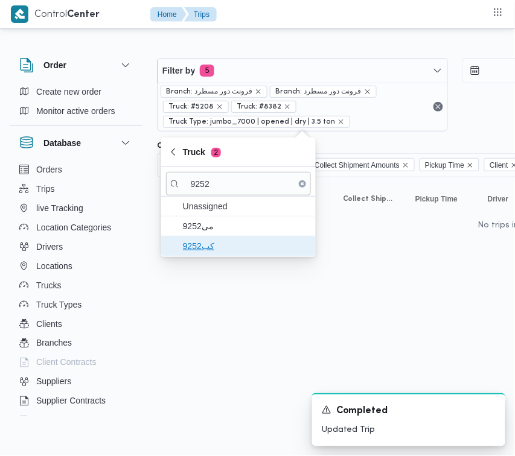
click at [229, 248] on span "كب9252" at bounding box center [246, 246] width 126 height 14
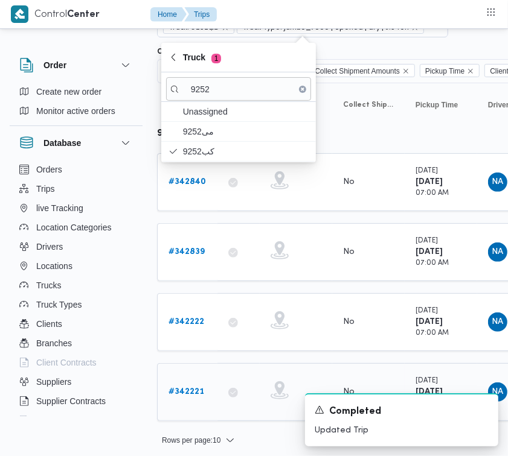
scroll to position [82, 0]
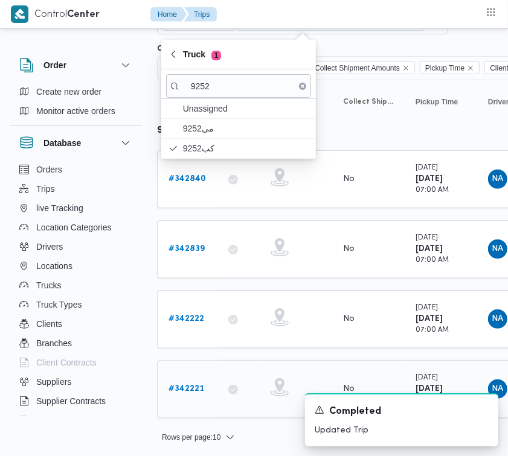
click at [200, 388] on b "# 342221" at bounding box center [186, 389] width 36 height 8
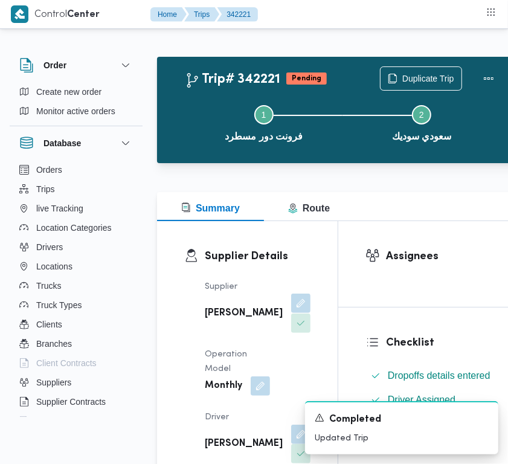
click at [291, 313] on button "button" at bounding box center [300, 302] width 19 height 19
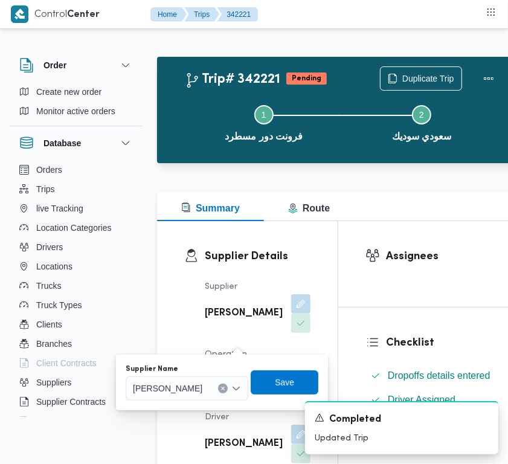
click at [202, 388] on span "[PERSON_NAME]" at bounding box center [167, 387] width 69 height 13
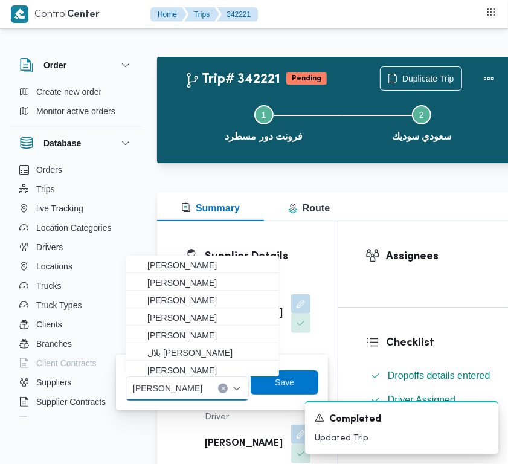
paste input "شبل"
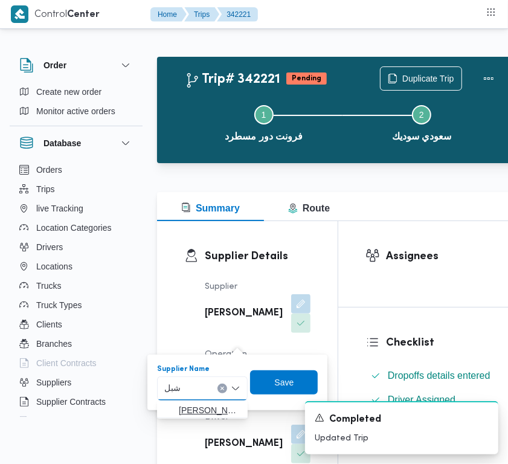
type input "شبل"
click at [186, 408] on span "[PERSON_NAME]" at bounding box center [210, 410] width 62 height 14
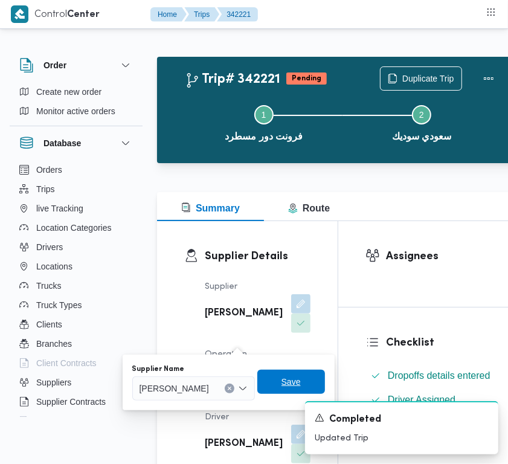
click at [313, 374] on span "Save" at bounding box center [291, 381] width 68 height 24
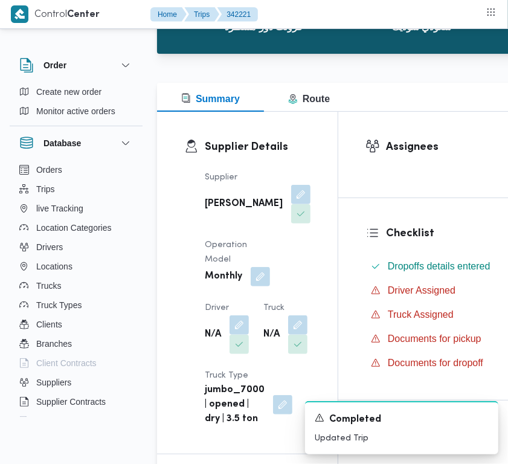
scroll to position [236, 0]
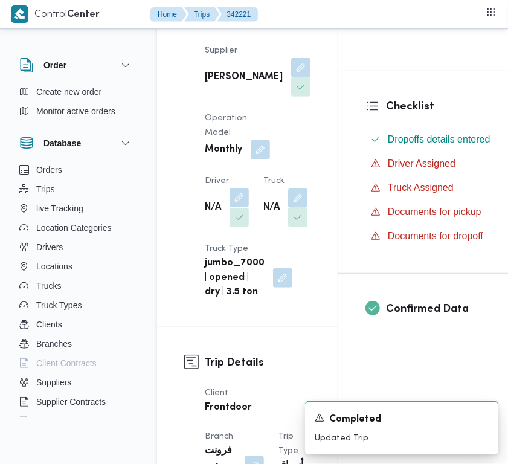
click at [246, 207] on button "button" at bounding box center [238, 197] width 19 height 19
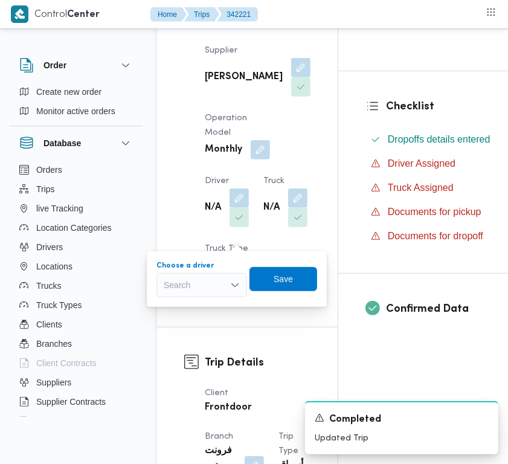
click at [207, 284] on div "Search" at bounding box center [201, 285] width 91 height 24
paste input "[PERSON_NAME]"
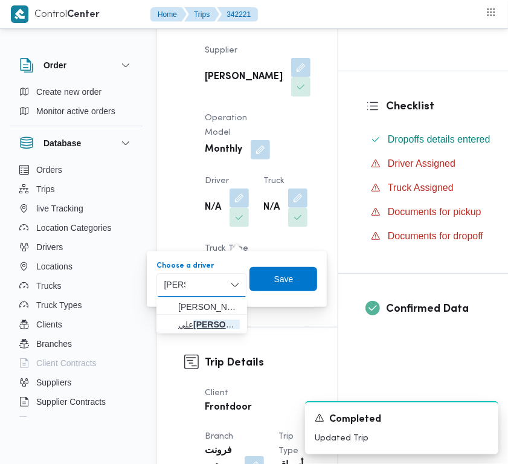
type input "[PERSON_NAME]"
click at [187, 322] on span "[PERSON_NAME]" at bounding box center [209, 324] width 62 height 14
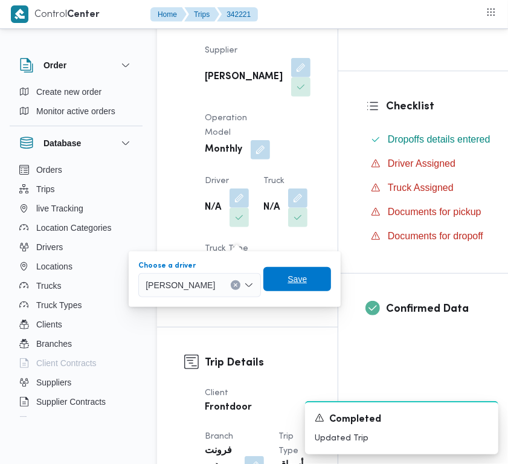
click at [317, 280] on span "Save" at bounding box center [297, 279] width 68 height 24
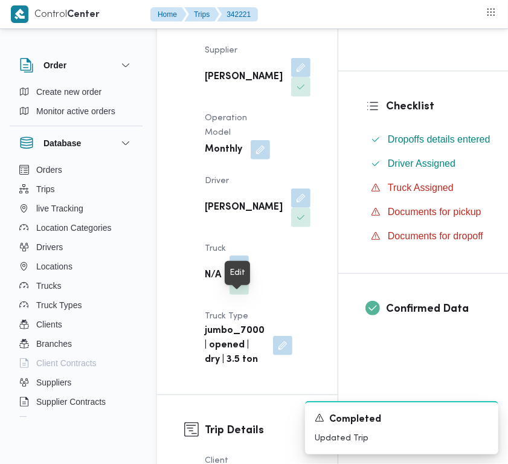
click at [238, 275] on button "button" at bounding box center [238, 264] width 19 height 19
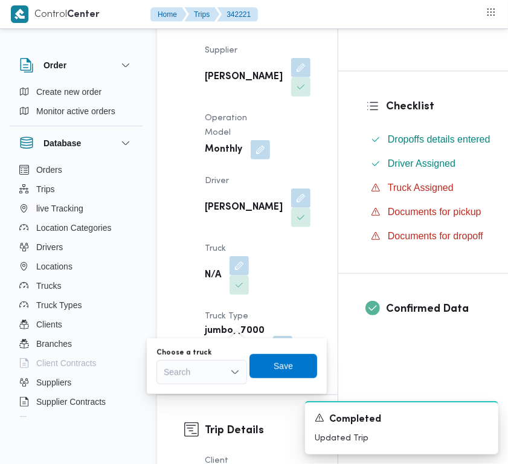
click at [225, 366] on div "Search" at bounding box center [201, 372] width 91 height 24
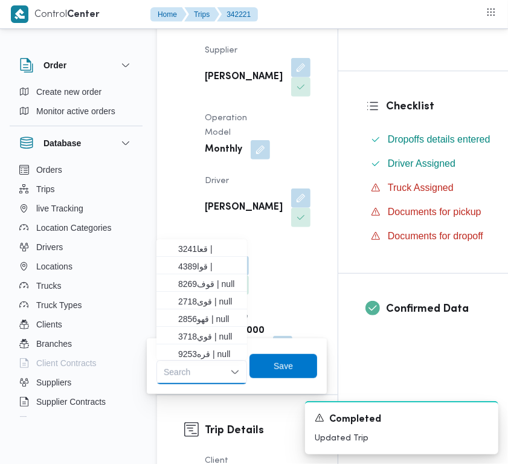
paste input "6348"
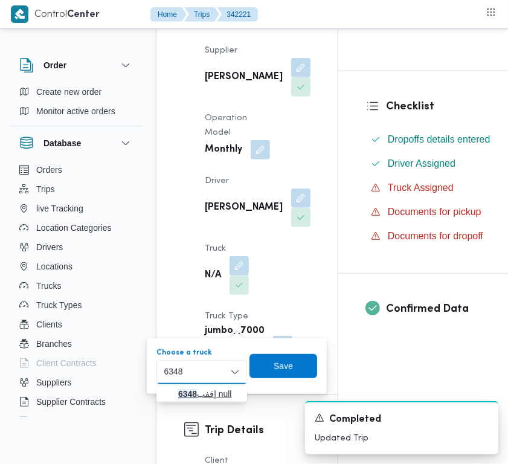
type input "6348"
click at [188, 394] on mark "6348" at bounding box center [187, 394] width 19 height 10
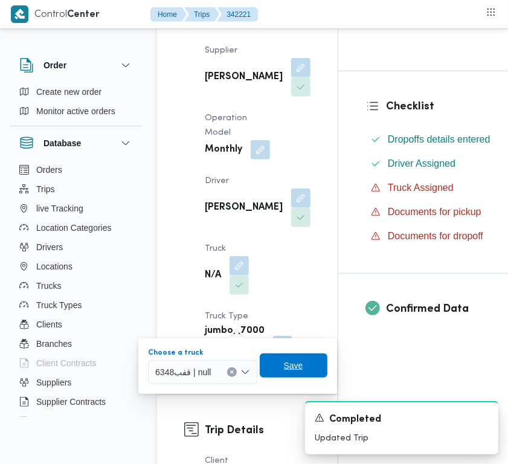
click at [287, 369] on span "Save" at bounding box center [293, 365] width 19 height 14
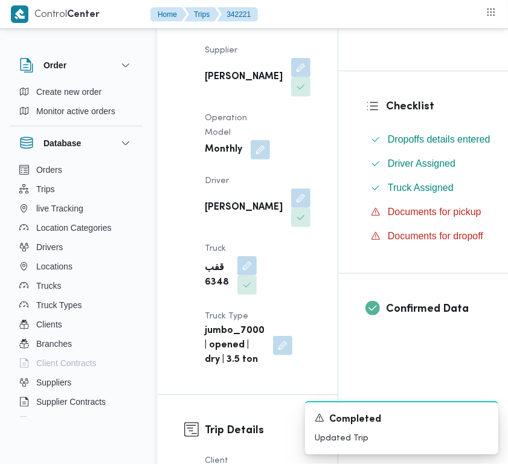
click at [224, 72] on b "[PERSON_NAME]" at bounding box center [244, 77] width 78 height 14
copy div "[PERSON_NAME]"
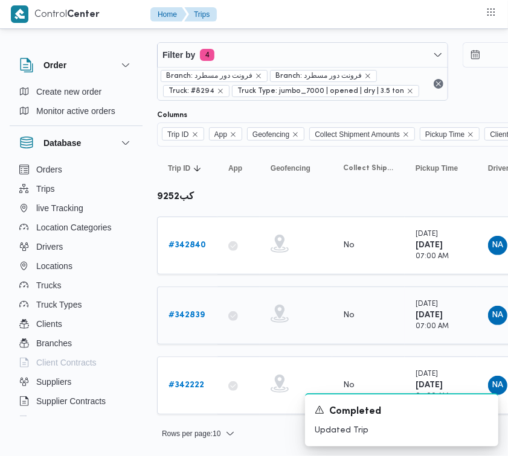
scroll to position [13, 0]
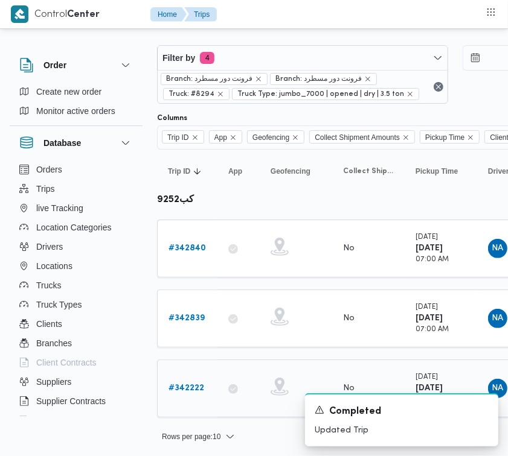
click at [193, 385] on b "# 342222" at bounding box center [186, 389] width 36 height 8
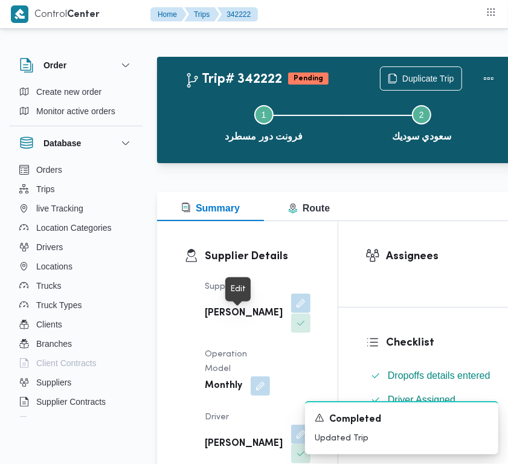
click at [291, 313] on button "button" at bounding box center [300, 302] width 19 height 19
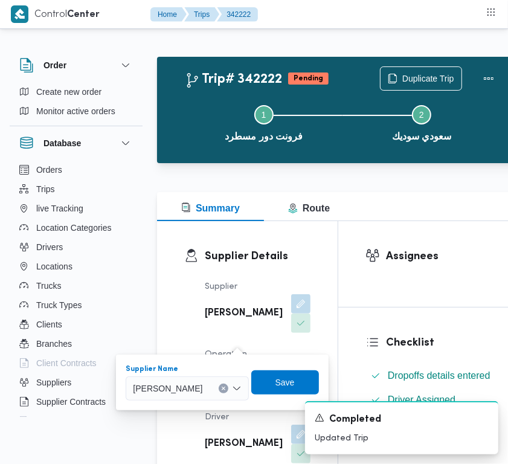
click at [202, 385] on span "[PERSON_NAME]" at bounding box center [167, 387] width 69 height 13
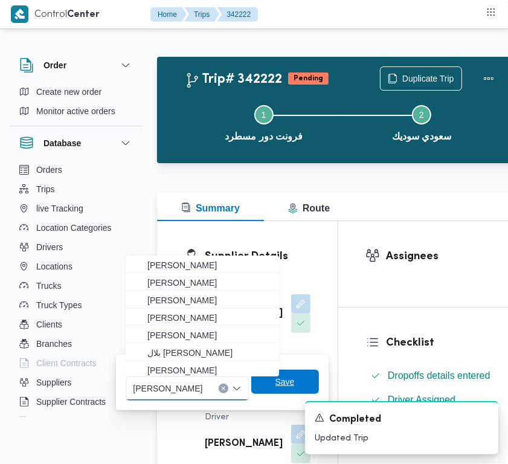
paste input "[PERSON_NAME]"
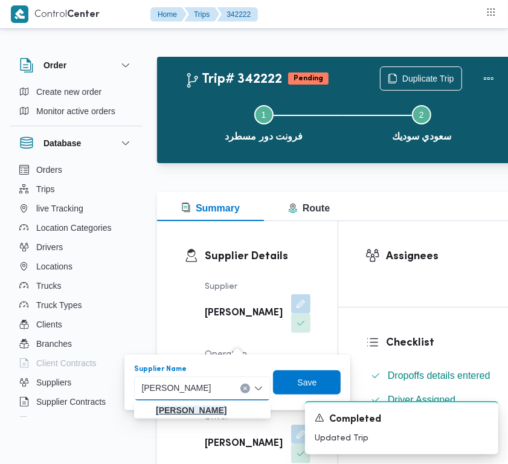
type input "[PERSON_NAME]"
drag, startPoint x: 225, startPoint y: 408, endPoint x: 236, endPoint y: 400, distance: 13.6
click at [225, 408] on mark "[PERSON_NAME]" at bounding box center [191, 410] width 71 height 10
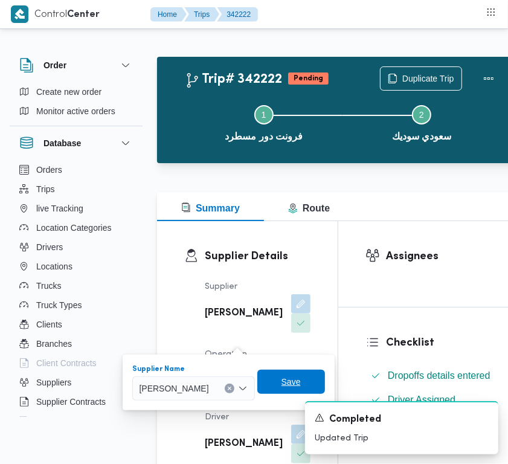
click at [296, 385] on span "Save" at bounding box center [291, 381] width 68 height 24
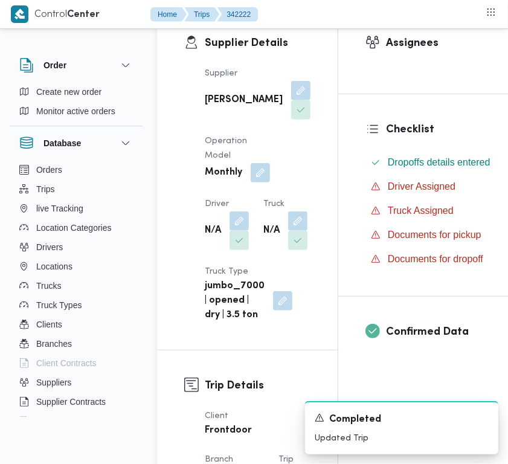
scroll to position [219, 0]
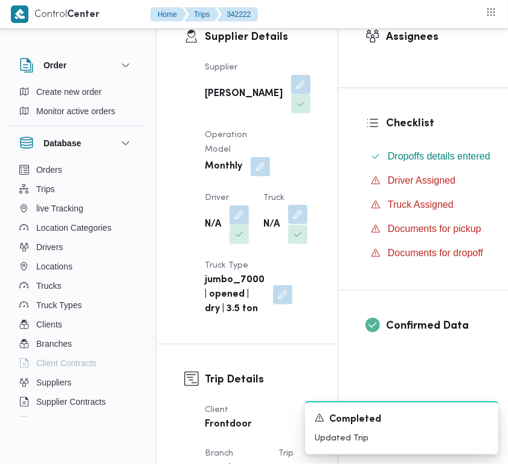
click at [288, 224] on button "button" at bounding box center [297, 214] width 19 height 19
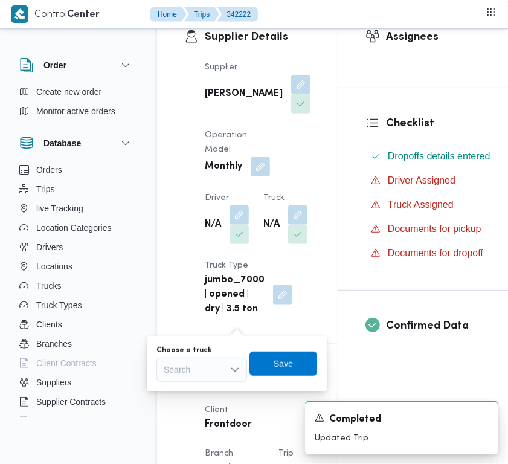
click at [216, 359] on div "Search" at bounding box center [201, 369] width 91 height 24
paste input "6348"
type input "6348"
click at [194, 391] on mark "6348" at bounding box center [187, 391] width 19 height 10
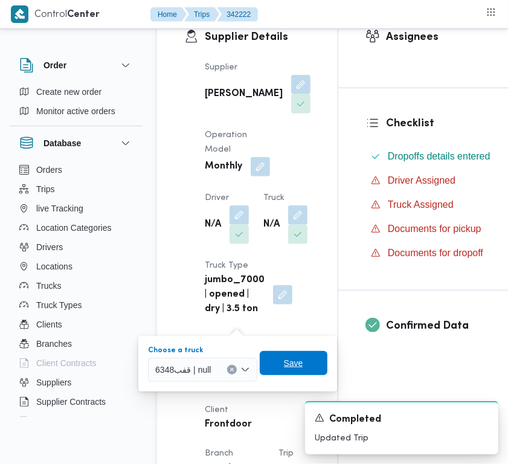
click at [284, 368] on span "Save" at bounding box center [293, 363] width 19 height 14
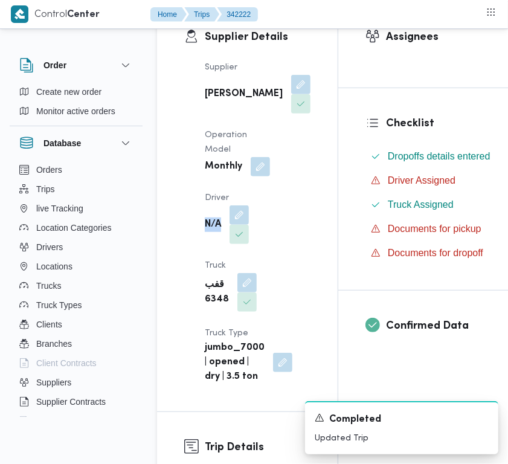
click at [237, 222] on dl "Driver N/A" at bounding box center [227, 218] width 44 height 54
click at [239, 224] on button "button" at bounding box center [238, 214] width 19 height 19
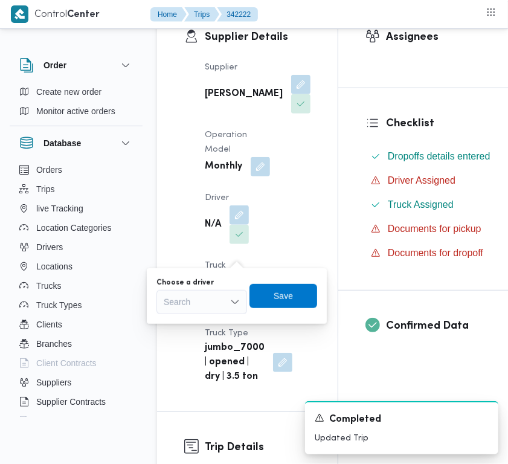
click at [218, 318] on div "You are in a dialog. To close this dialog, hit escape. Choose a driver Search S…" at bounding box center [237, 296] width 180 height 56
click at [216, 296] on div "Search" at bounding box center [201, 302] width 91 height 24
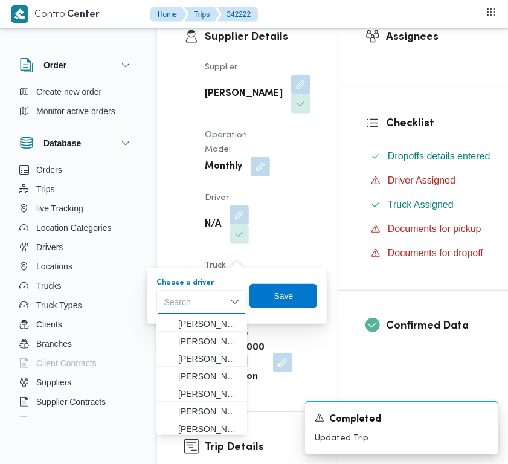
paste input "[PERSON_NAME]"
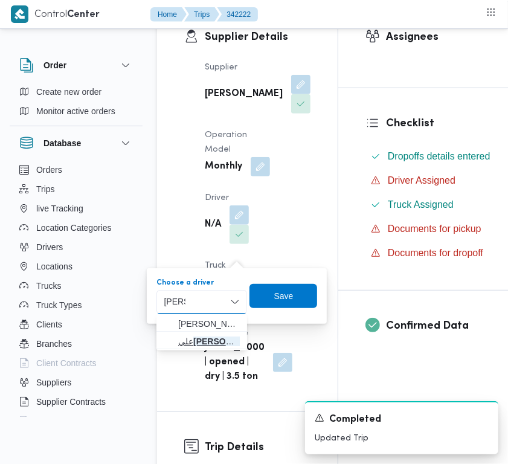
type input "[PERSON_NAME]"
click at [185, 334] on span "[PERSON_NAME]" at bounding box center [209, 341] width 62 height 14
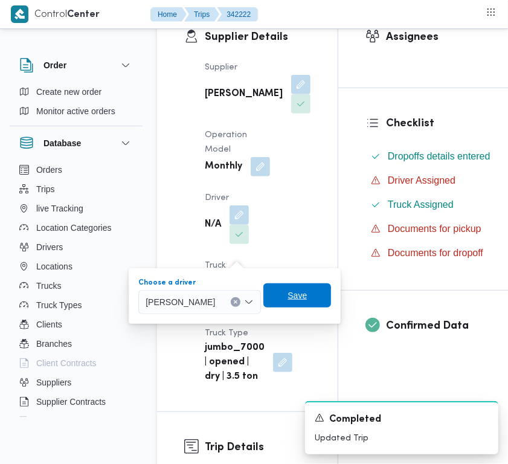
click at [299, 294] on span "Save" at bounding box center [296, 295] width 19 height 14
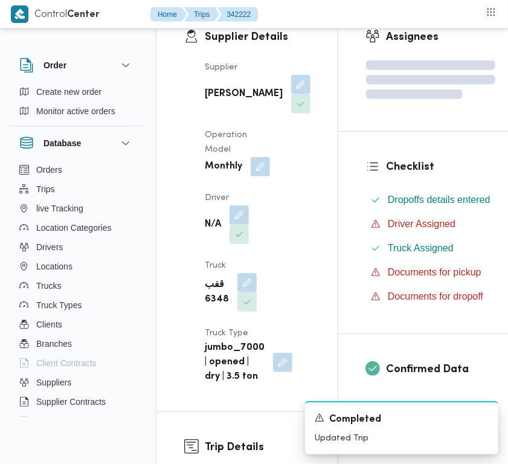
click at [281, 185] on div "Supplier [PERSON_NAME] شبل Operation Model Monthly Driver N/A Truck قفب 6348 Tr…" at bounding box center [257, 222] width 120 height 338
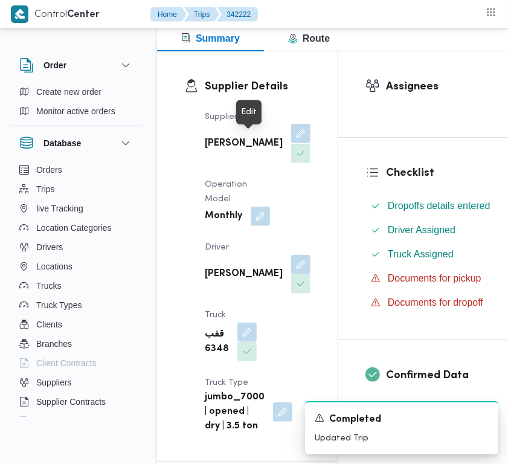
scroll to position [0, 0]
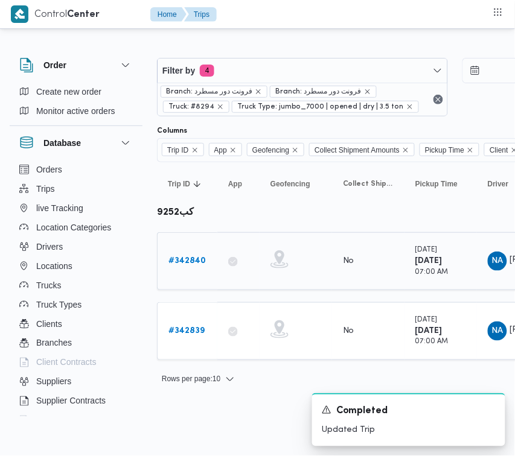
click at [184, 252] on div "# 342840" at bounding box center [188, 261] width 48 height 24
click at [190, 260] on b "# 342840" at bounding box center [186, 261] width 37 height 8
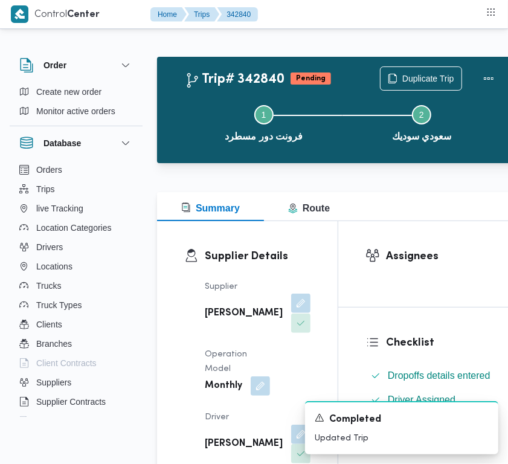
click at [291, 313] on button "button" at bounding box center [300, 302] width 19 height 19
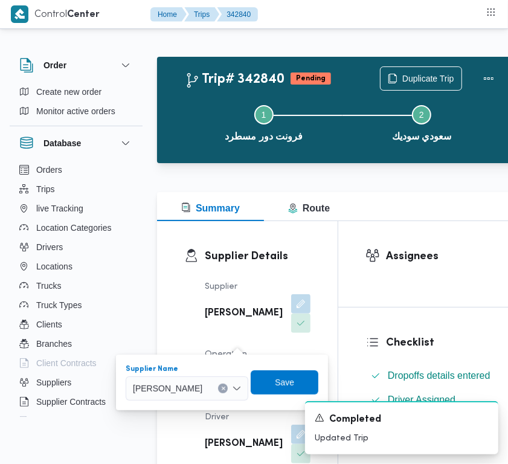
click at [234, 388] on div "[PERSON_NAME]" at bounding box center [187, 388] width 123 height 24
paste input "[PERSON_NAME]"
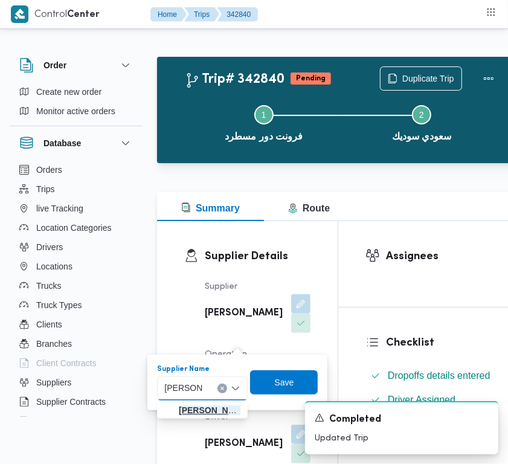
type input "[PERSON_NAME]"
click at [185, 412] on span "[PERSON_NAME]" at bounding box center [210, 410] width 62 height 14
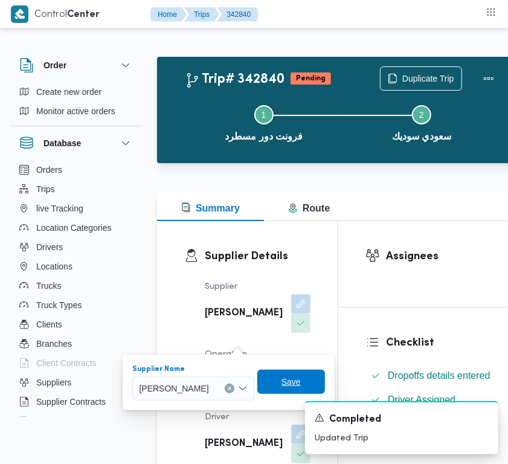
click at [287, 382] on span "Save" at bounding box center [291, 381] width 68 height 24
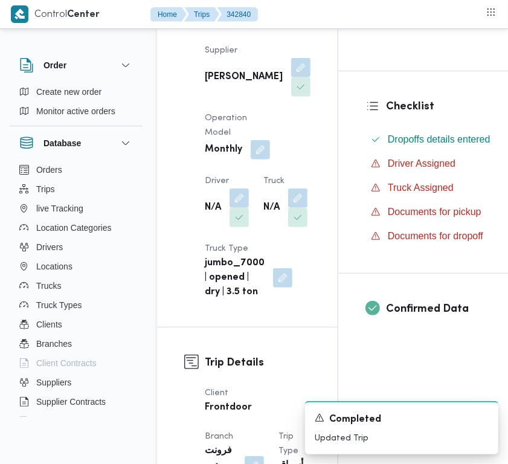
scroll to position [248, 0]
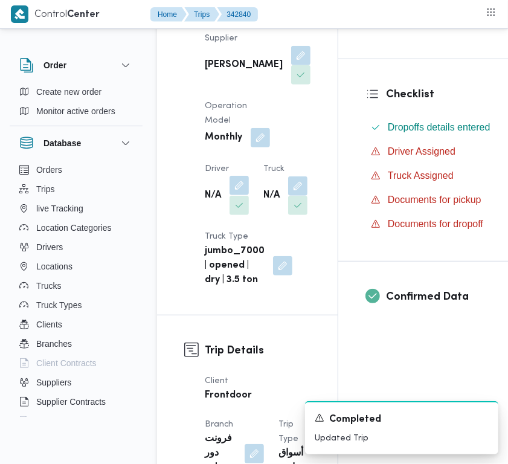
click at [229, 196] on span at bounding box center [235, 185] width 25 height 19
click at [237, 195] on button "button" at bounding box center [238, 185] width 19 height 19
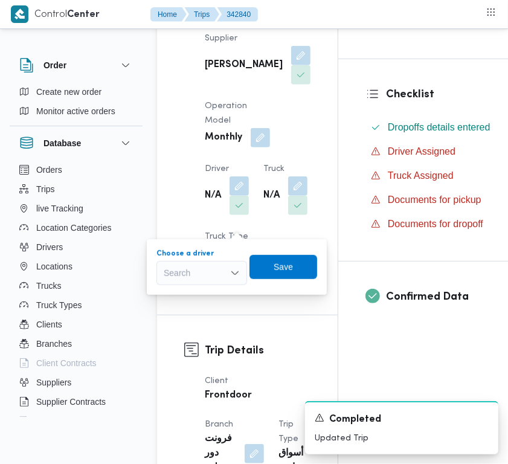
drag, startPoint x: 201, startPoint y: 273, endPoint x: 225, endPoint y: 251, distance: 33.3
click at [197, 278] on div "Search" at bounding box center [201, 273] width 91 height 24
paste input "[PERSON_NAME]"
type input "[PERSON_NAME]"
click at [216, 267] on div "[PERSON_NAME]" at bounding box center [201, 273] width 91 height 24
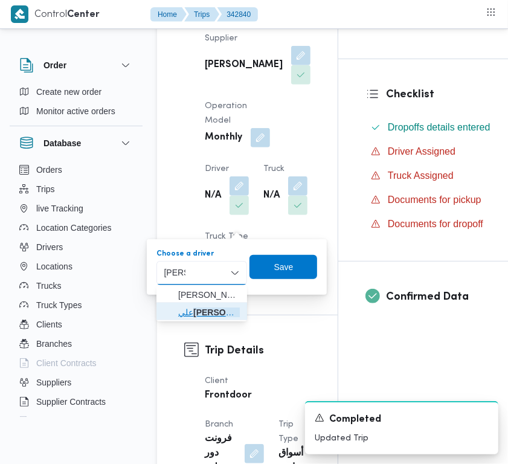
click at [208, 314] on span "[PERSON_NAME]" at bounding box center [209, 312] width 62 height 14
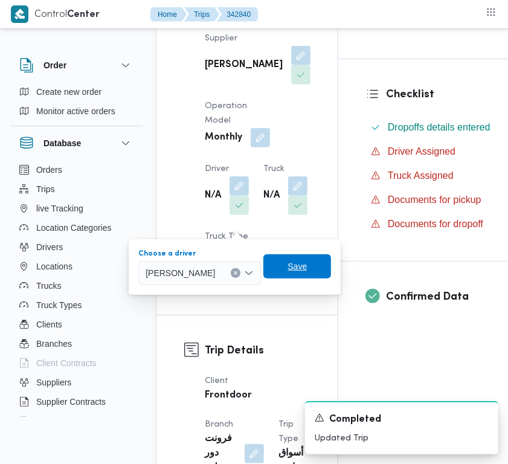
click at [290, 272] on span "Save" at bounding box center [297, 266] width 68 height 24
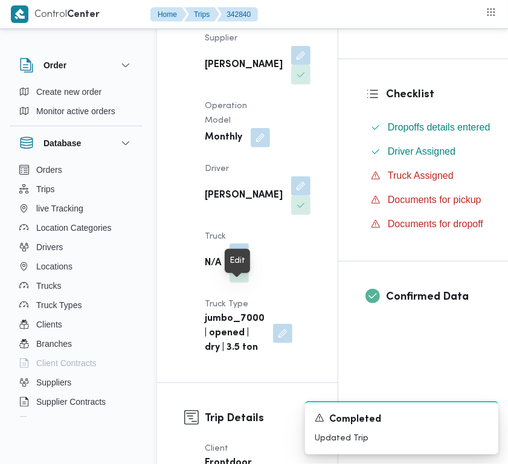
click at [242, 263] on button "button" at bounding box center [238, 252] width 19 height 19
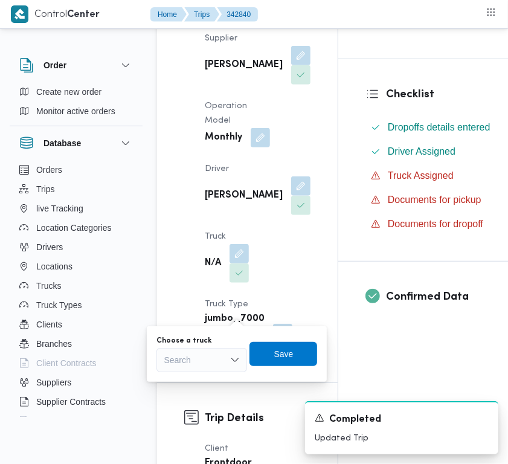
click at [217, 366] on div "Search" at bounding box center [201, 360] width 91 height 24
paste input "6348"
type input "6348"
click at [188, 374] on span "قفب 6348 | null" at bounding box center [209, 381] width 62 height 14
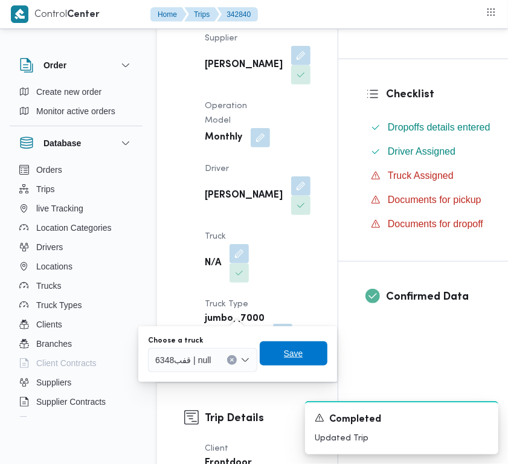
click at [301, 360] on span "Save" at bounding box center [294, 353] width 68 height 24
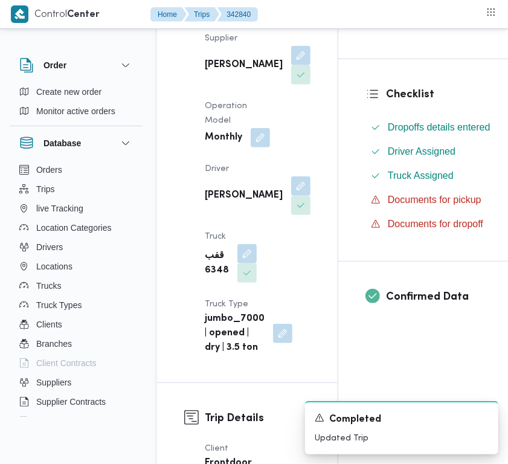
click at [206, 65] on b "[PERSON_NAME]" at bounding box center [244, 65] width 78 height 14
copy div "[PERSON_NAME]"
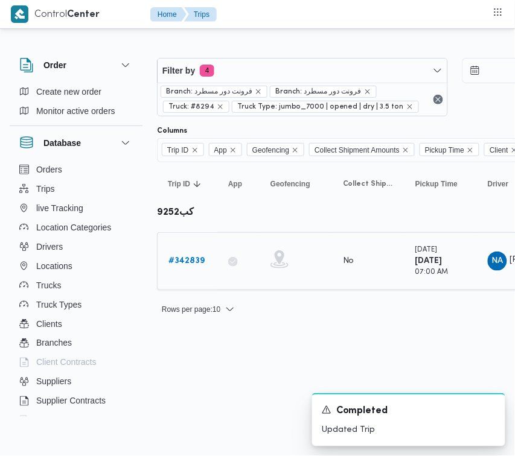
click at [187, 265] on b "# 342839" at bounding box center [186, 261] width 36 height 8
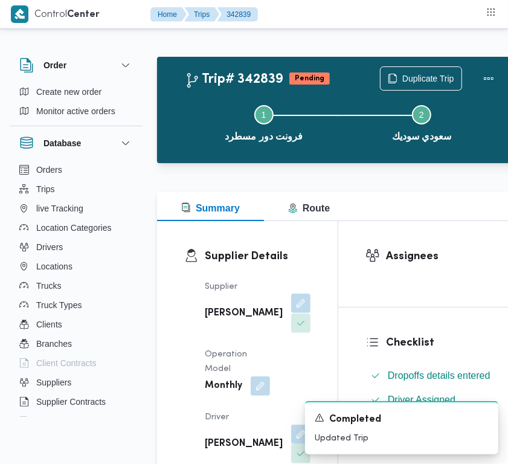
click at [291, 313] on button "button" at bounding box center [300, 302] width 19 height 19
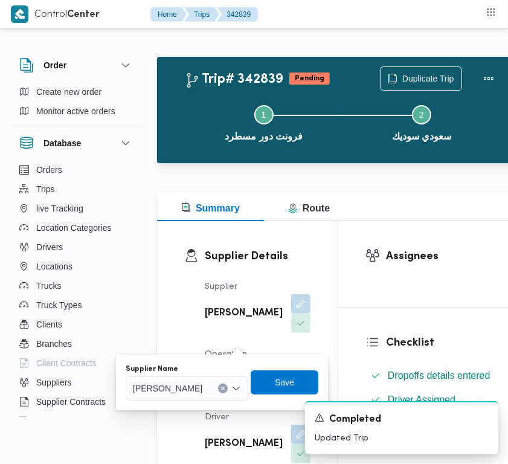
click at [202, 388] on span "[PERSON_NAME]" at bounding box center [167, 387] width 69 height 13
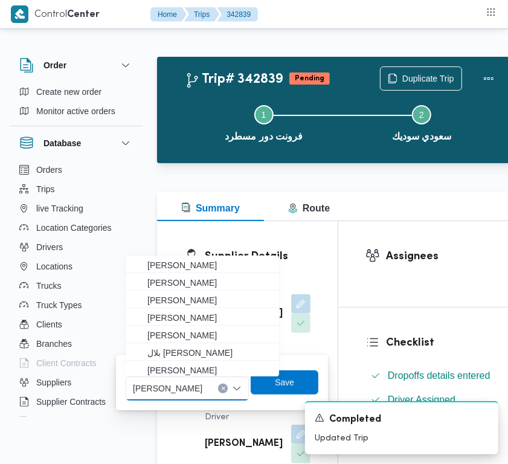
paste input "[PERSON_NAME]"
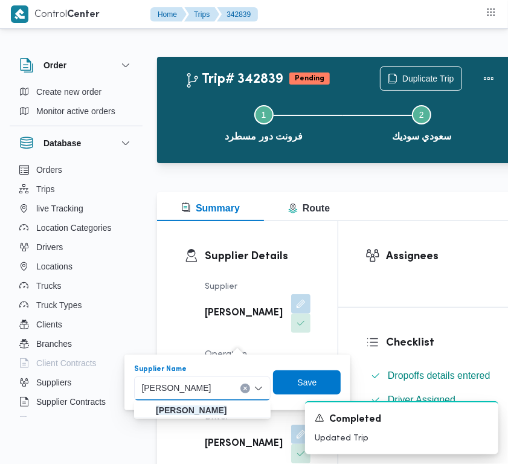
type input "[PERSON_NAME]"
click at [194, 414] on mark "[PERSON_NAME]" at bounding box center [191, 410] width 71 height 10
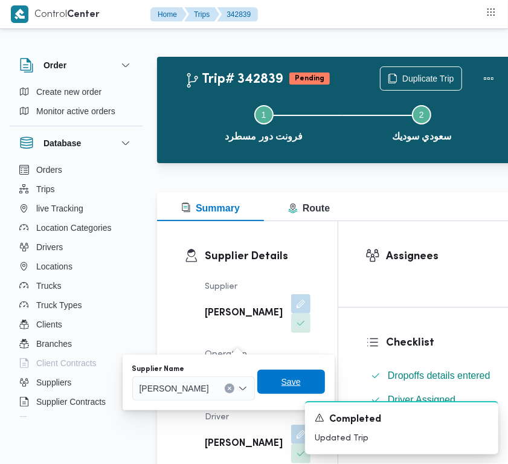
click at [301, 381] on span "Save" at bounding box center [290, 381] width 19 height 14
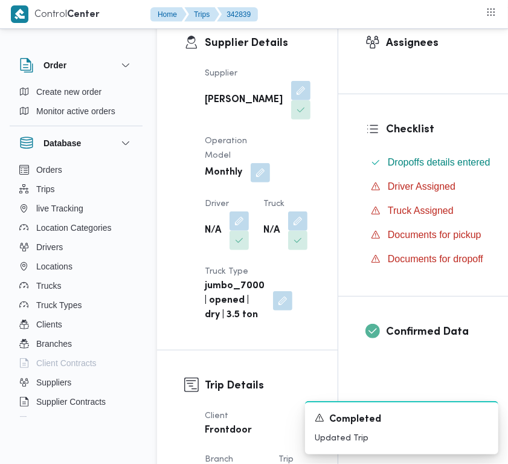
scroll to position [231, 0]
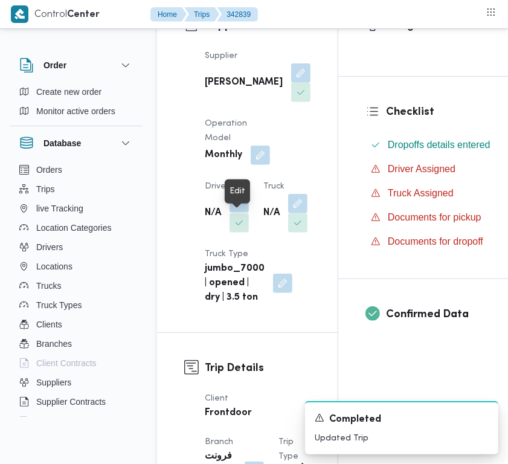
click at [246, 213] on button "button" at bounding box center [238, 202] width 19 height 19
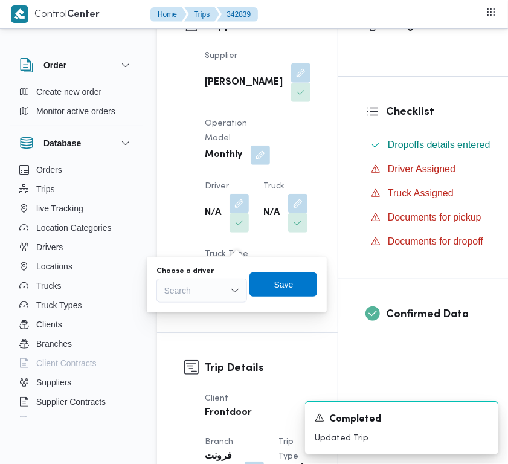
click at [215, 298] on div "Search" at bounding box center [201, 290] width 91 height 24
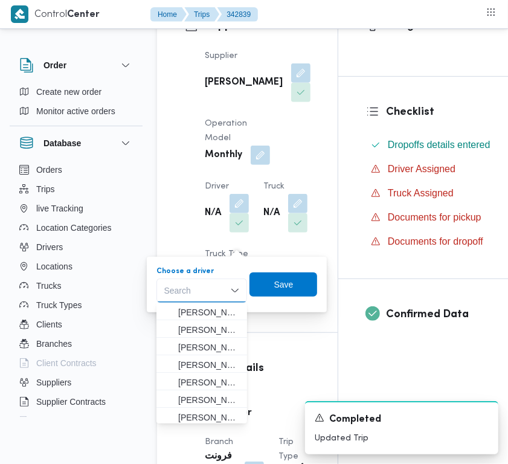
paste input "[PERSON_NAME]"
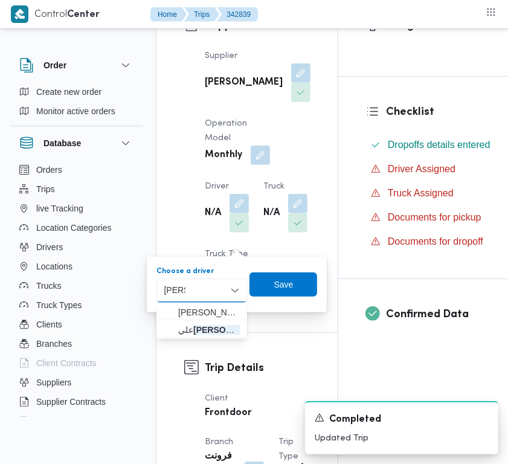
type input "[PERSON_NAME]"
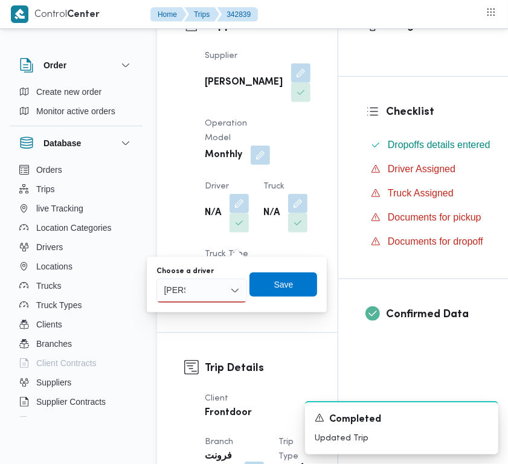
drag, startPoint x: 222, startPoint y: 294, endPoint x: 221, endPoint y: 300, distance: 6.1
click at [222, 294] on div "[PERSON_NAME]" at bounding box center [201, 290] width 91 height 24
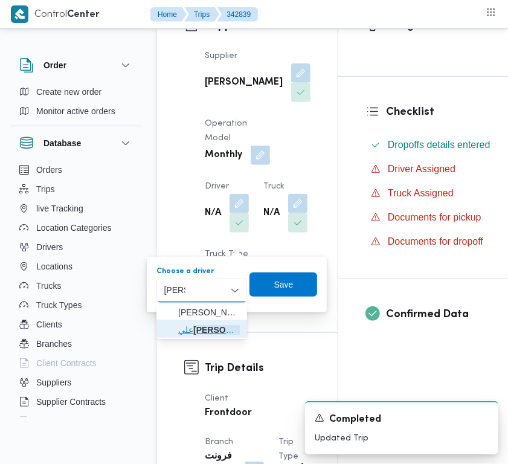
click at [220, 329] on mark "[PERSON_NAME]" at bounding box center [228, 330] width 71 height 10
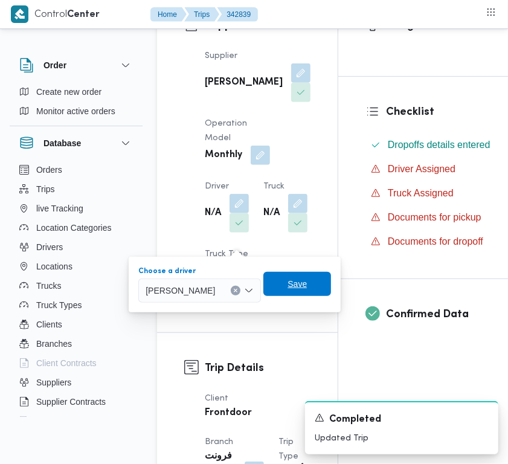
click at [292, 287] on span "Save" at bounding box center [297, 284] width 68 height 24
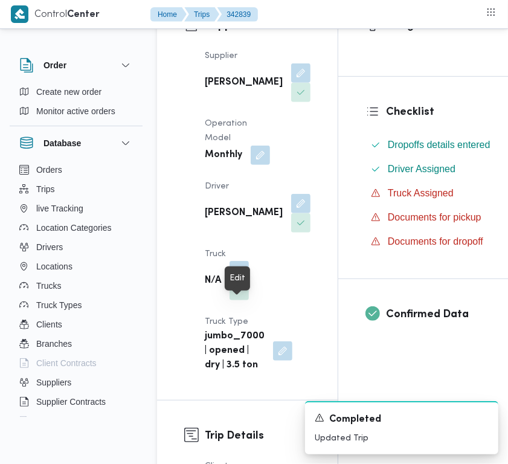
click at [237, 280] on button "button" at bounding box center [238, 270] width 19 height 19
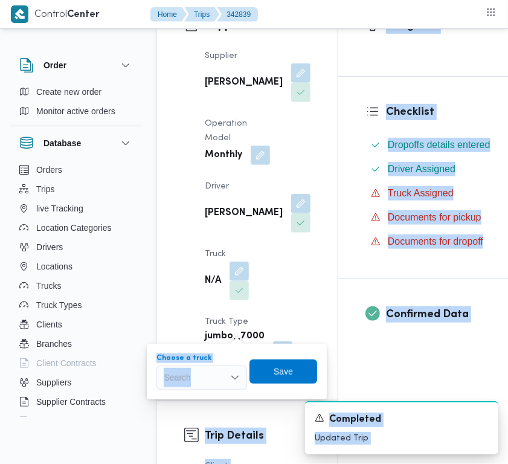
click at [197, 385] on div "Search" at bounding box center [201, 377] width 91 height 24
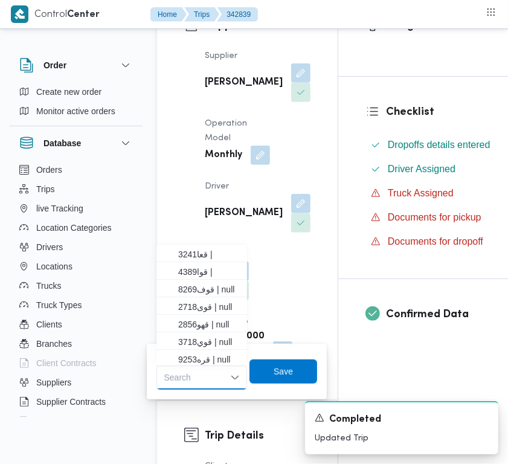
paste input "6348"
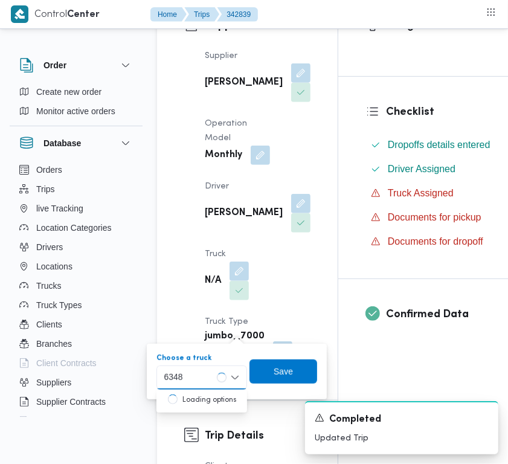
type input "6348"
click at [182, 394] on mark "6348" at bounding box center [187, 399] width 19 height 10
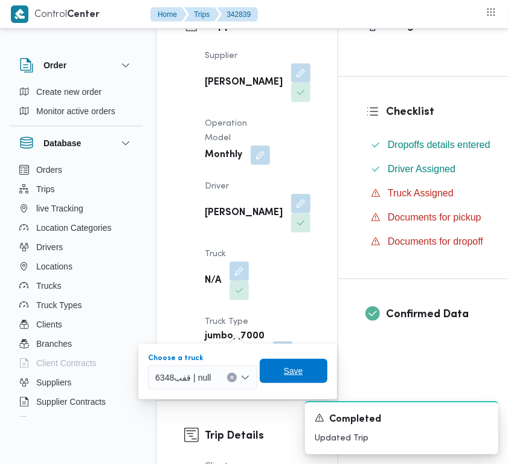
click at [284, 369] on span "Save" at bounding box center [293, 370] width 19 height 14
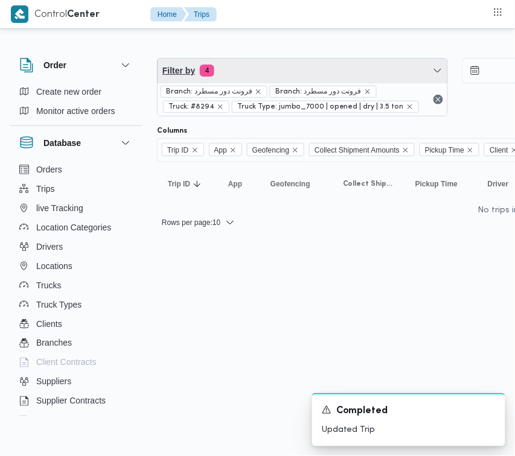
click at [302, 64] on span "Filter by 4" at bounding box center [303, 71] width 290 height 24
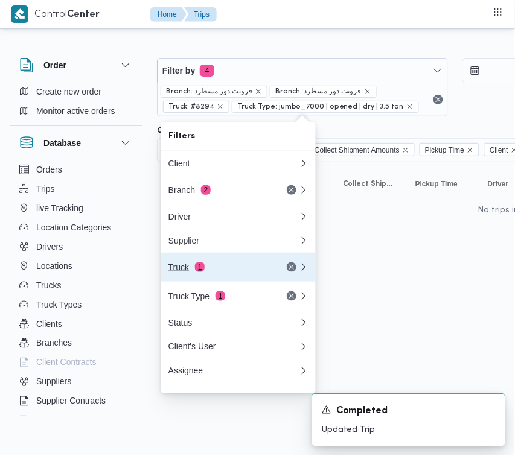
click at [231, 270] on div "Truck 1" at bounding box center [218, 268] width 101 height 10
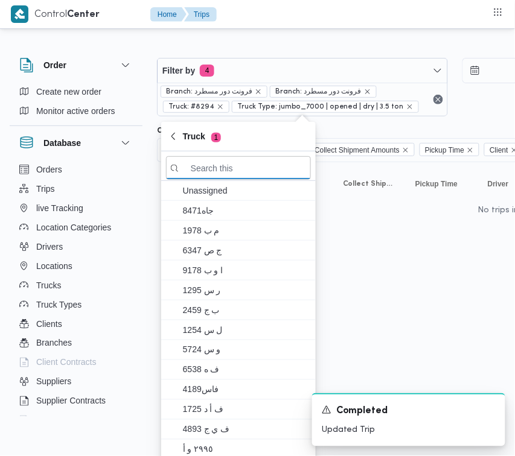
paste input "5243"
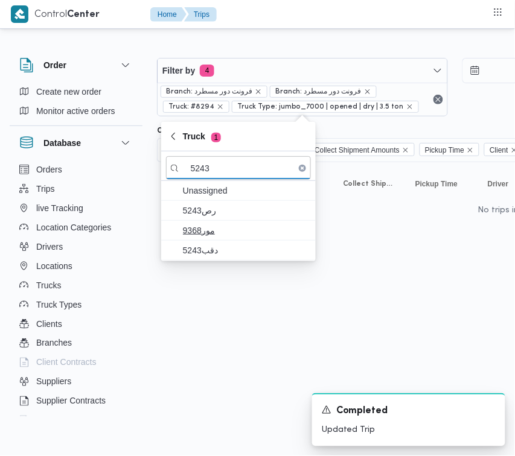
type input "5243"
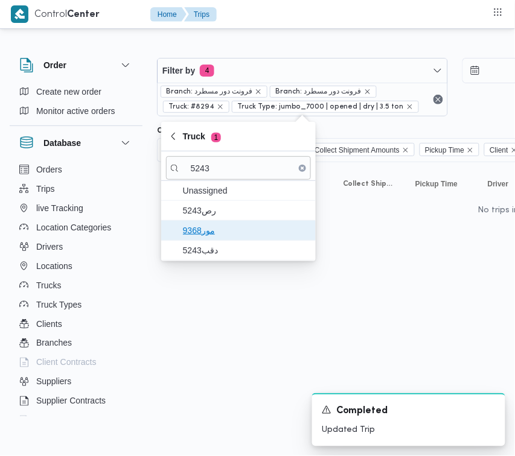
click at [225, 234] on span "مور9368" at bounding box center [246, 230] width 126 height 14
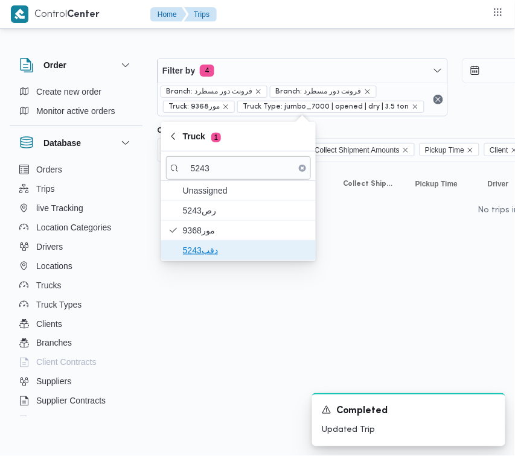
click at [225, 245] on span "دقب5243" at bounding box center [238, 250] width 145 height 19
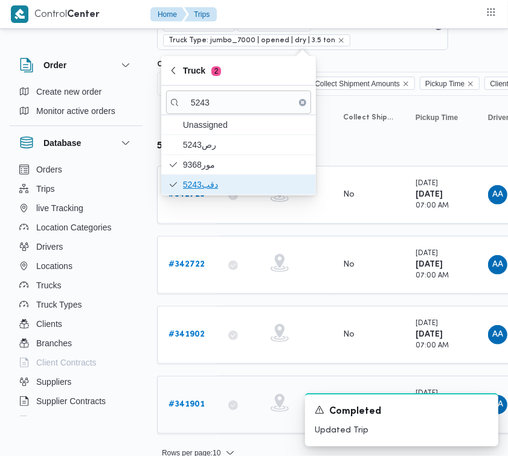
scroll to position [97, 0]
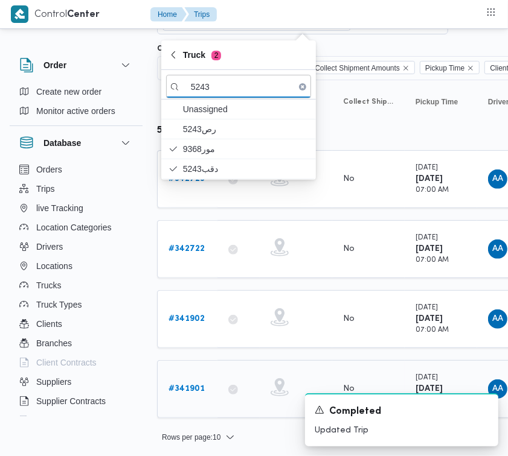
click at [209, 385] on div "# 341901" at bounding box center [188, 389] width 48 height 24
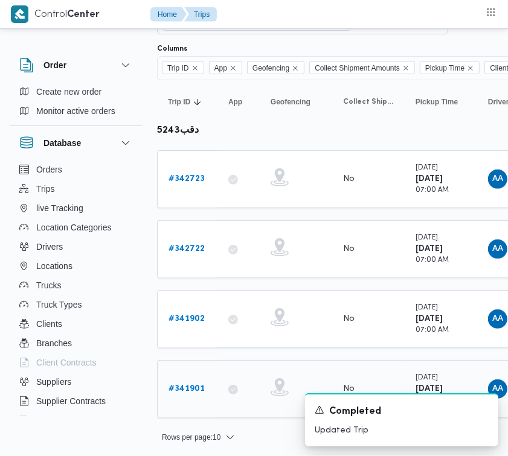
click at [188, 385] on b "# 341901" at bounding box center [186, 389] width 36 height 8
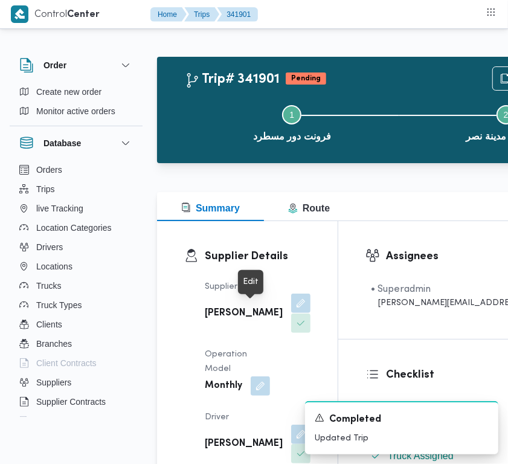
click at [291, 313] on button "button" at bounding box center [300, 302] width 19 height 19
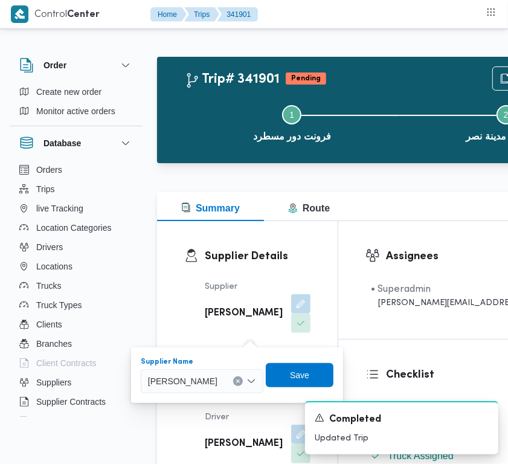
click at [217, 378] on span "[PERSON_NAME]" at bounding box center [182, 380] width 69 height 13
paste input "ربيع"
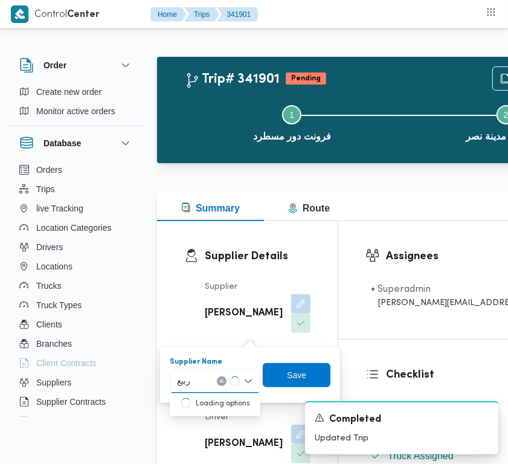
type input "[PERSON_NAME]"
click at [217, 406] on span "ربيع عيد قطب هلال" at bounding box center [222, 402] width 62 height 14
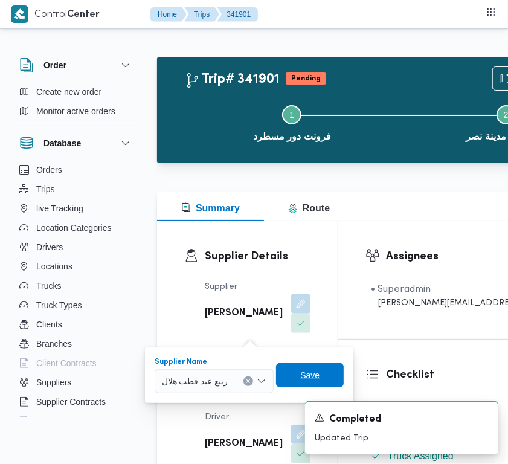
click at [318, 377] on span "Save" at bounding box center [309, 375] width 19 height 14
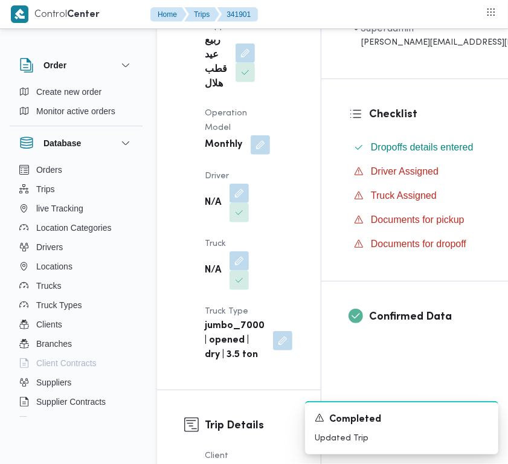
scroll to position [266, 0]
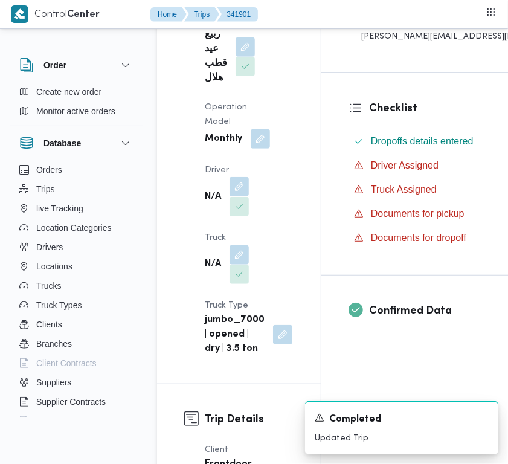
click at [242, 189] on button "button" at bounding box center [238, 186] width 19 height 19
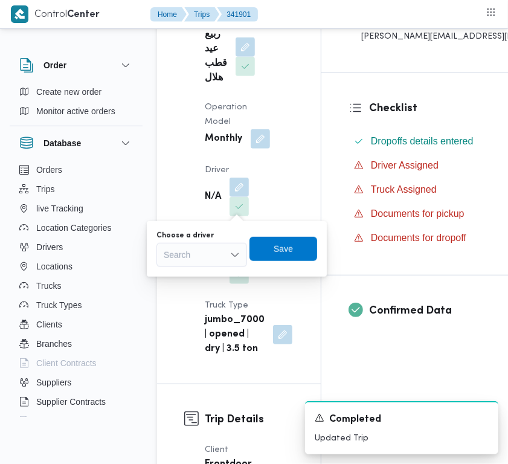
click at [215, 257] on div "Search" at bounding box center [201, 255] width 91 height 24
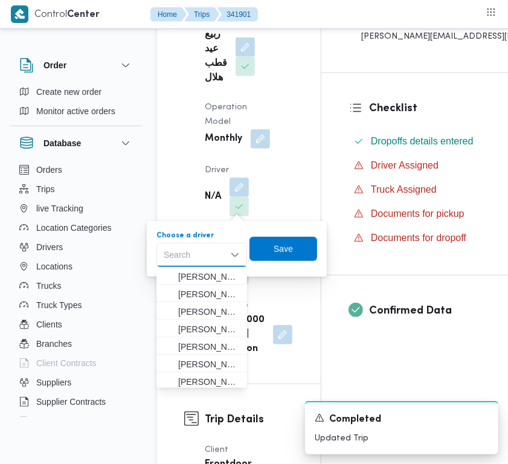
paste input "صطفي"
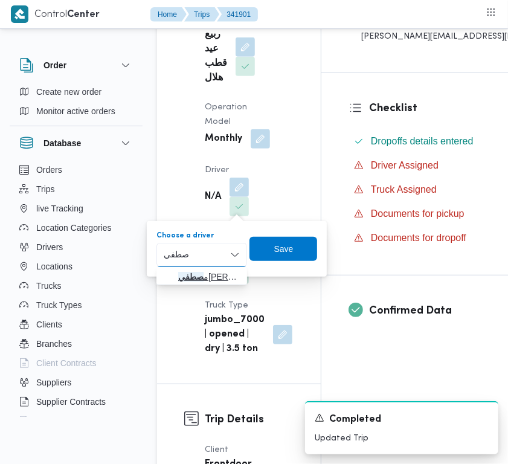
type input "صطفي"
click at [200, 270] on span "م [PERSON_NAME]" at bounding box center [209, 276] width 62 height 14
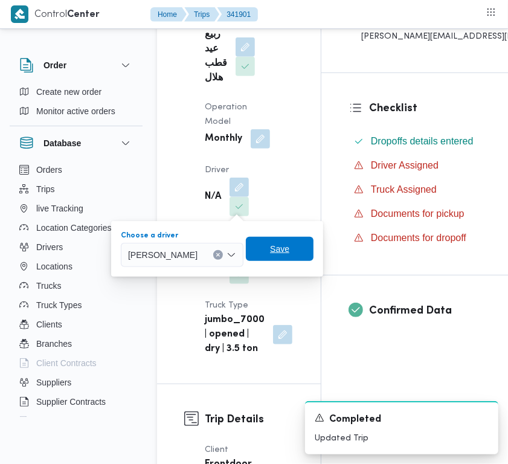
click at [289, 252] on span "Save" at bounding box center [279, 248] width 19 height 14
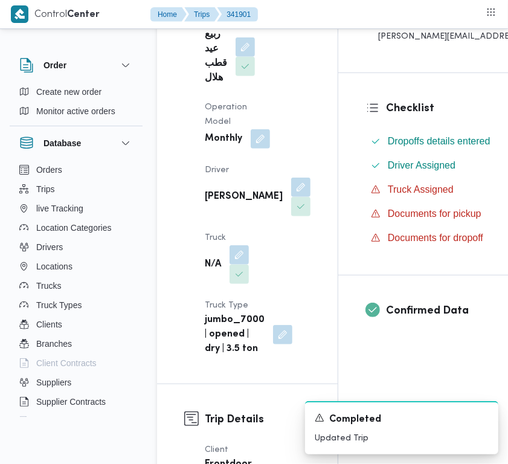
click at [225, 191] on b "[PERSON_NAME]" at bounding box center [244, 197] width 78 height 14
click at [245, 264] on button "button" at bounding box center [238, 254] width 19 height 19
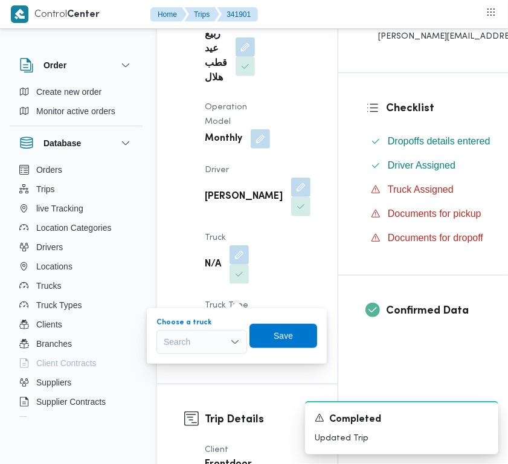
click at [206, 339] on div "Search" at bounding box center [201, 342] width 91 height 24
paste input "1981"
type input "1981"
click at [193, 363] on mark "1981" at bounding box center [187, 364] width 19 height 10
click at [288, 341] on span "Save" at bounding box center [291, 335] width 19 height 14
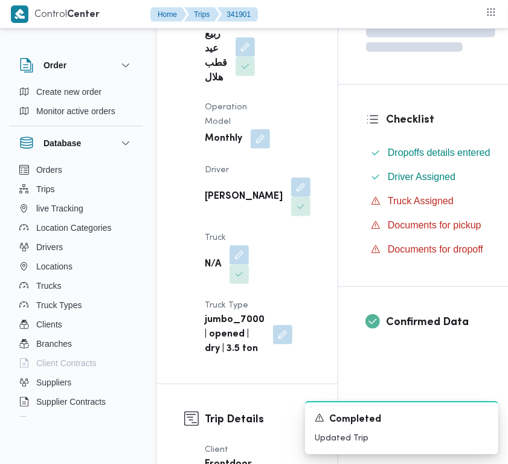
click at [217, 57] on b "ربيع عيد قطب هلال" at bounding box center [216, 57] width 22 height 58
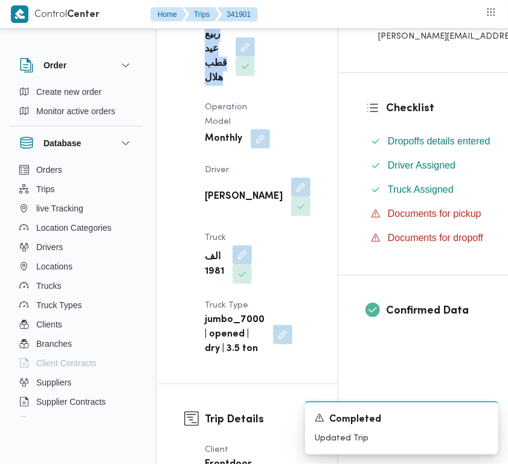
click at [217, 57] on b "ربيع عيد قطب هلال" at bounding box center [216, 57] width 22 height 58
copy div "ربيع عيد قطب هلال"
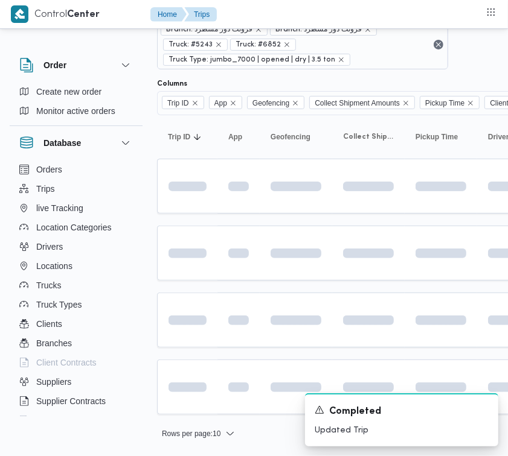
scroll to position [28, 0]
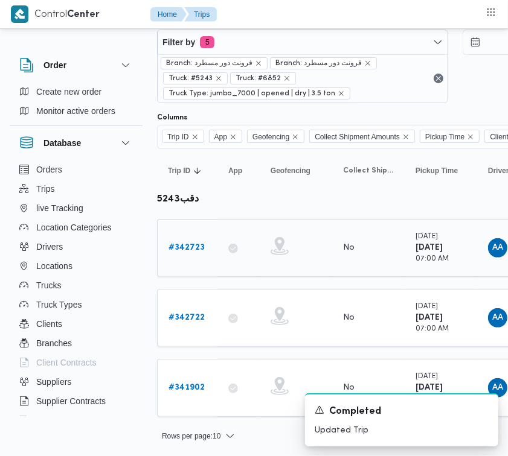
click at [182, 248] on b "# 342723" at bounding box center [186, 248] width 36 height 8
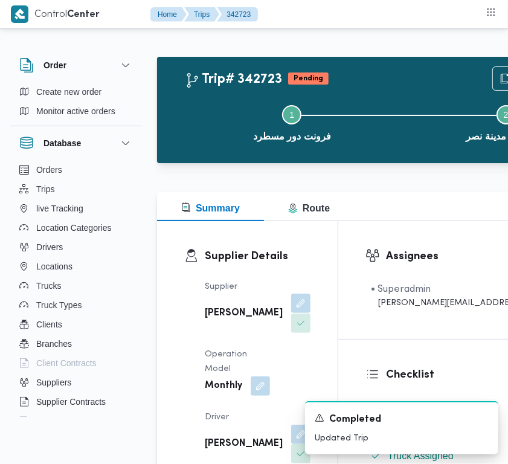
click at [291, 307] on button "button" at bounding box center [300, 302] width 19 height 19
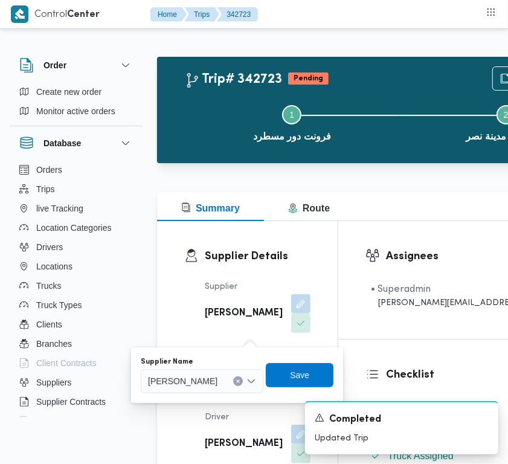
click at [245, 380] on div "[PERSON_NAME]" at bounding box center [202, 381] width 123 height 24
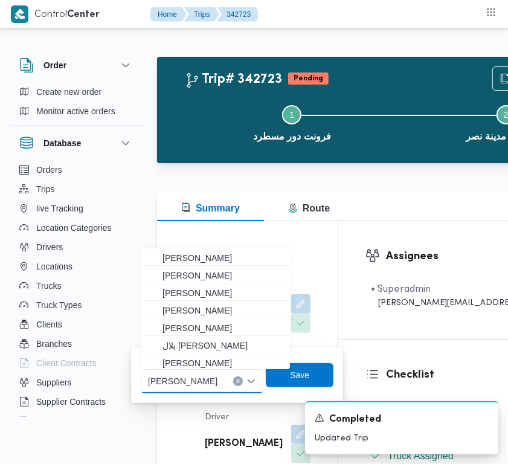
paste input "ربيع عيد قطب هلال"
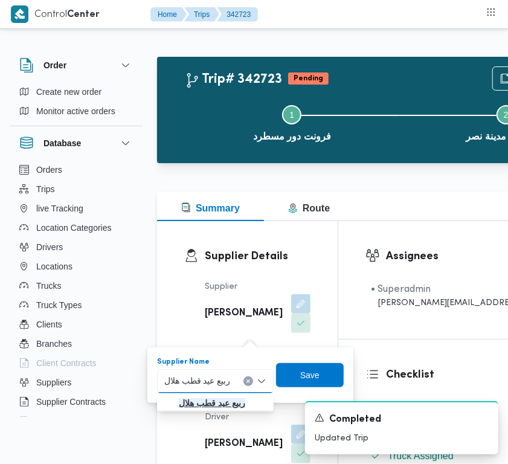
type input "ربيع عيد قطب هلال"
drag, startPoint x: 203, startPoint y: 403, endPoint x: 218, endPoint y: 403, distance: 14.5
click at [203, 404] on mark "ربيع عيد قطب هلال" at bounding box center [212, 403] width 66 height 10
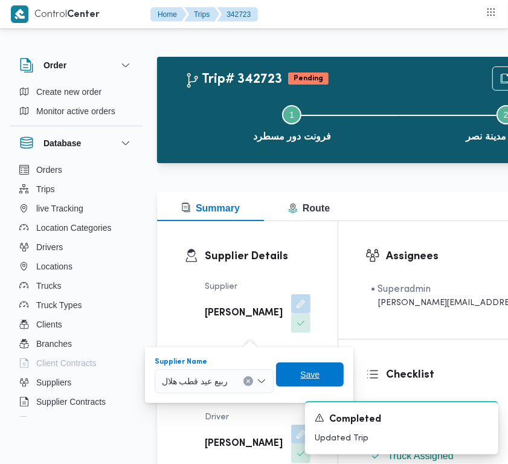
click at [339, 377] on span "Save" at bounding box center [310, 374] width 68 height 24
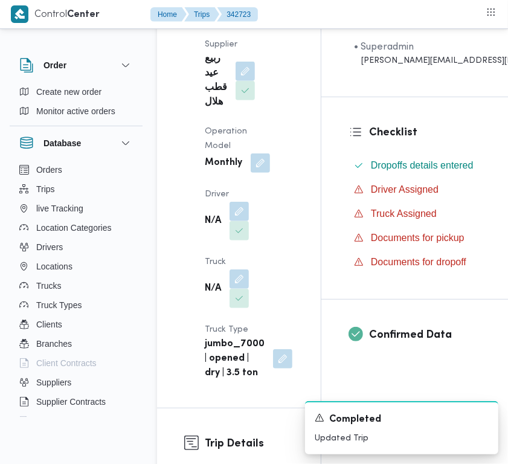
scroll to position [290, 0]
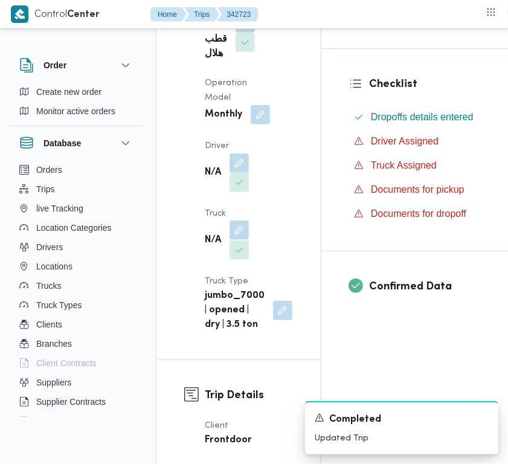
drag, startPoint x: 237, startPoint y: 228, endPoint x: 238, endPoint y: 234, distance: 6.3
click at [237, 229] on button "button" at bounding box center [238, 229] width 19 height 19
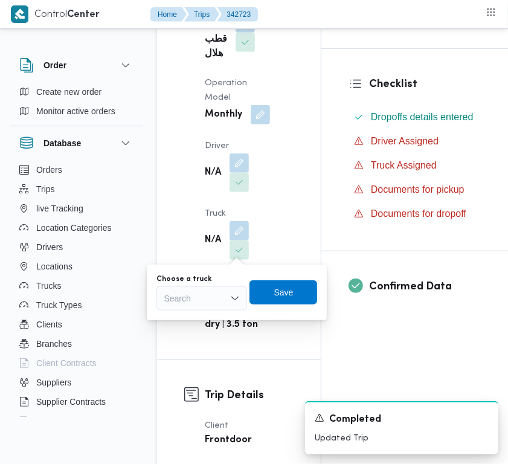
click at [199, 293] on div "Search" at bounding box center [201, 298] width 91 height 24
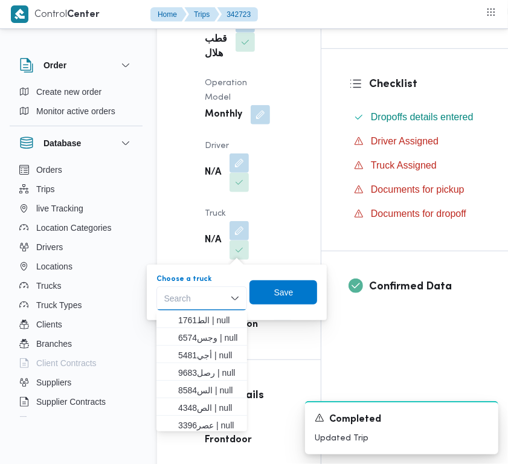
paste input "1981"
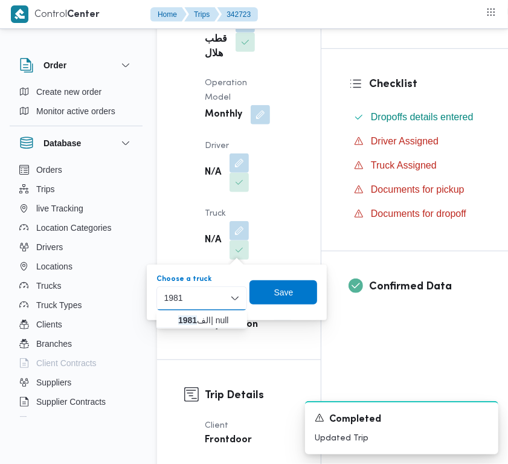
type input "1981"
click at [186, 321] on mark "1981" at bounding box center [187, 320] width 19 height 10
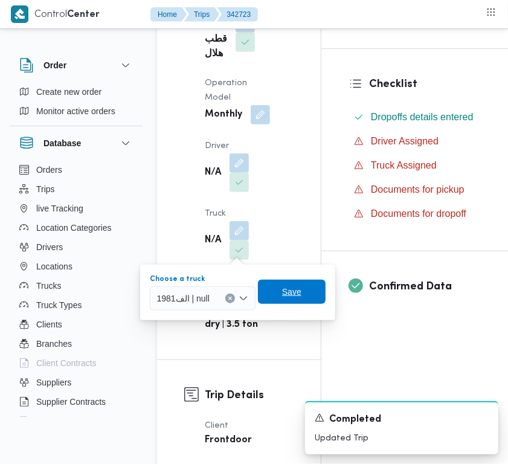
click at [284, 293] on span "Save" at bounding box center [291, 291] width 19 height 14
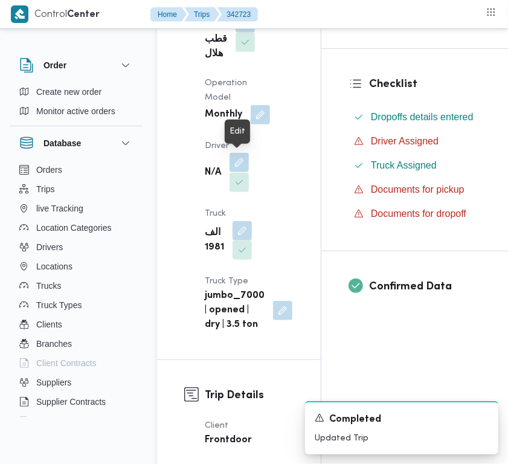
click at [243, 157] on button "button" at bounding box center [238, 162] width 19 height 19
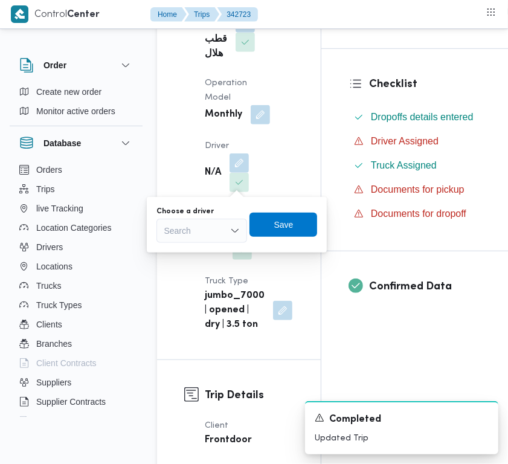
click at [224, 238] on div "Search" at bounding box center [201, 231] width 91 height 24
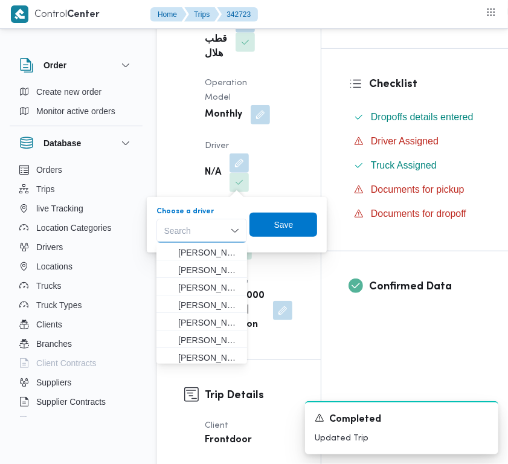
paste input "[PERSON_NAME]"
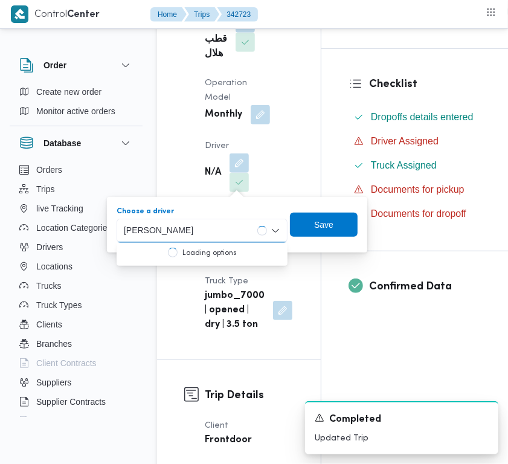
type input "[PERSON_NAME]"
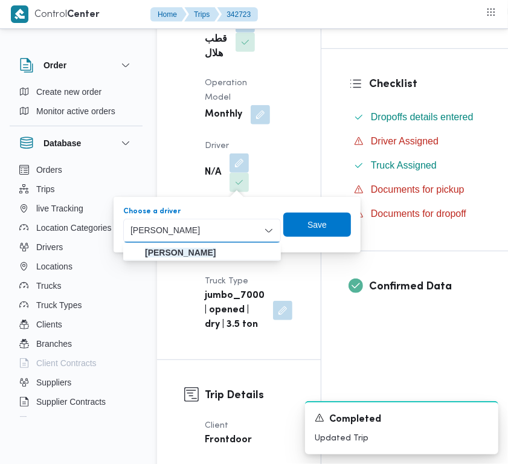
click at [209, 248] on mark "[PERSON_NAME]" at bounding box center [180, 253] width 71 height 10
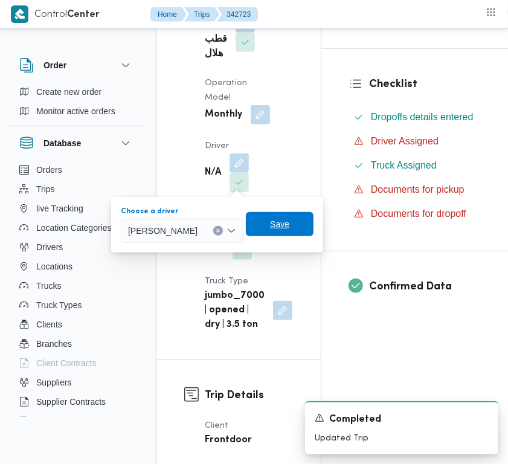
click at [305, 226] on span "Save" at bounding box center [280, 224] width 68 height 24
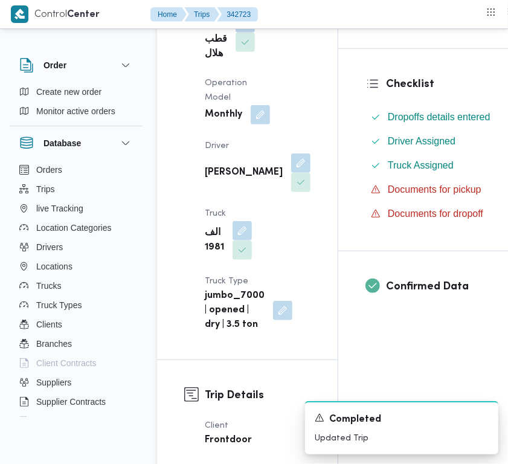
click at [229, 51] on span at bounding box center [241, 42] width 25 height 19
click at [207, 40] on b "ربيع عيد قطب هلال" at bounding box center [216, 33] width 22 height 58
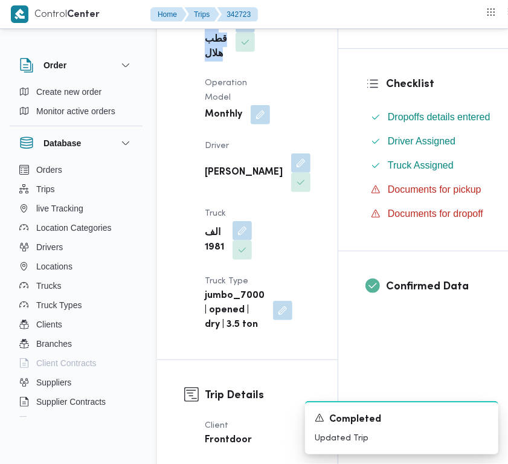
click at [207, 40] on b "ربيع عيد قطب هلال" at bounding box center [216, 33] width 22 height 58
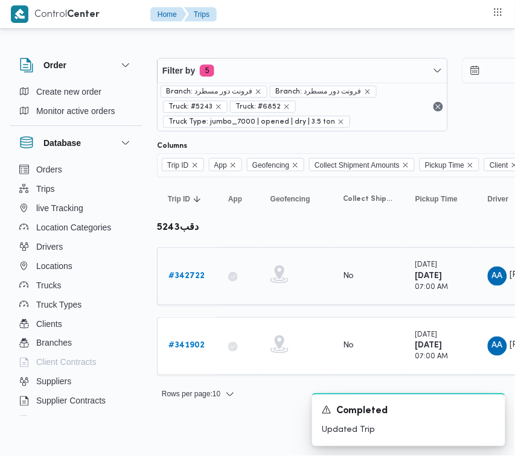
click at [176, 284] on div "# 342722" at bounding box center [188, 276] width 48 height 24
click at [187, 272] on b "# 342722" at bounding box center [186, 276] width 36 height 8
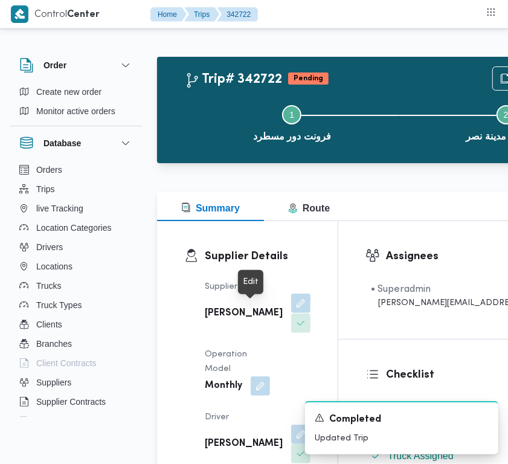
click at [291, 313] on button "button" at bounding box center [300, 302] width 19 height 19
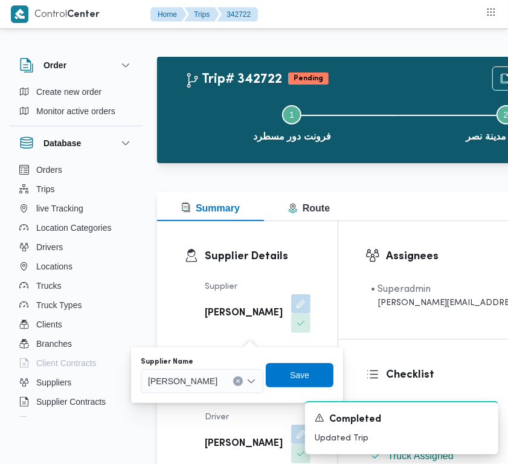
click at [221, 369] on div "[PERSON_NAME]" at bounding box center [202, 381] width 123 height 24
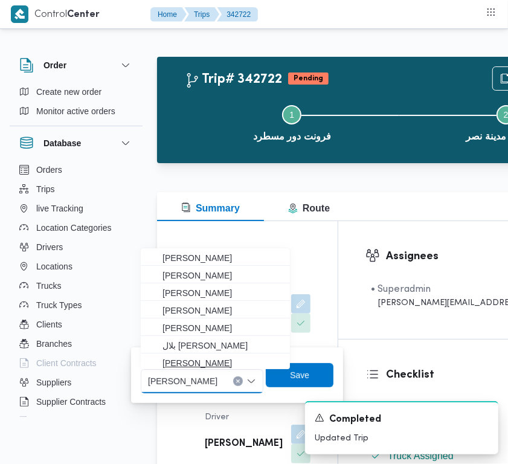
paste input "ربيع عيد قطب هلال"
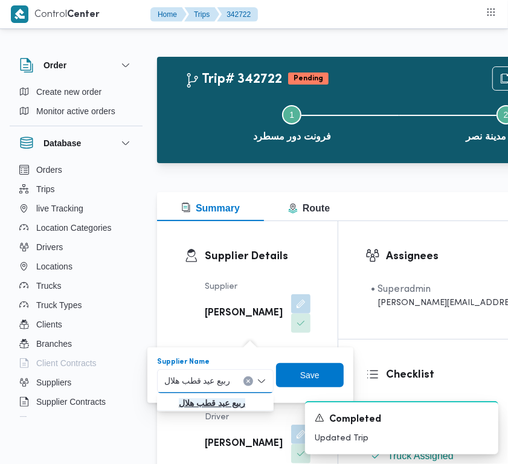
type input "ربيع عيد قطب هلال"
click at [213, 400] on mark "ربيع عيد قطب هلال" at bounding box center [212, 403] width 66 height 10
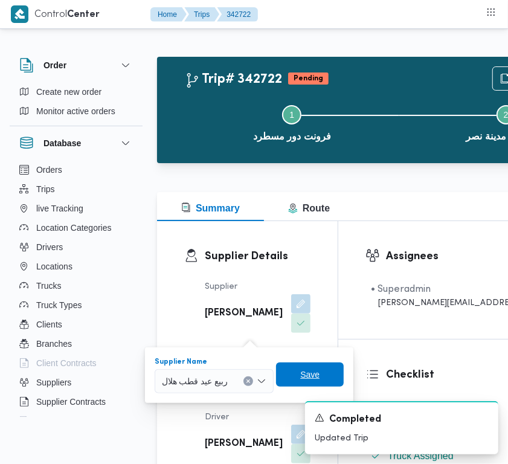
click at [315, 375] on span "Save" at bounding box center [309, 374] width 19 height 14
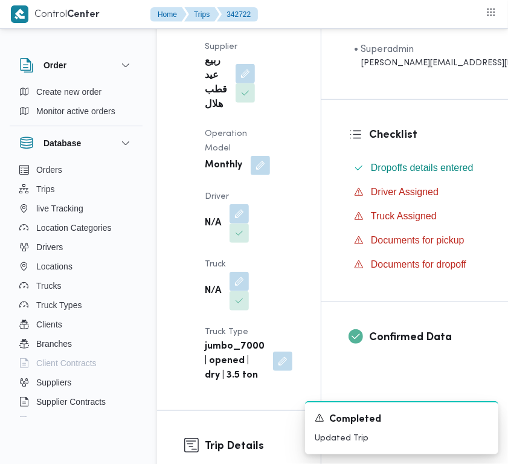
scroll to position [283, 0]
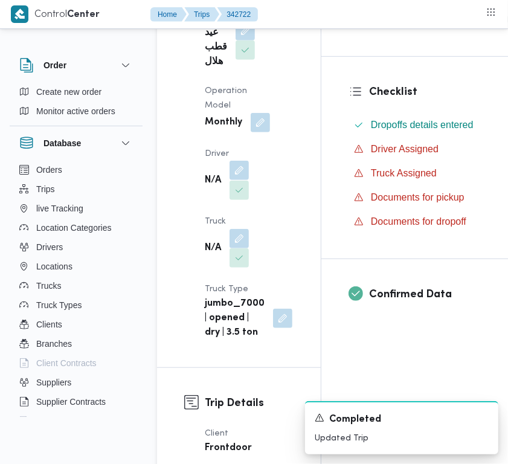
click at [240, 169] on button "button" at bounding box center [238, 170] width 19 height 19
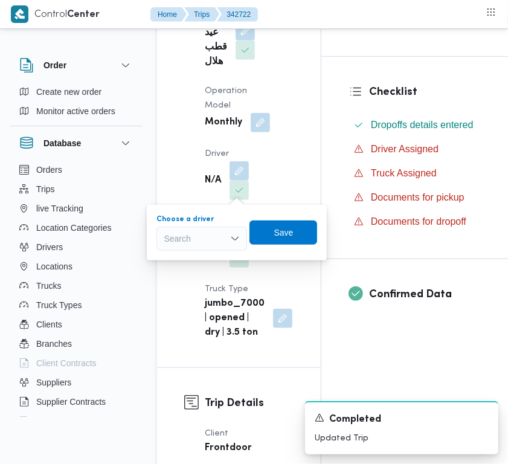
click at [200, 248] on div "Search" at bounding box center [201, 238] width 91 height 24
paste input "ربيع عيد قطب هلال"
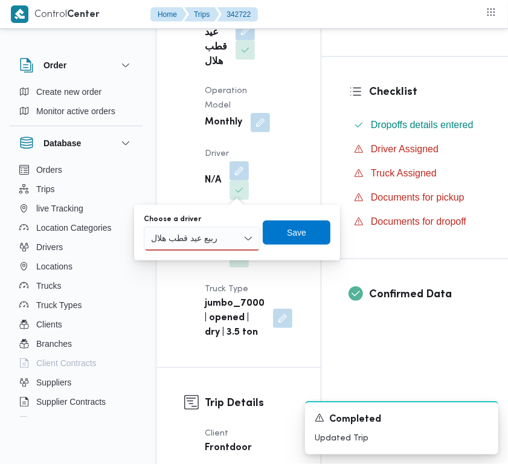
click at [222, 237] on div "ربيع عيد قطب هلال ربيع عيد قطب هلال" at bounding box center [186, 238] width 74 height 19
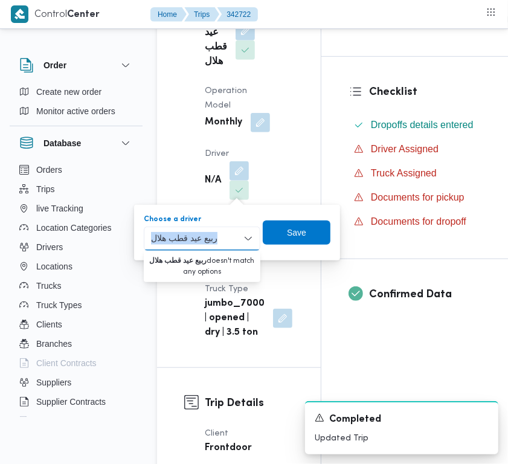
click at [222, 237] on div "ربيع عيد قطب هلال ربيع عيد قطب هلال" at bounding box center [186, 238] width 74 height 19
paste input "[PERSON_NAME]"
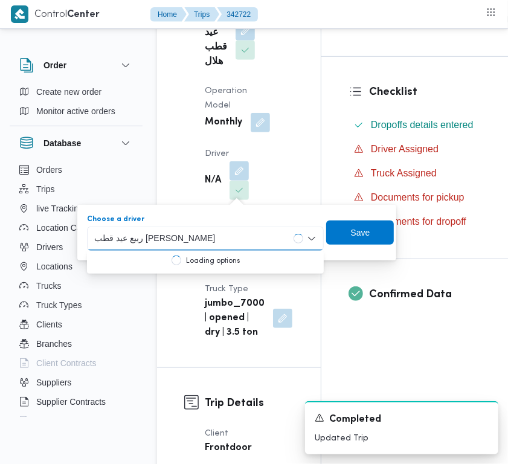
click at [238, 243] on input "ربيع عيد قطب [PERSON_NAME]" at bounding box center [182, 238] width 176 height 14
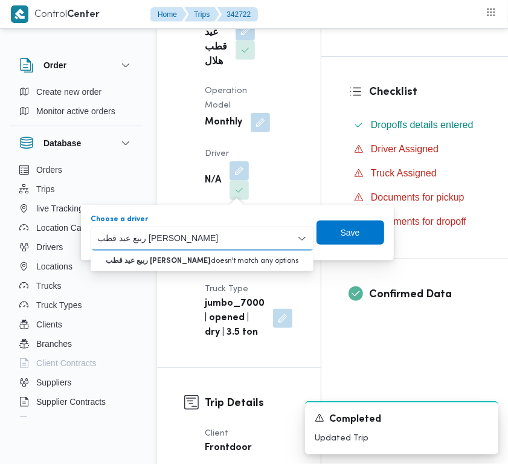
click at [238, 243] on input "ربيع عيد قطب [PERSON_NAME]" at bounding box center [186, 238] width 176 height 14
click at [240, 243] on input "ربيع عيد قطب [PERSON_NAME]" at bounding box center [186, 238] width 176 height 14
paste input
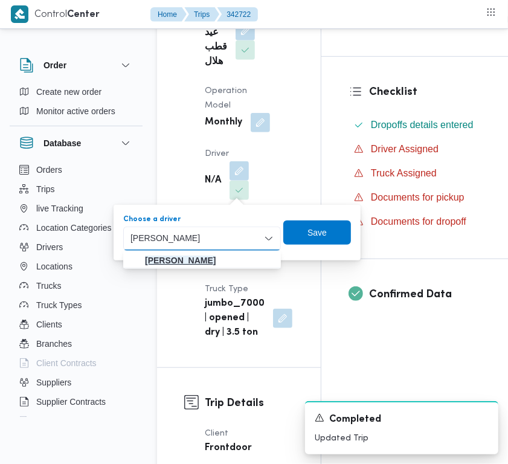
type input "[PERSON_NAME]"
click at [189, 258] on mark "[PERSON_NAME]" at bounding box center [180, 260] width 71 height 10
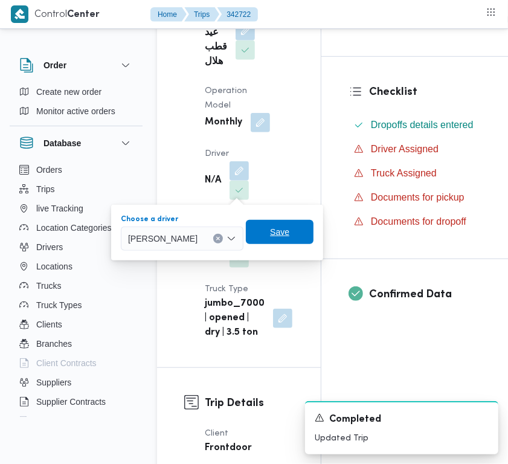
click at [313, 234] on span "Save" at bounding box center [280, 232] width 68 height 24
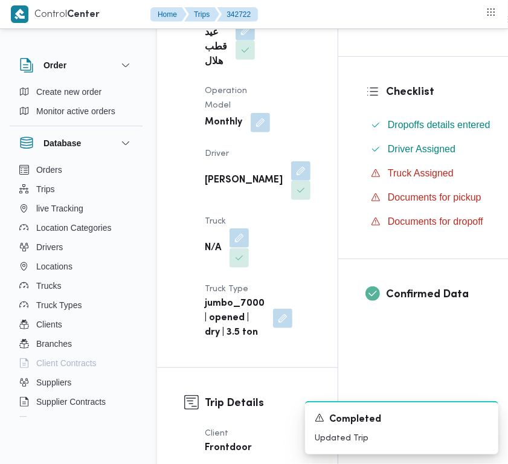
click at [237, 248] on button "button" at bounding box center [238, 237] width 19 height 19
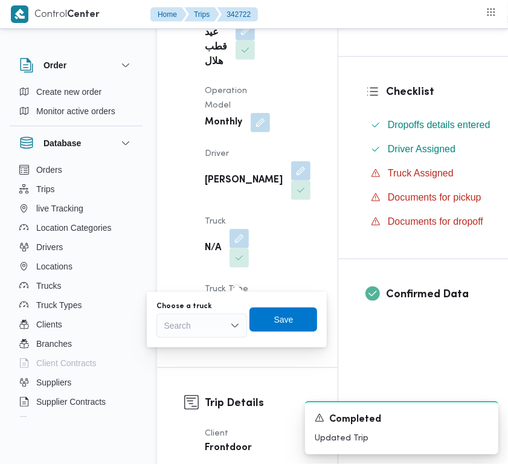
click at [216, 321] on div "Search" at bounding box center [201, 325] width 91 height 24
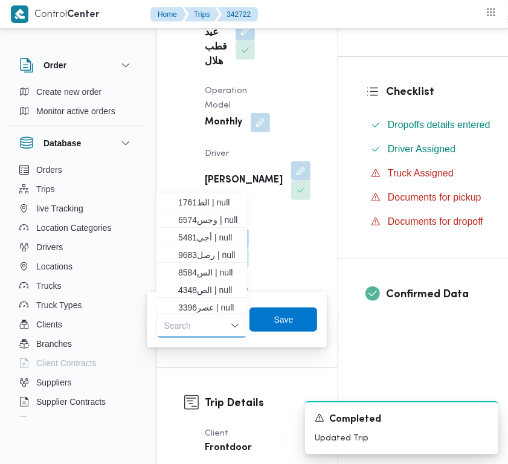
paste input "1981"
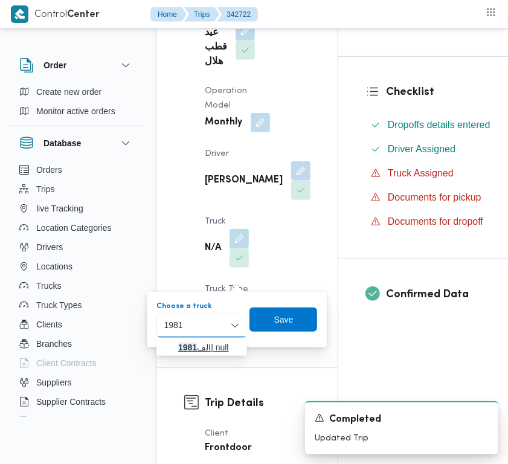
type input "1981"
drag, startPoint x: 182, startPoint y: 348, endPoint x: 195, endPoint y: 346, distance: 12.8
click at [182, 347] on mark "1981" at bounding box center [187, 347] width 19 height 10
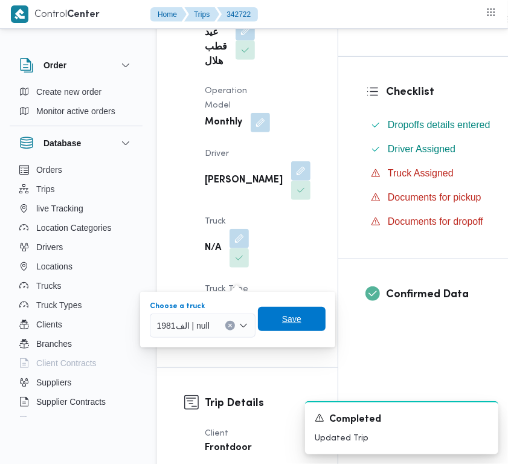
click at [295, 317] on span "Save" at bounding box center [291, 319] width 19 height 14
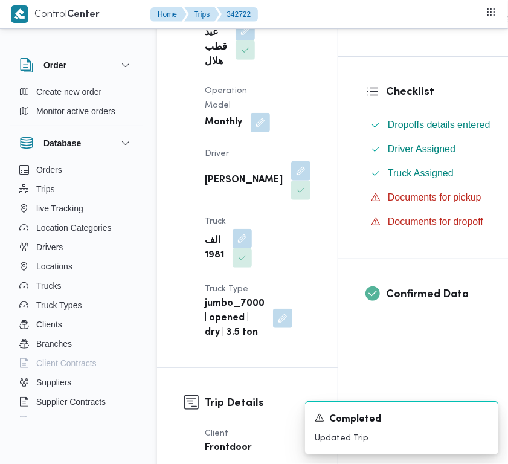
click at [215, 64] on b "ربيع عيد قطب هلال" at bounding box center [216, 40] width 22 height 58
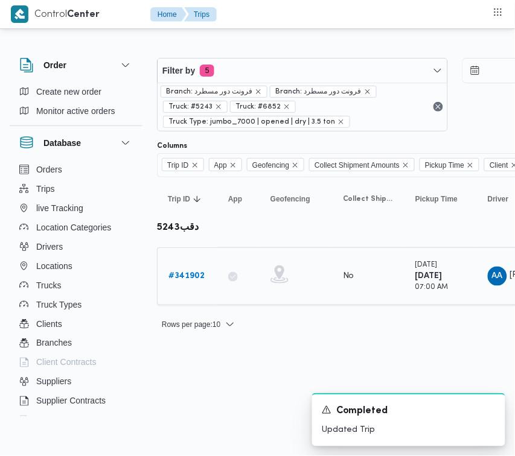
click at [185, 284] on link "# 341902" at bounding box center [186, 276] width 36 height 14
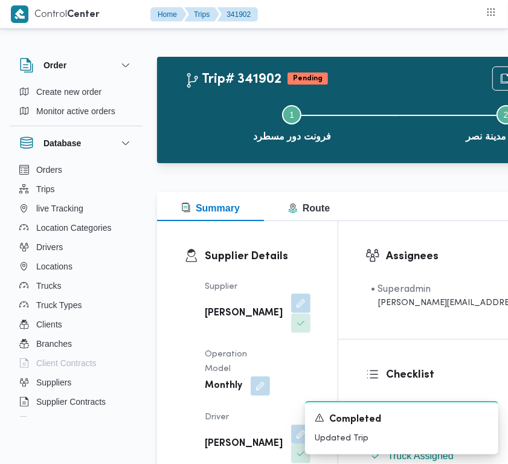
click at [291, 313] on button "button" at bounding box center [300, 302] width 19 height 19
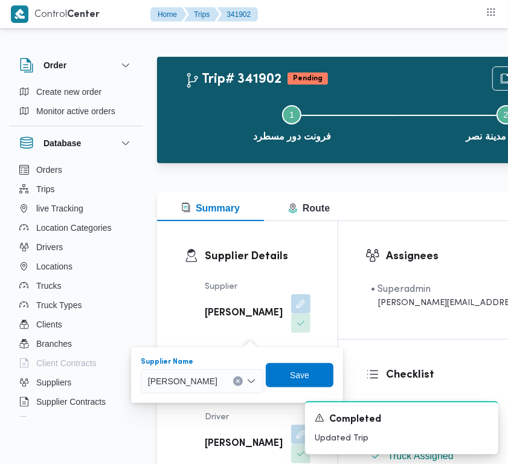
click at [200, 380] on span "[PERSON_NAME]" at bounding box center [182, 380] width 69 height 13
paste input "ربيع عيد قطب هلال"
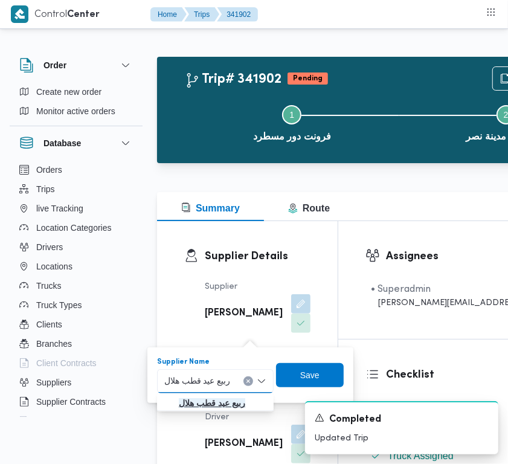
type input "ربيع عيد قطب هلال"
click at [206, 402] on mark "ربيع عيد قطب هلال" at bounding box center [212, 403] width 66 height 10
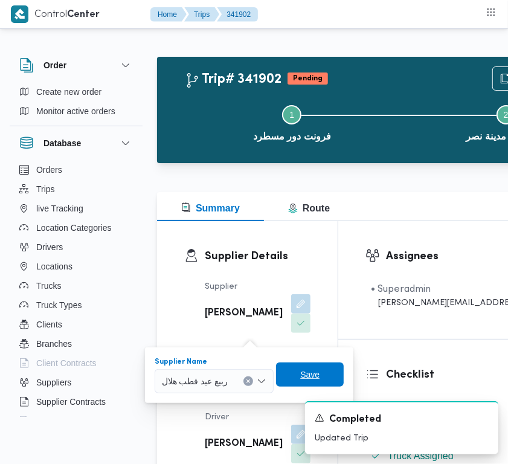
click at [318, 366] on span "Save" at bounding box center [310, 374] width 68 height 24
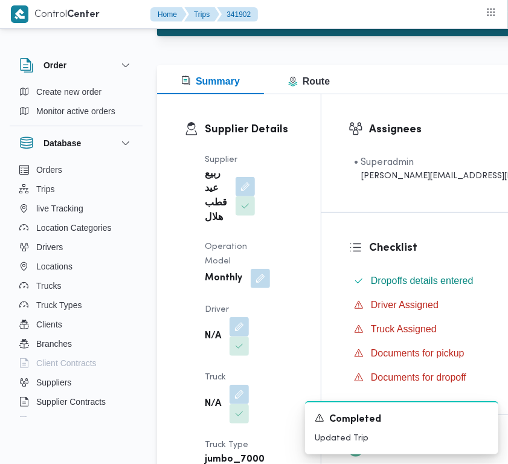
scroll to position [284, 0]
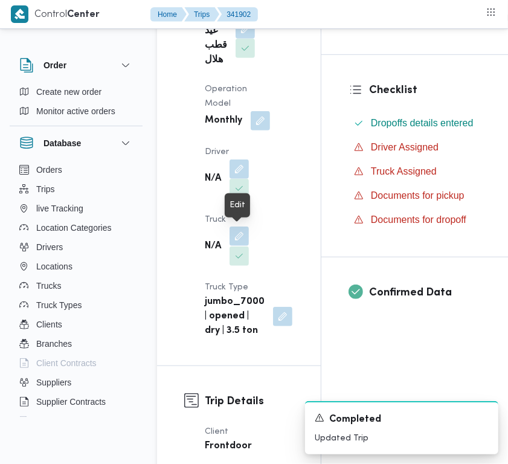
click at [234, 242] on button "button" at bounding box center [238, 235] width 19 height 19
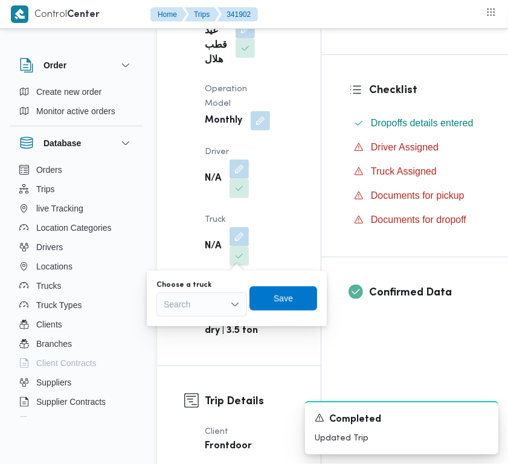
click at [194, 308] on div "Search" at bounding box center [201, 304] width 91 height 24
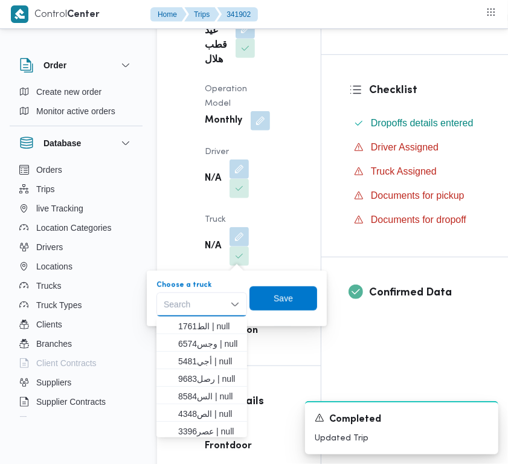
paste input "1981"
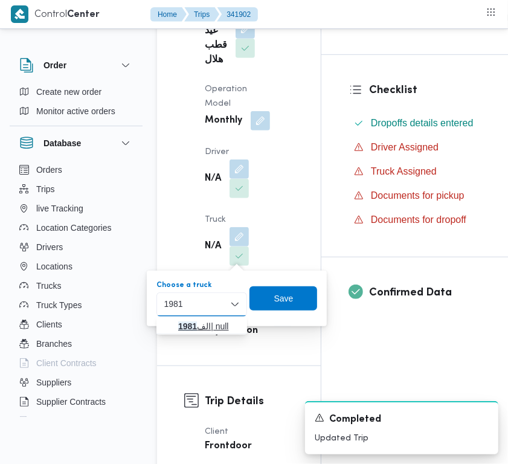
type input "1981"
click at [189, 327] on mark "1981" at bounding box center [187, 326] width 19 height 10
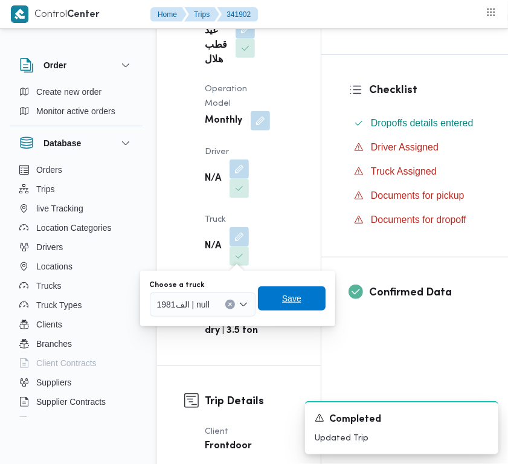
drag, startPoint x: 299, startPoint y: 297, endPoint x: 272, endPoint y: 242, distance: 61.6
click at [299, 297] on span "Save" at bounding box center [292, 298] width 68 height 24
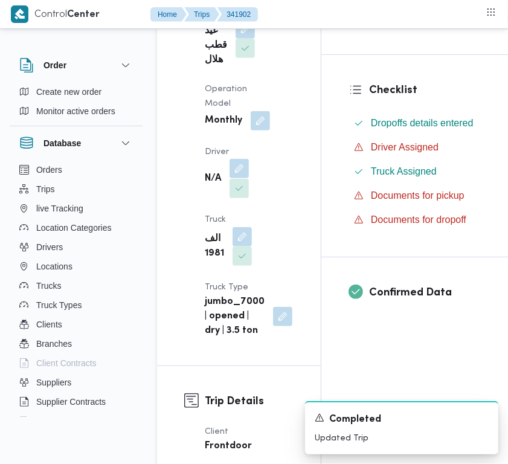
click at [243, 165] on button "button" at bounding box center [238, 168] width 19 height 19
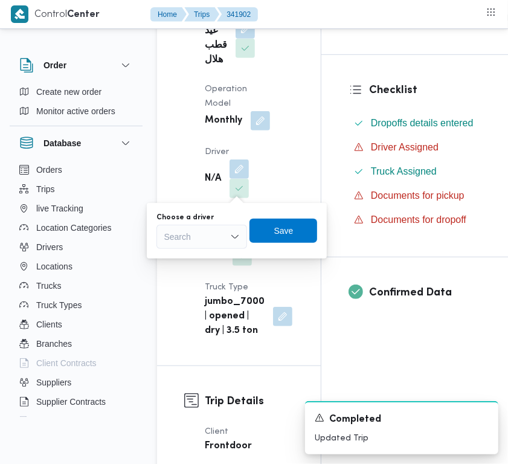
click at [206, 231] on div "Search" at bounding box center [201, 237] width 91 height 24
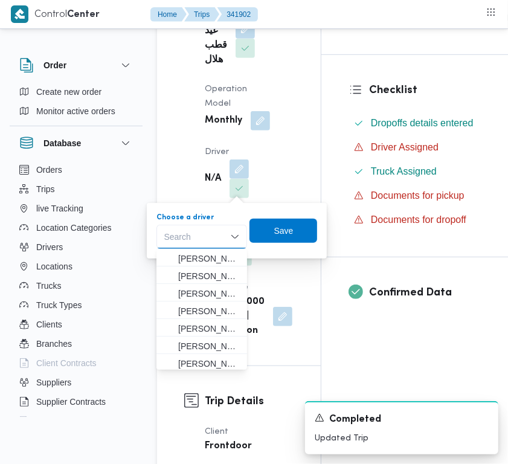
paste input "[PERSON_NAME]"
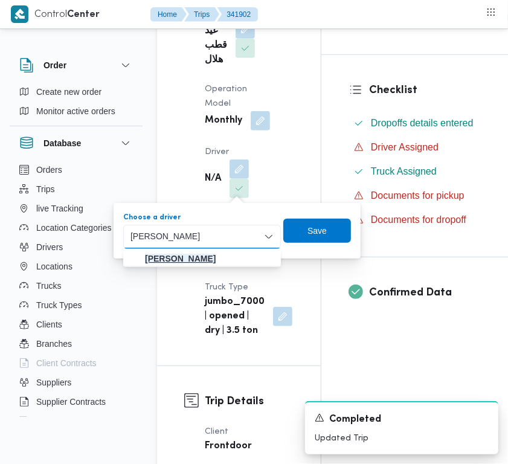
type input "[PERSON_NAME]"
click at [199, 254] on mark "[PERSON_NAME]" at bounding box center [180, 259] width 71 height 10
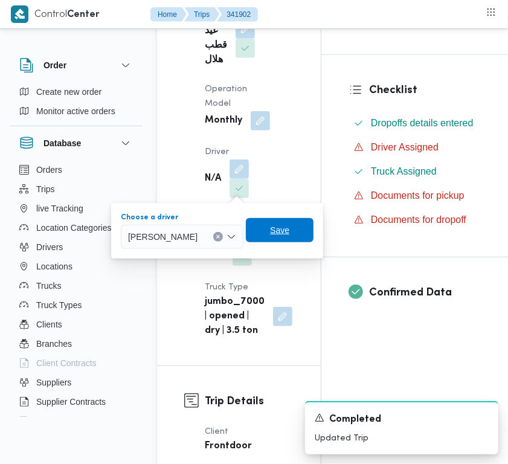
click at [308, 231] on span "Save" at bounding box center [280, 230] width 68 height 24
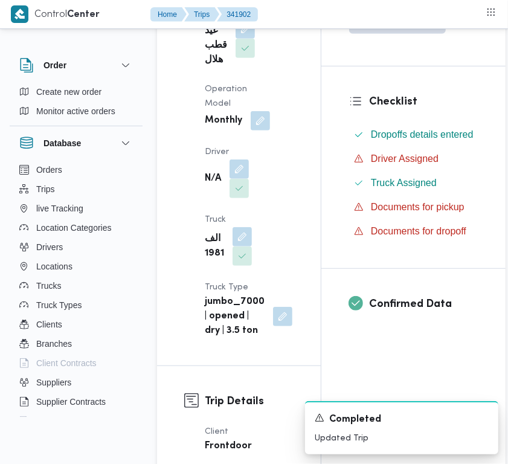
click at [229, 44] on span at bounding box center [241, 48] width 25 height 19
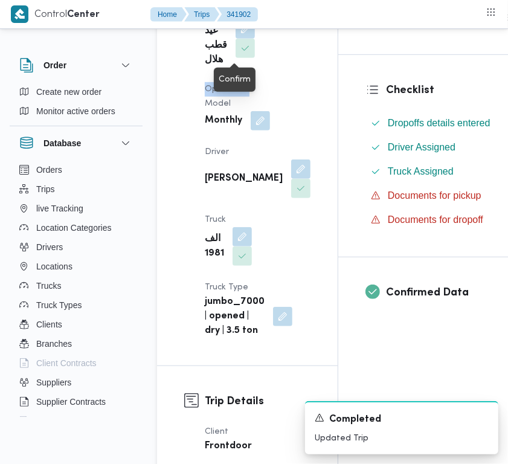
click at [229, 44] on span at bounding box center [241, 48] width 25 height 19
click at [215, 39] on b "ربيع عيد قطب هلال" at bounding box center [216, 39] width 22 height 58
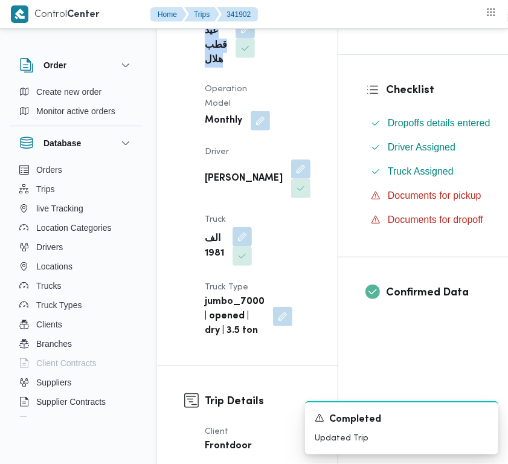
click at [215, 39] on b "ربيع عيد قطب هلال" at bounding box center [216, 39] width 22 height 58
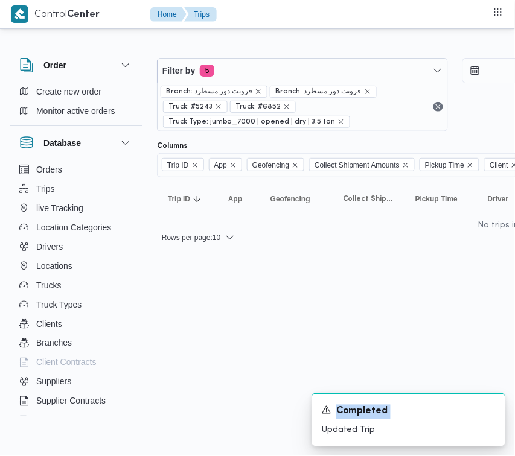
drag, startPoint x: 240, startPoint y: 454, endPoint x: 299, endPoint y: 446, distance: 60.4
click at [299, 446] on html "Control Center Home Trips Order Create new order Monitor active orders Database…" at bounding box center [257, 228] width 515 height 456
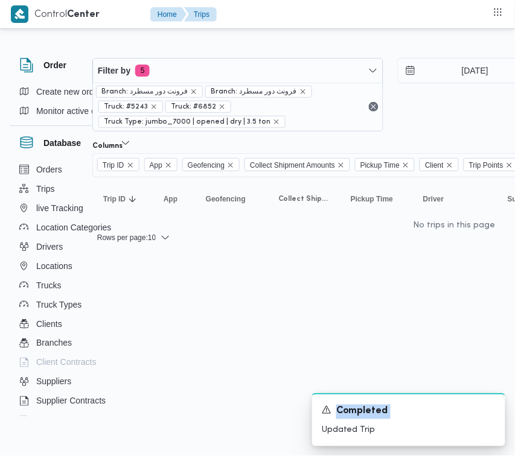
scroll to position [0, 224]
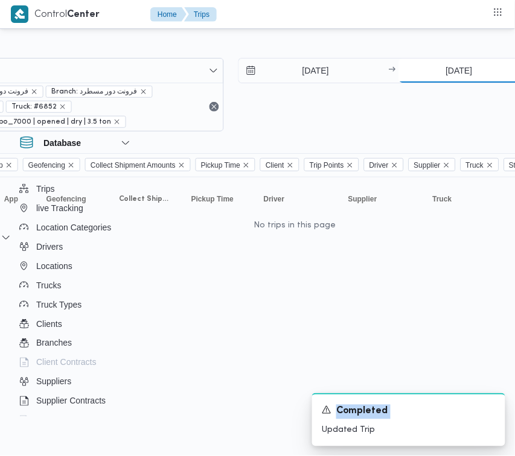
click at [463, 75] on input "[DATE]" at bounding box center [459, 71] width 120 height 24
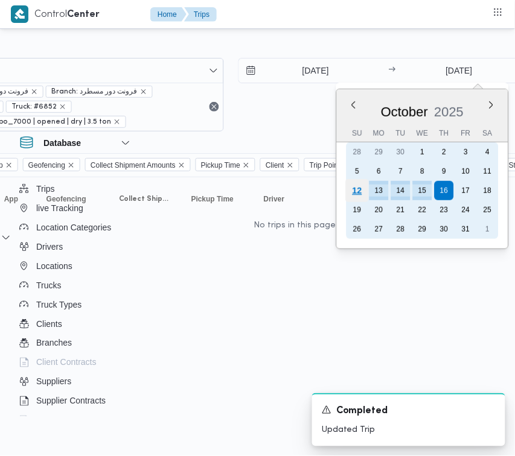
click at [360, 184] on div "12" at bounding box center [357, 190] width 23 height 23
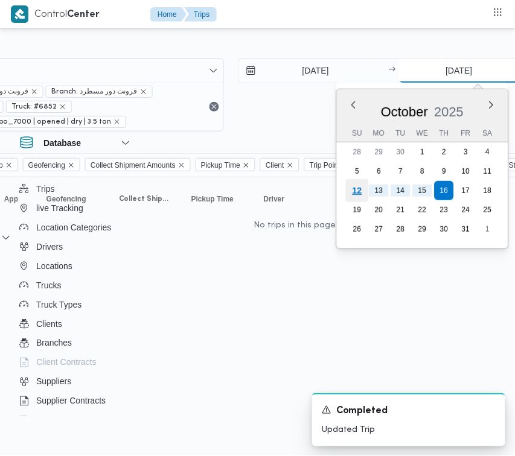
type input "[DATE]"
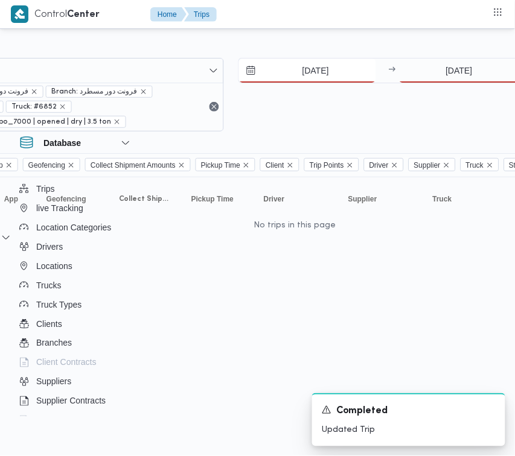
click at [296, 64] on input "[DATE]" at bounding box center [307, 71] width 137 height 24
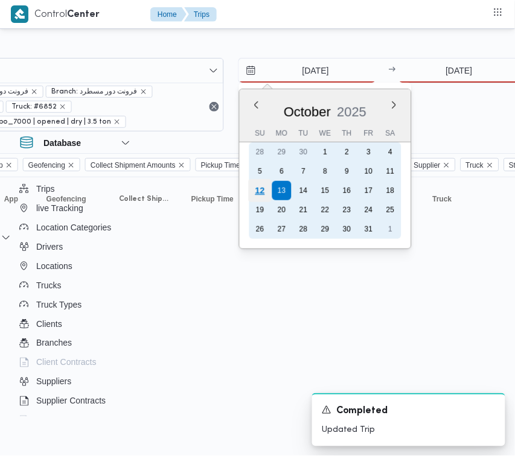
click at [260, 197] on div "12" at bounding box center [259, 190] width 23 height 23
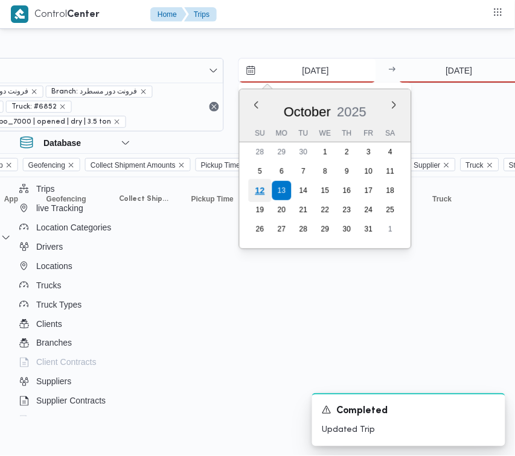
type input "[DATE]"
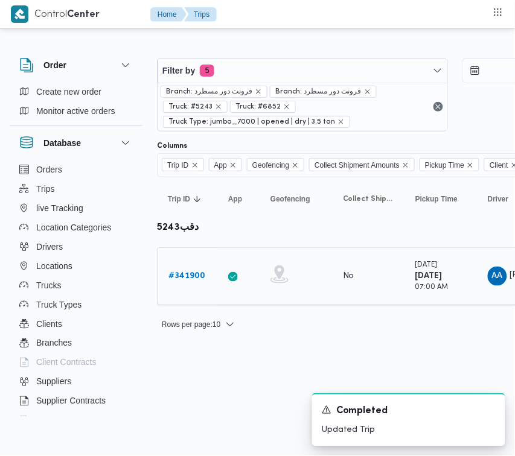
click at [191, 280] on b "# 341900" at bounding box center [186, 276] width 37 height 8
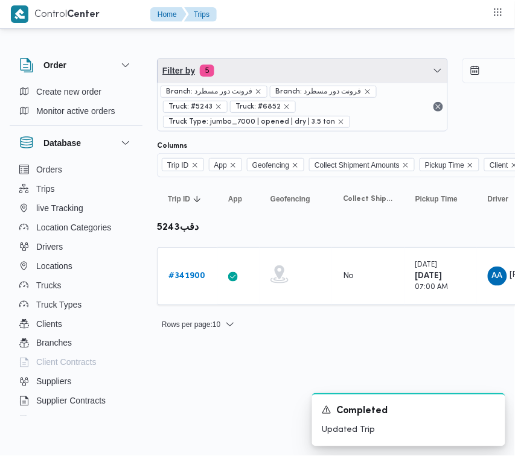
click at [289, 74] on span "Filter by 5" at bounding box center [303, 71] width 290 height 24
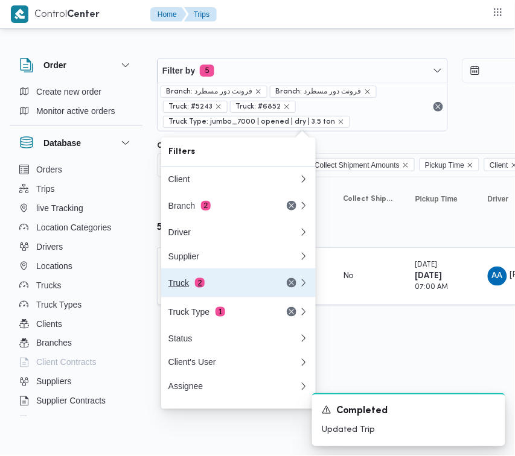
click at [197, 288] on span "2" at bounding box center [200, 283] width 10 height 10
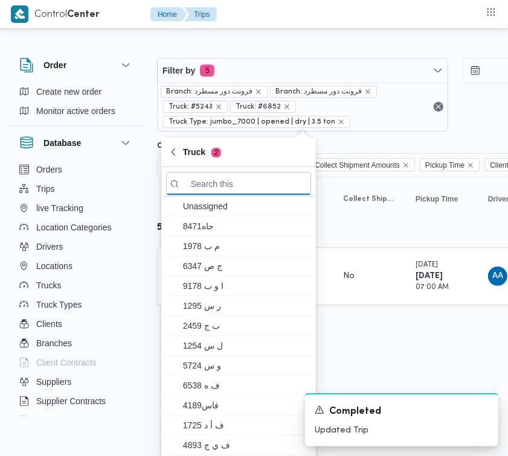
paste input "فم9879"
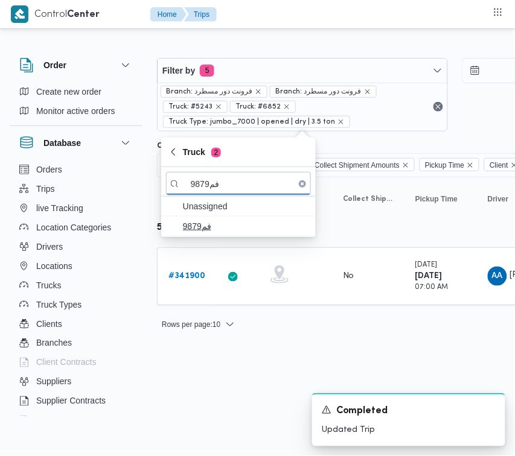
type input "فم9879"
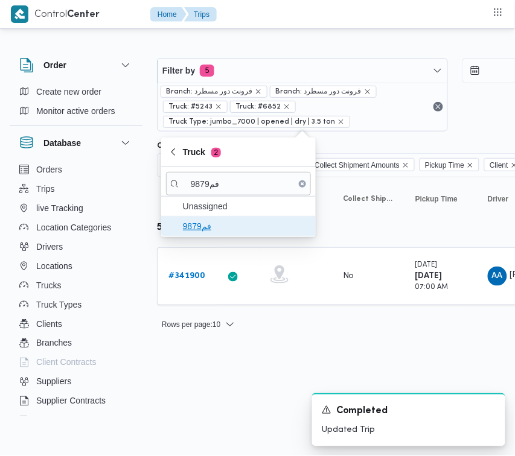
click at [245, 220] on span "فم9879" at bounding box center [246, 226] width 126 height 14
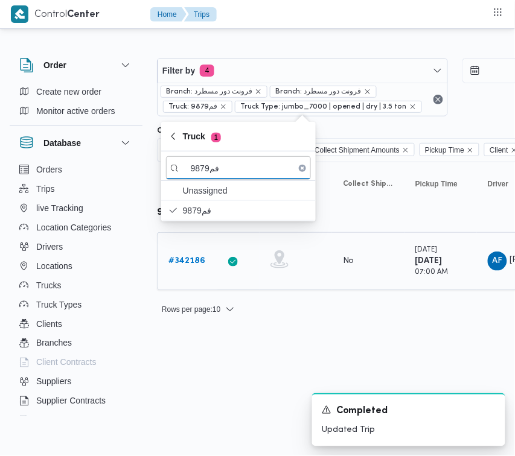
click at [188, 252] on div "# 342186" at bounding box center [188, 261] width 48 height 24
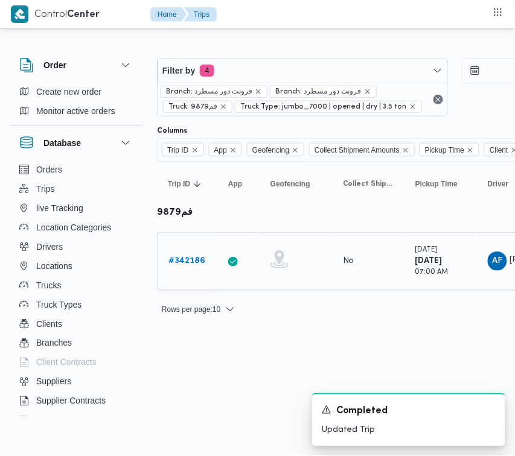
click at [187, 257] on b "# 342186" at bounding box center [186, 261] width 37 height 8
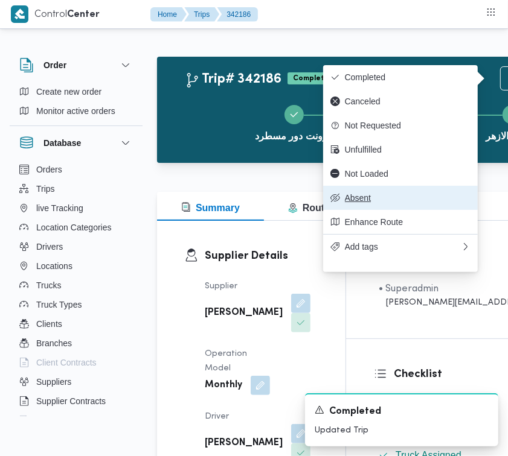
click at [361, 200] on button "Absent" at bounding box center [400, 198] width 155 height 24
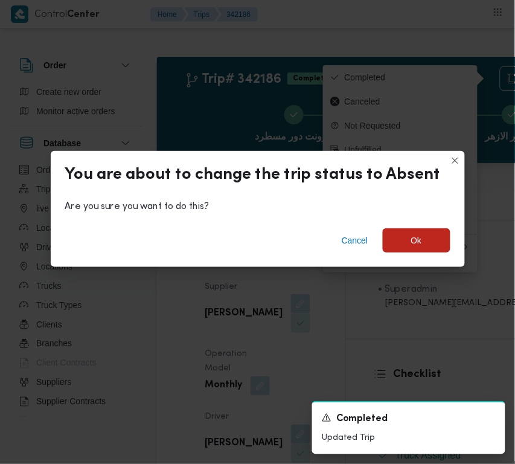
click at [402, 254] on div "Cancel Ok" at bounding box center [258, 243] width 414 height 48
click at [403, 249] on span "Ok" at bounding box center [417, 240] width 68 height 24
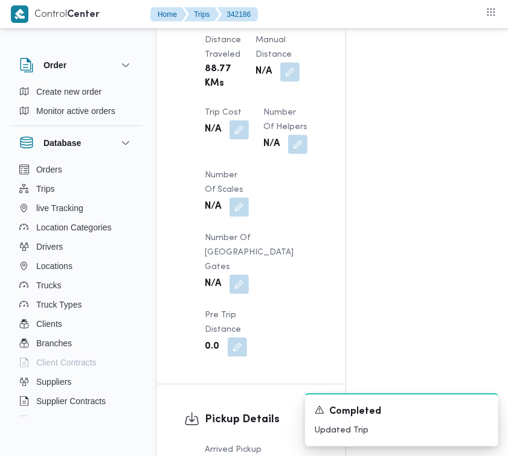
scroll to position [1597, 0]
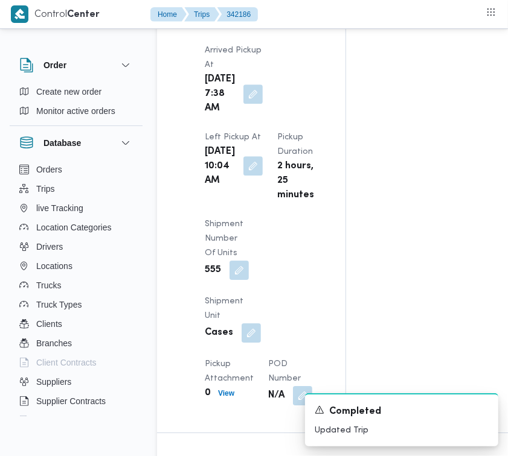
click at [243, 176] on button "button" at bounding box center [252, 165] width 19 height 19
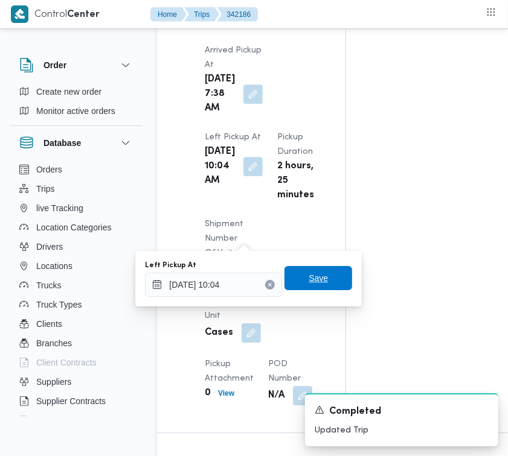
drag, startPoint x: 260, startPoint y: 287, endPoint x: 283, endPoint y: 284, distance: 22.5
click at [265, 287] on button "Clear input" at bounding box center [270, 285] width 10 height 10
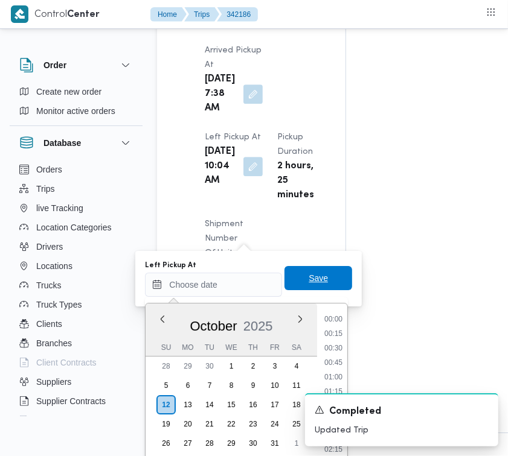
scroll to position [0, 0]
click at [340, 270] on span "Save" at bounding box center [318, 278] width 68 height 24
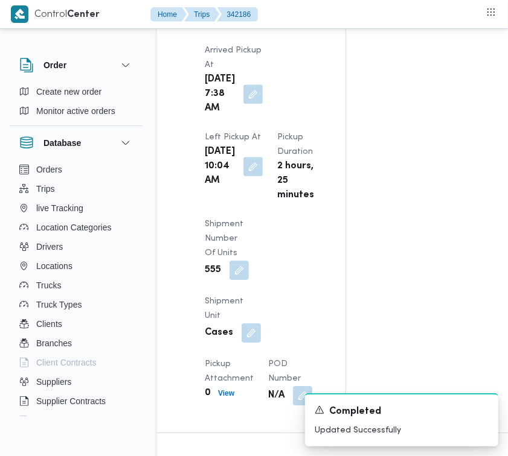
click at [243, 104] on button "button" at bounding box center [252, 94] width 19 height 19
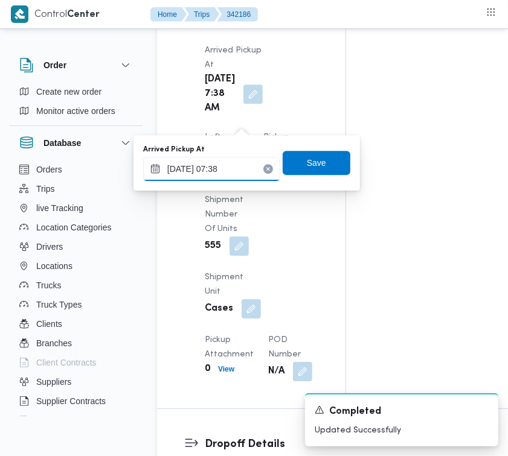
click at [252, 174] on input "[DATE] 07:38" at bounding box center [211, 169] width 137 height 24
click at [266, 167] on icon "Clear input" at bounding box center [268, 169] width 5 height 5
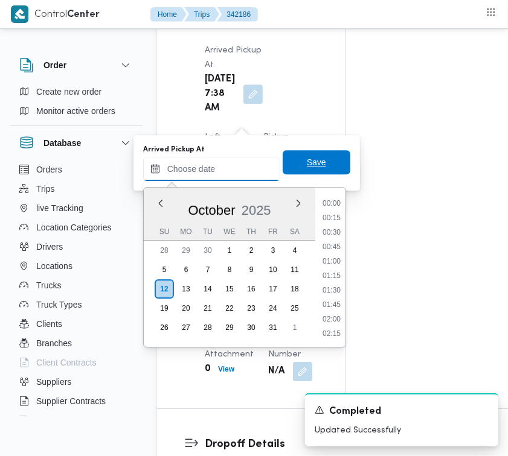
scroll to position [796, 0]
click at [307, 158] on span "Save" at bounding box center [316, 162] width 19 height 14
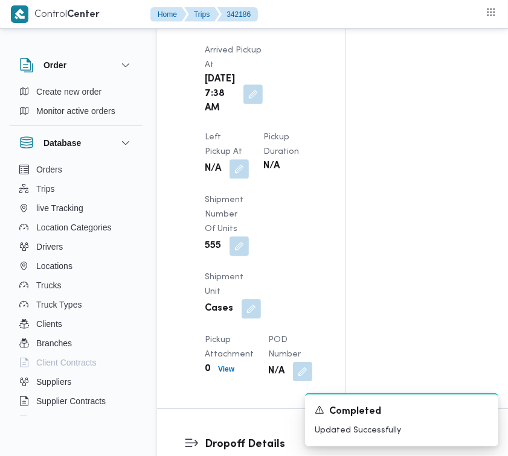
click at [324, 80] on div "Pickup Details Arrived Pickup At [DATE] 7:38 AM Left Pickup At N/A Pickup Durat…" at bounding box center [251, 197] width 188 height 424
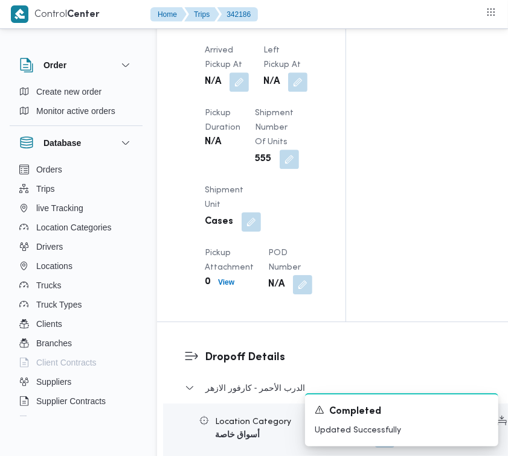
click at [324, 80] on div "Pickup Details Arrived Pickup At N/A Left Pickup At N/A Pickup Duration N/A Shi…" at bounding box center [251, 153] width 188 height 337
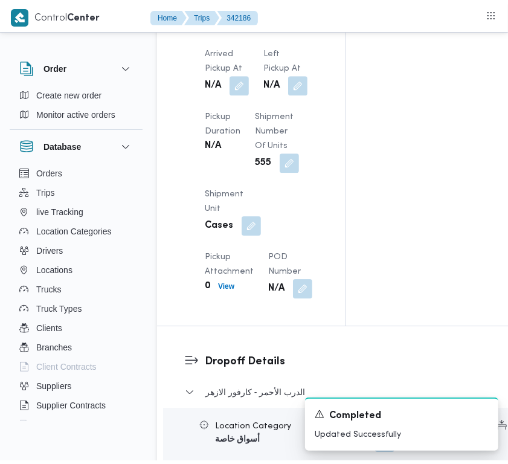
scroll to position [0, 0]
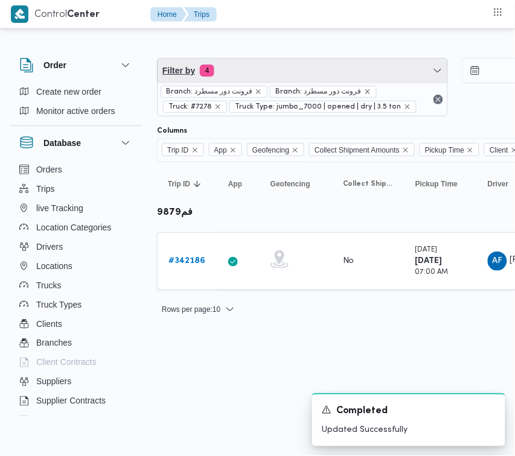
click at [309, 69] on span "Filter by 4" at bounding box center [303, 71] width 290 height 24
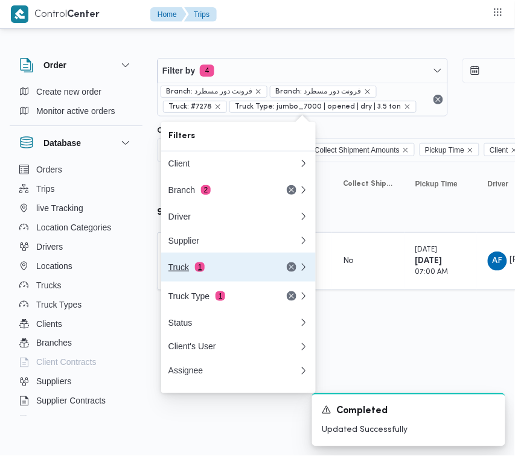
click at [225, 267] on div "Truck 1" at bounding box center [218, 268] width 101 height 10
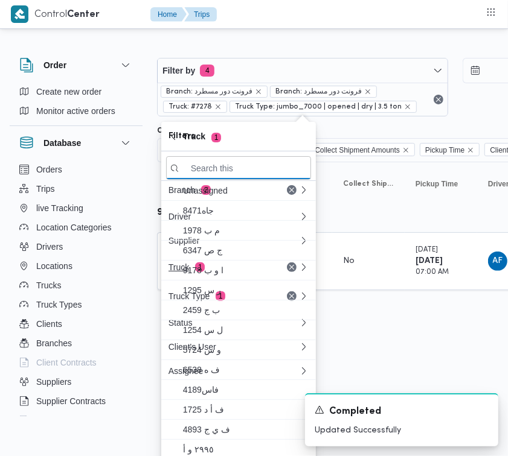
paste input "دن6121"
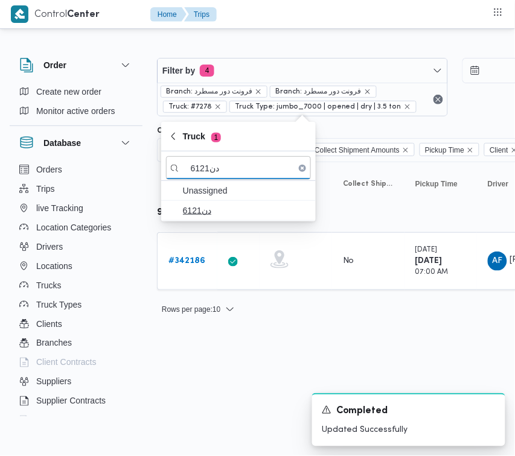
type input "دن6121"
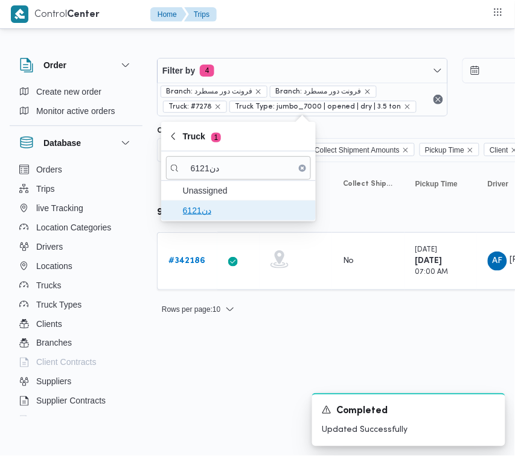
click at [228, 214] on span "دن6121" at bounding box center [246, 210] width 126 height 14
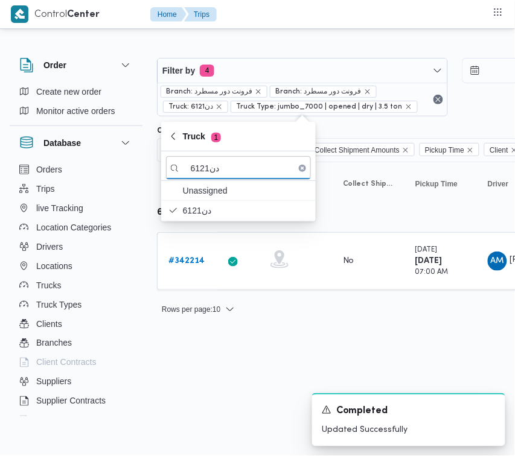
click at [222, 383] on html "Control Center Home Trips Order Create new order Monitor active orders Database…" at bounding box center [257, 228] width 515 height 456
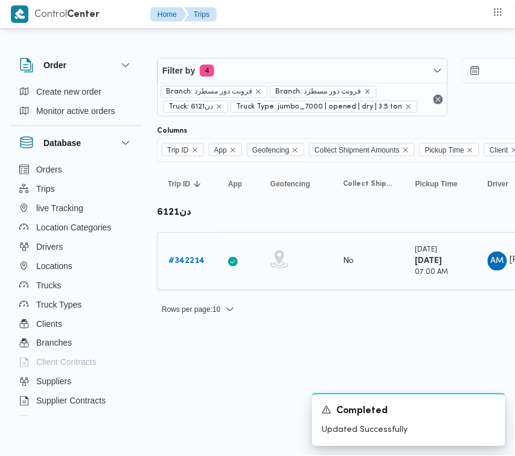
click at [179, 260] on b "# 342214" at bounding box center [186, 261] width 36 height 8
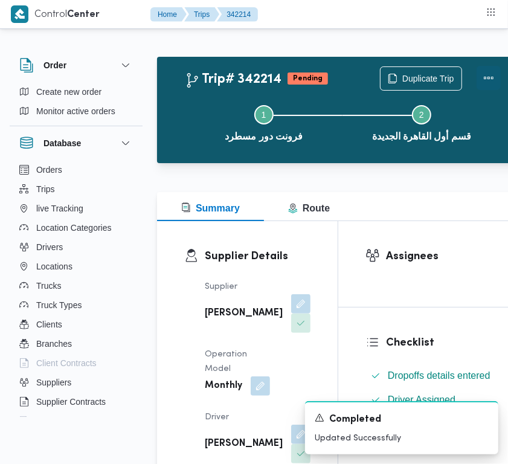
click at [476, 74] on button "Actions" at bounding box center [488, 78] width 24 height 24
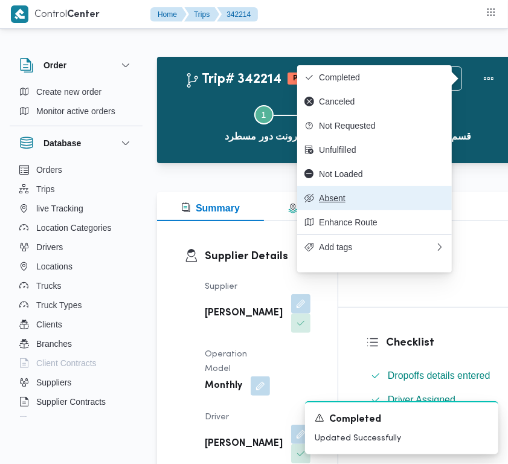
click at [339, 203] on span "Absent" at bounding box center [382, 198] width 126 height 10
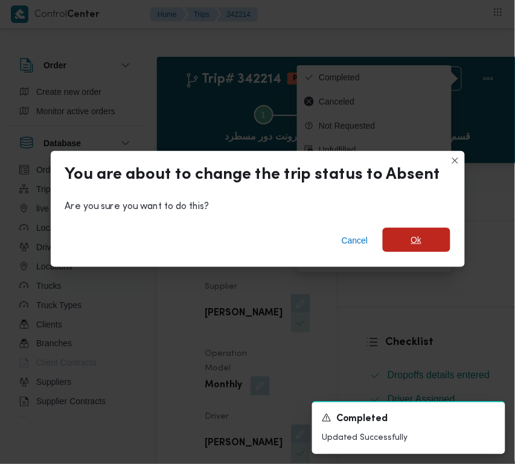
click at [397, 239] on span "Ok" at bounding box center [417, 240] width 68 height 24
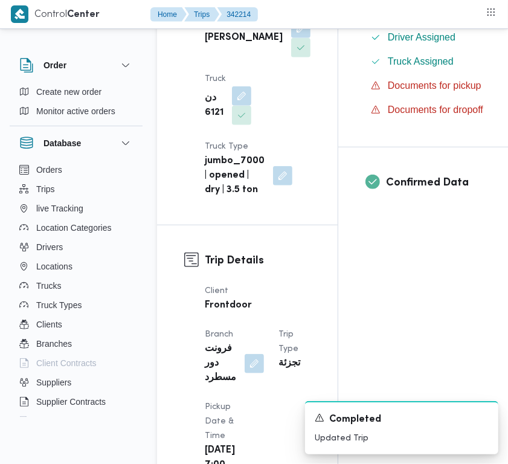
scroll to position [812, 0]
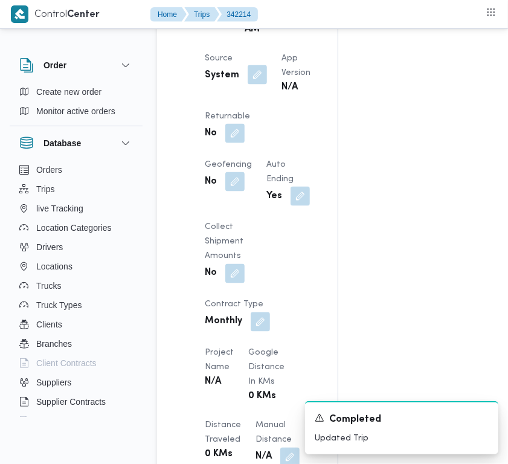
click at [254, 85] on button "button" at bounding box center [257, 74] width 19 height 19
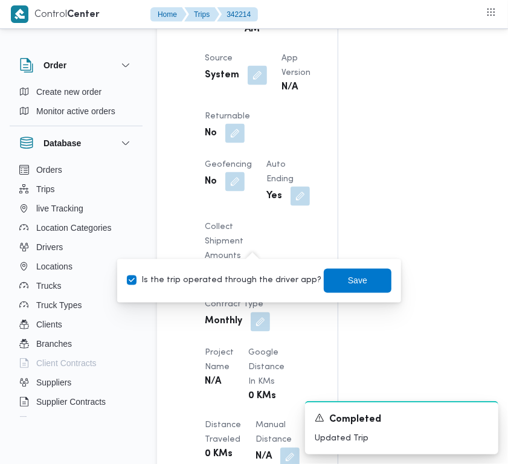
drag, startPoint x: 240, startPoint y: 281, endPoint x: 273, endPoint y: 278, distance: 33.3
click at [240, 281] on label "Is the trip operated through the driver app?" at bounding box center [224, 280] width 194 height 14
checkbox input "false"
click at [348, 275] on span "Save" at bounding box center [357, 280] width 19 height 14
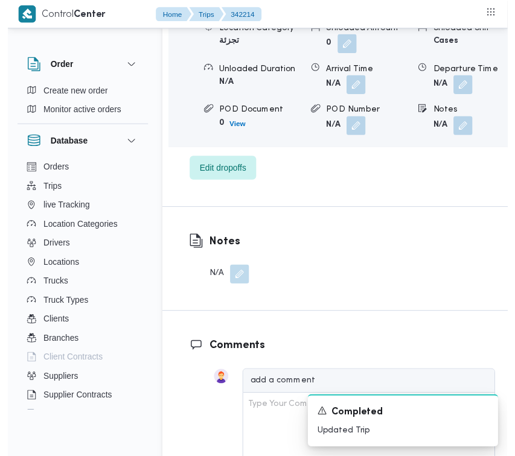
scroll to position [0, 0]
